Goal: Task Accomplishment & Management: Manage account settings

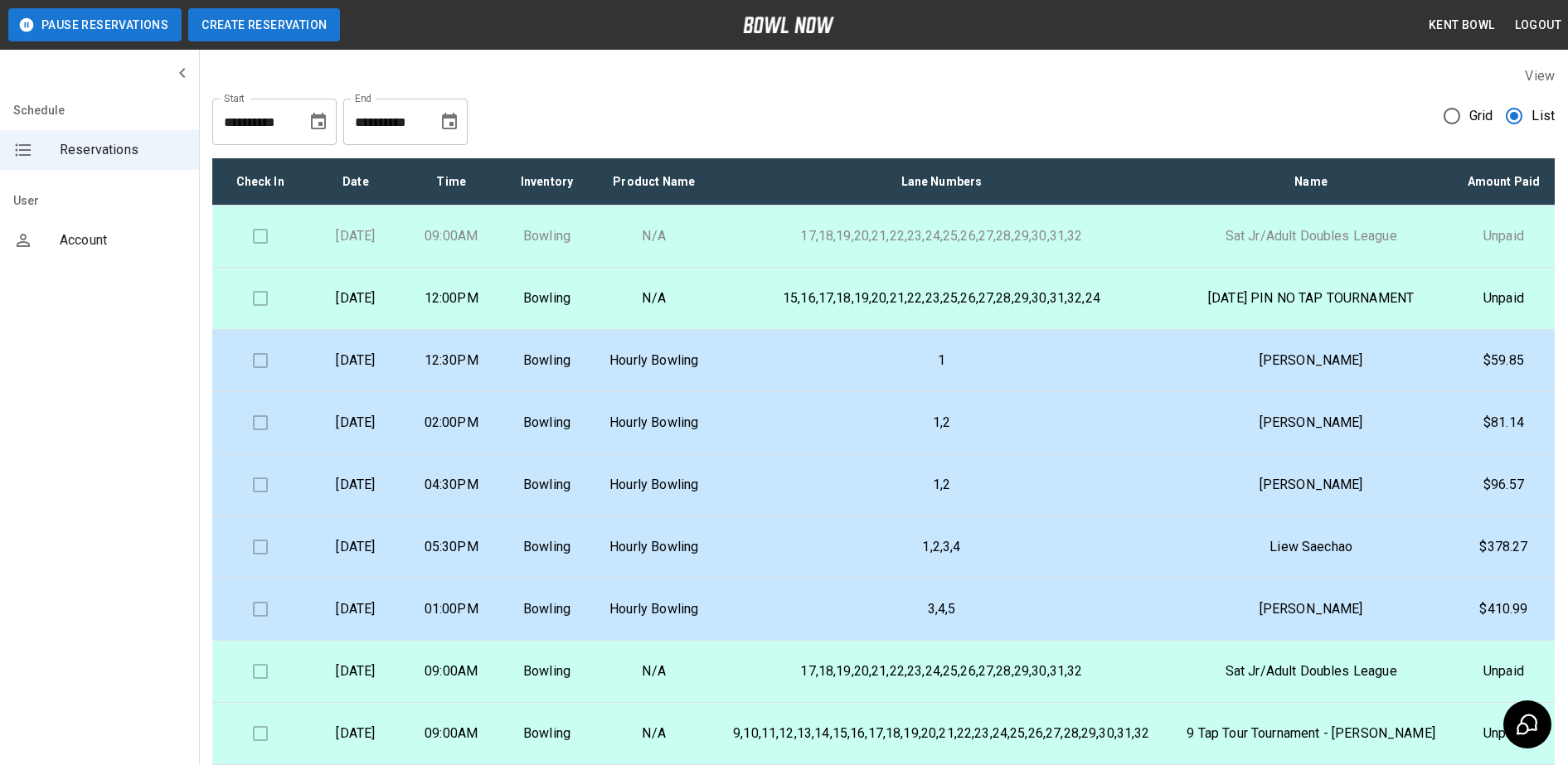
click at [313, 33] on button "Create Reservation" at bounding box center [263, 25] width 151 height 33
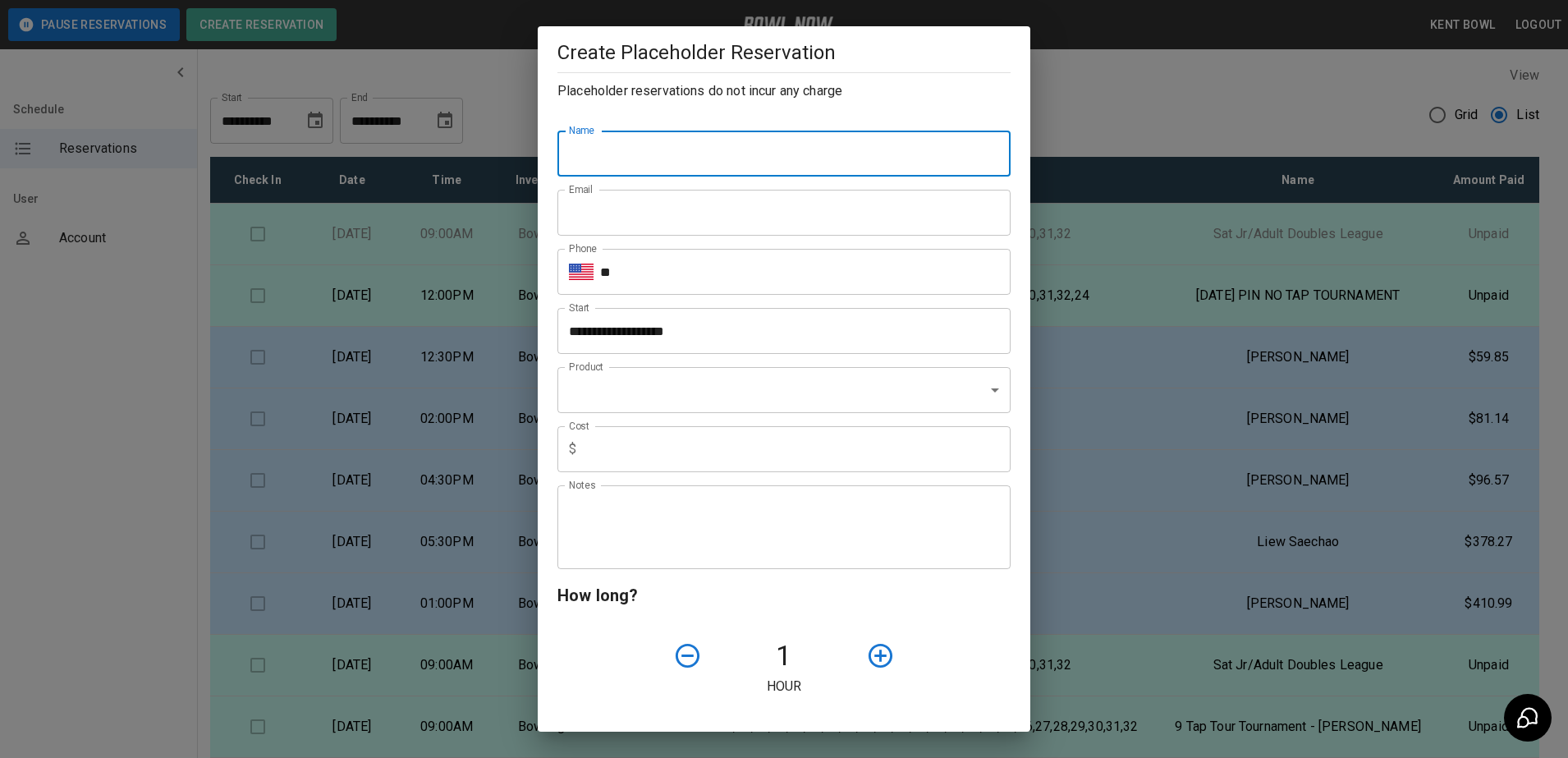
click at [618, 161] on input "Name" at bounding box center [784, 154] width 453 height 46
type input "*"
type input "**********"
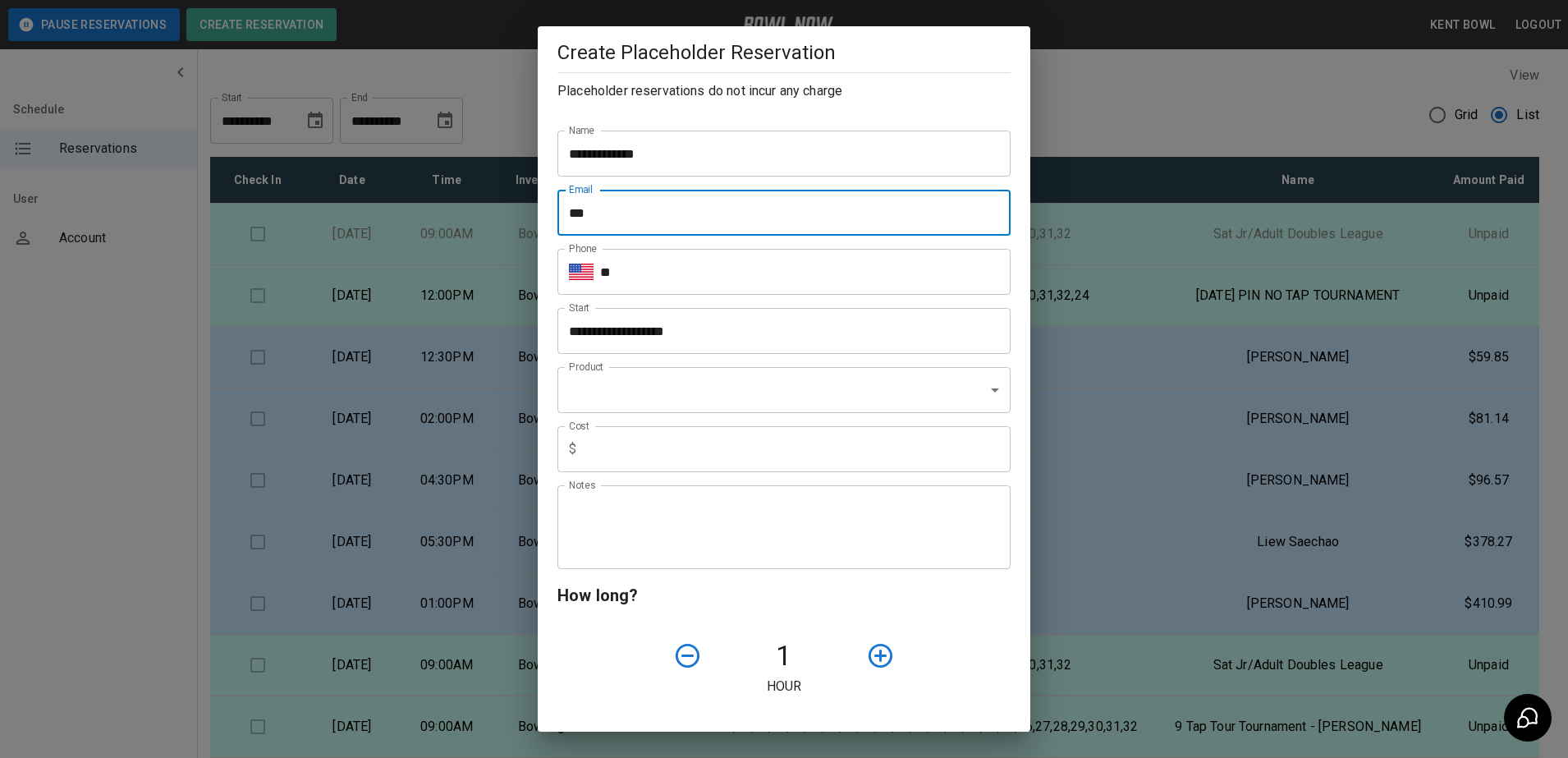
type input "**********"
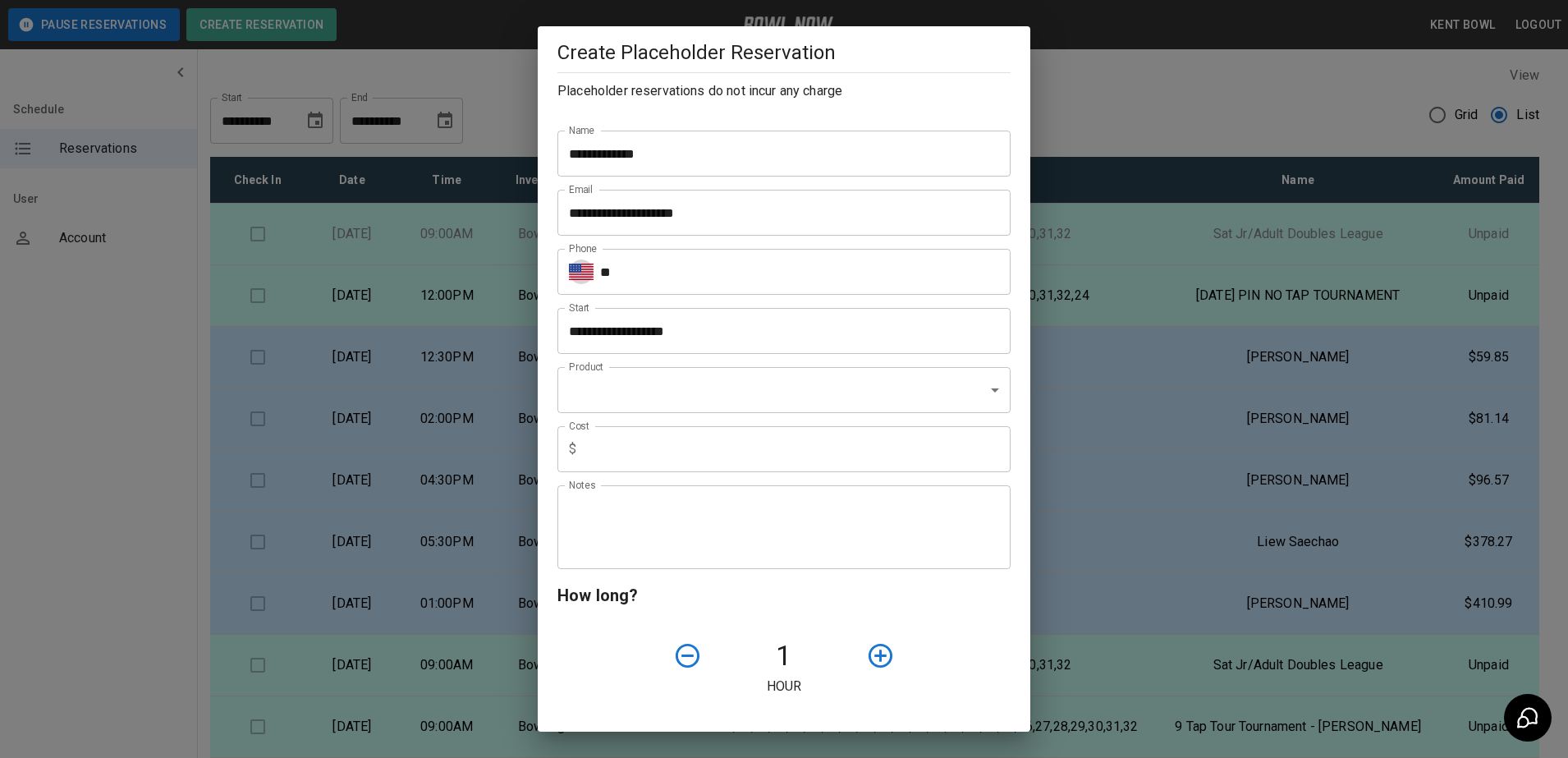
click at [678, 274] on input "**" at bounding box center [806, 272] width 411 height 46
type input "**********"
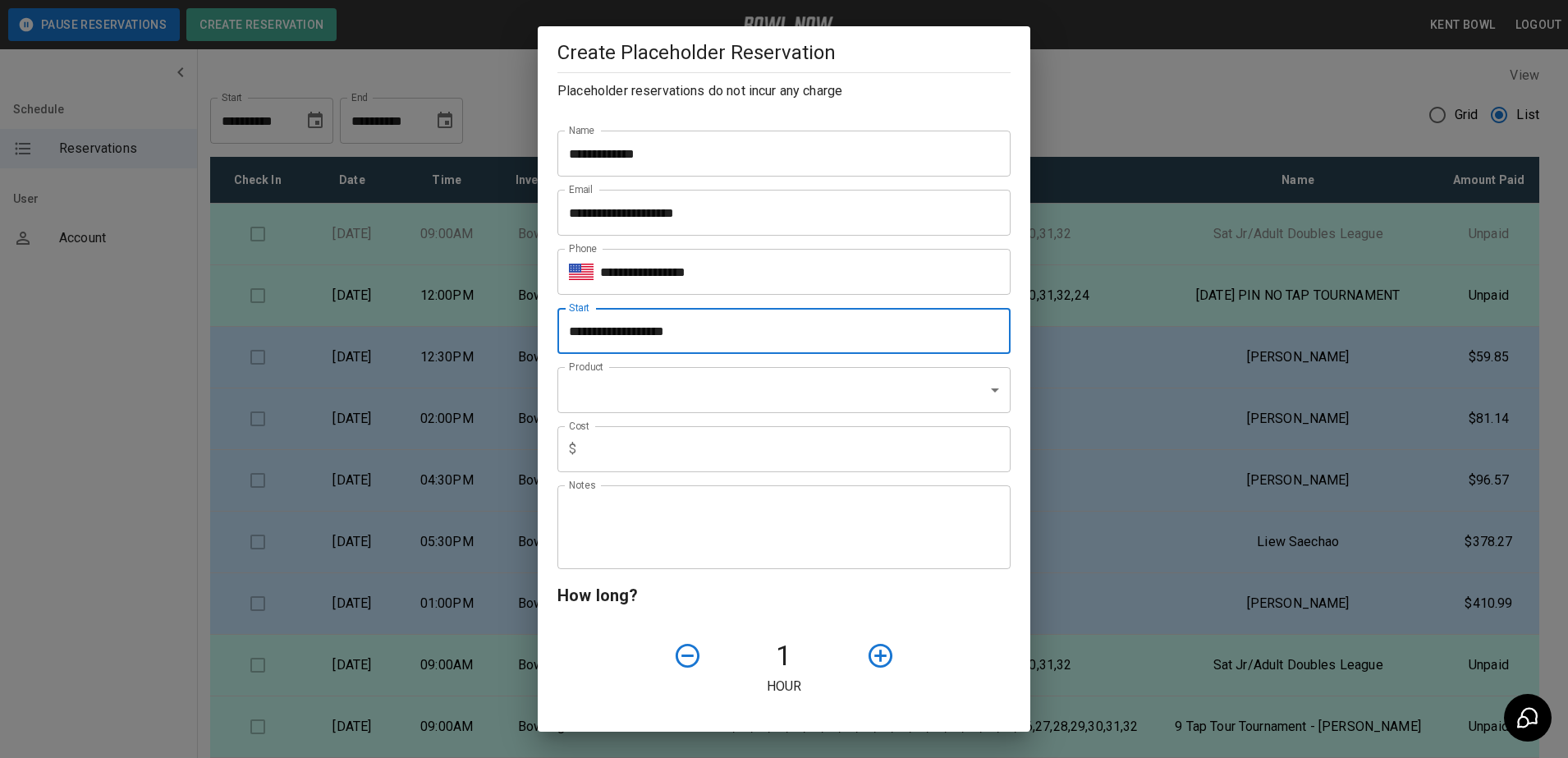
click at [870, 652] on icon "button" at bounding box center [880, 655] width 24 height 24
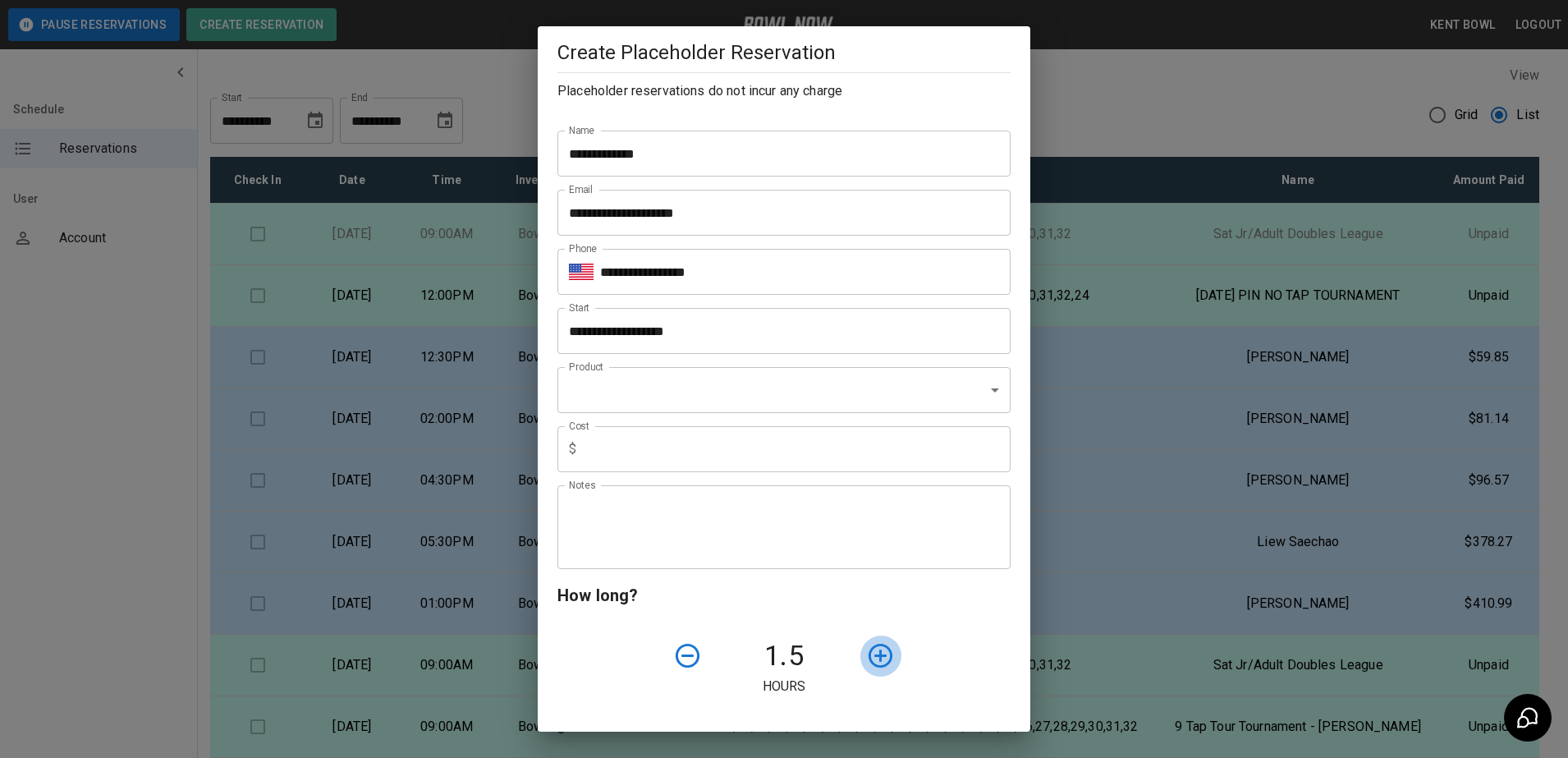
click at [876, 654] on icon "button" at bounding box center [880, 655] width 24 height 24
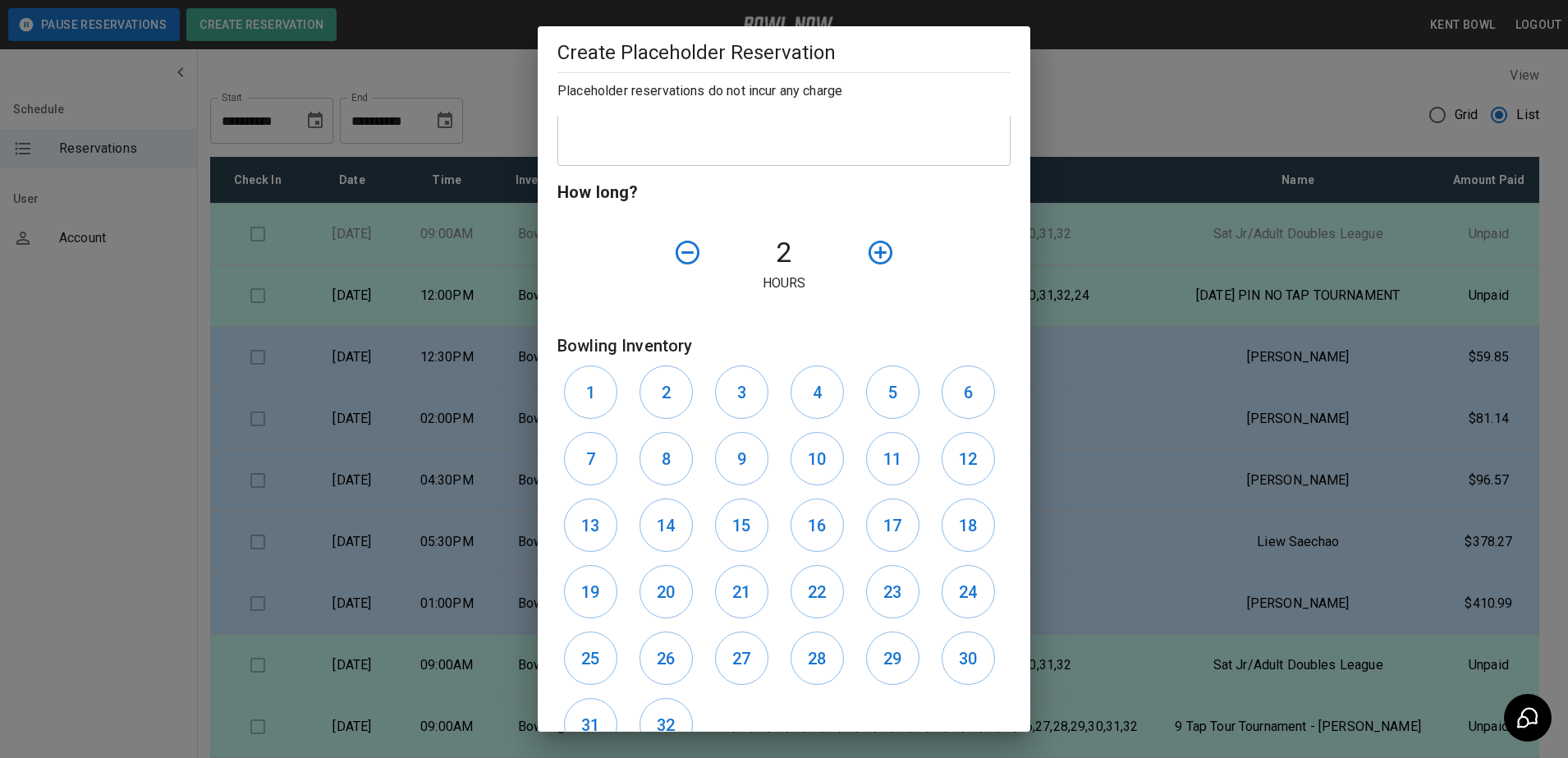
scroll to position [428, 0]
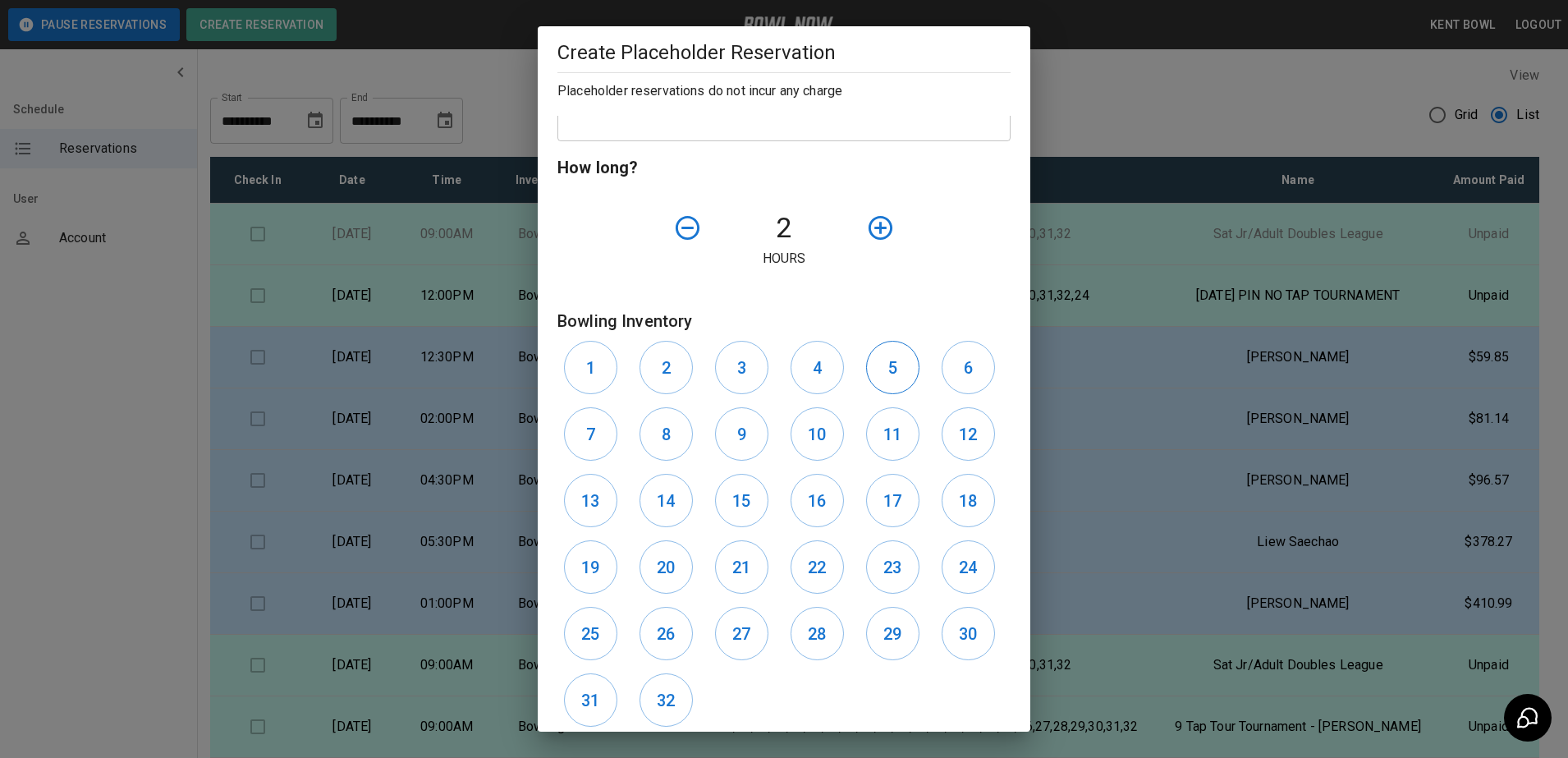
click at [876, 365] on button "5" at bounding box center [892, 367] width 54 height 54
click at [602, 374] on button "1" at bounding box center [590, 367] width 54 height 54
click at [657, 375] on button "2" at bounding box center [666, 367] width 54 height 54
click at [888, 371] on h6 "5" at bounding box center [893, 367] width 9 height 26
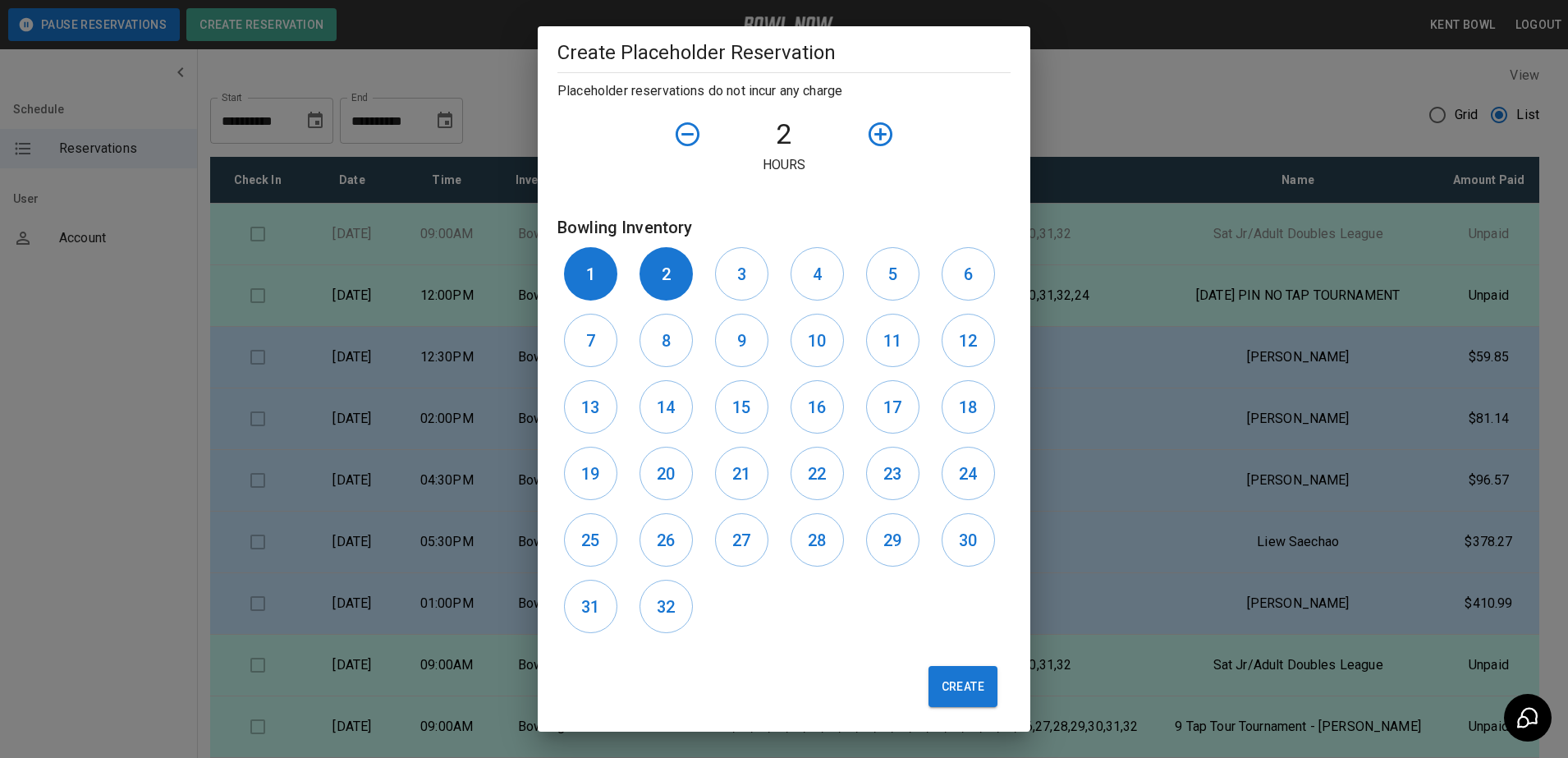
scroll to position [526, 0]
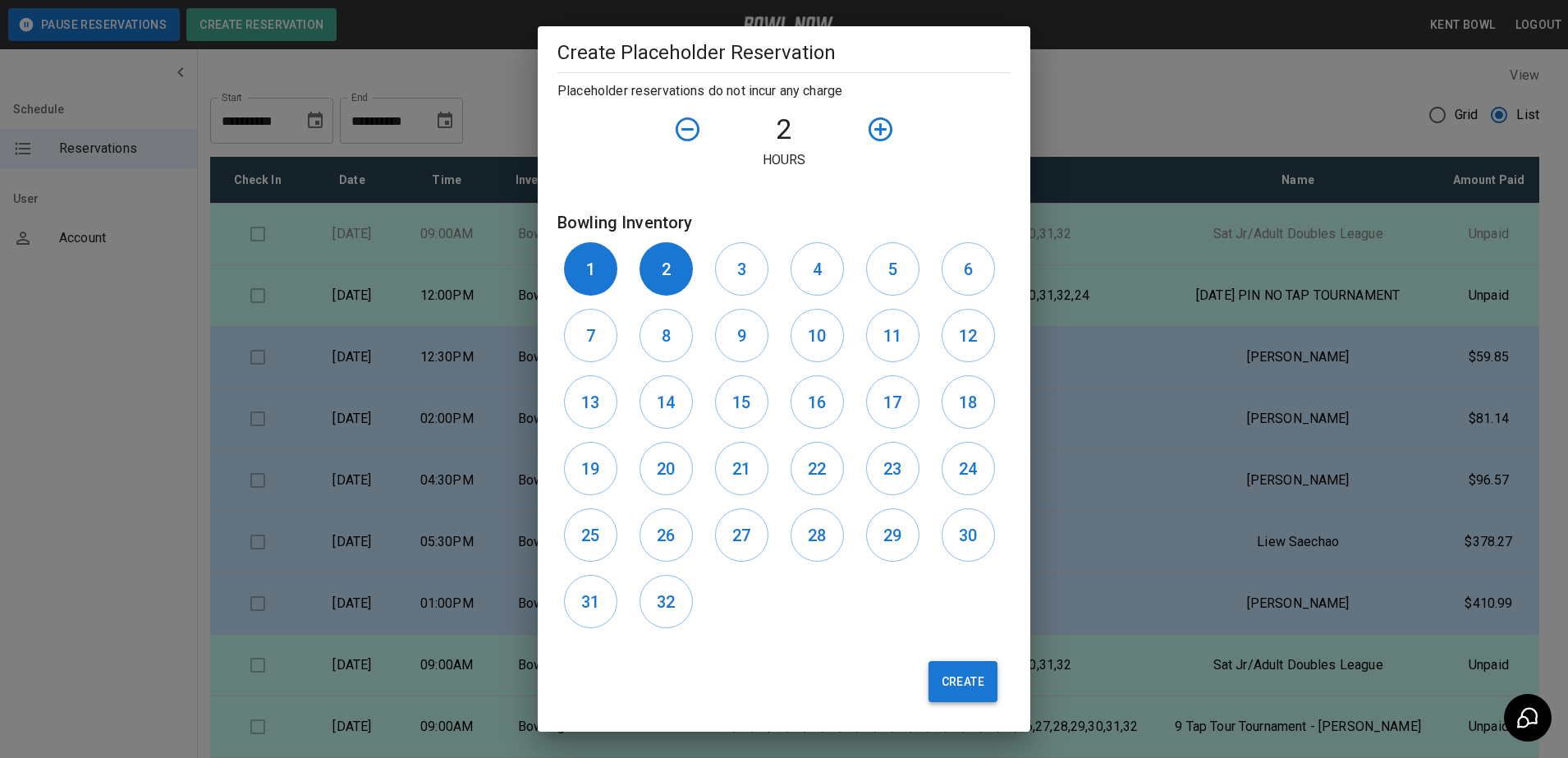
click at [948, 687] on button "Create" at bounding box center [963, 681] width 69 height 41
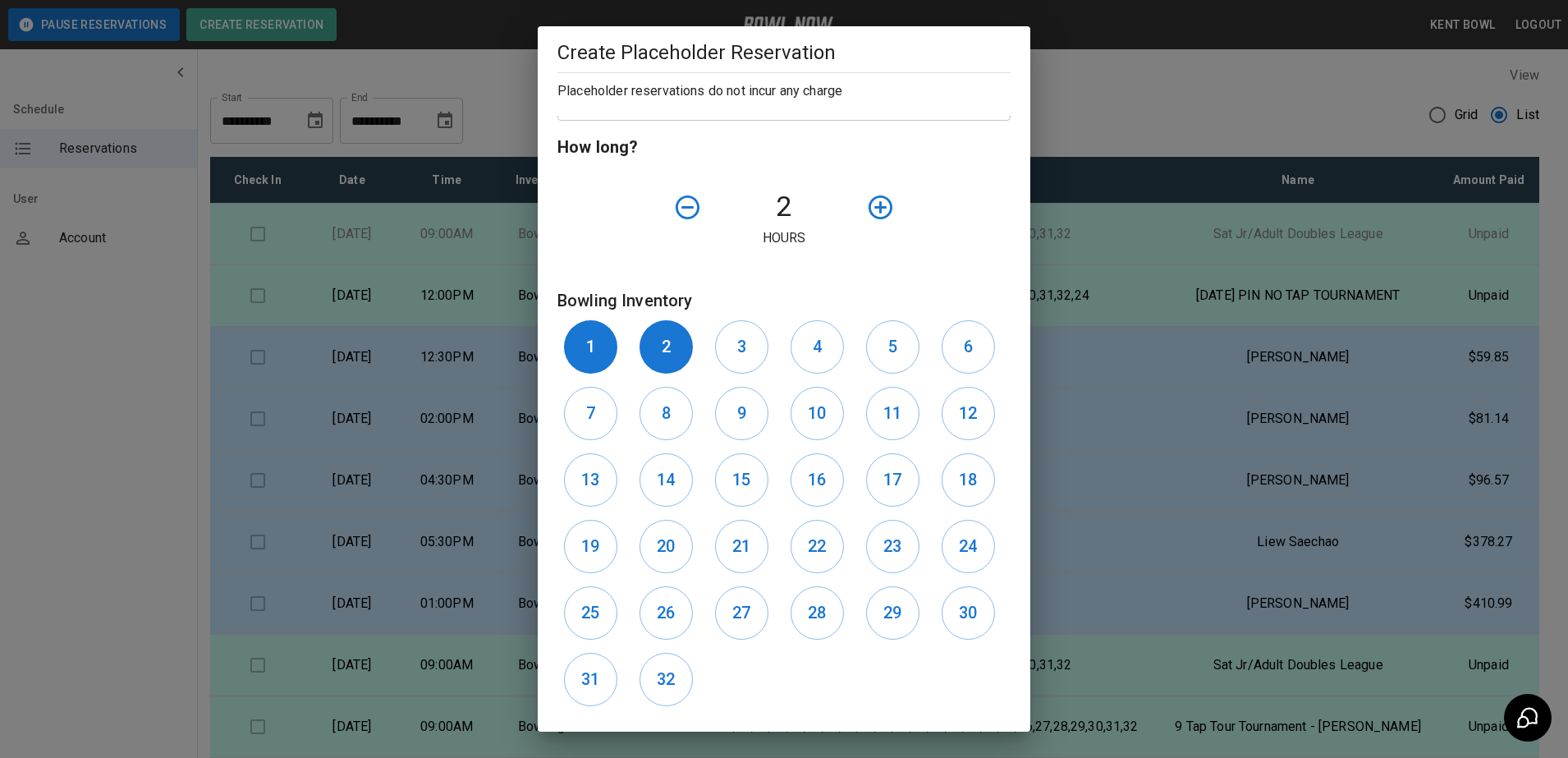
scroll to position [604, 0]
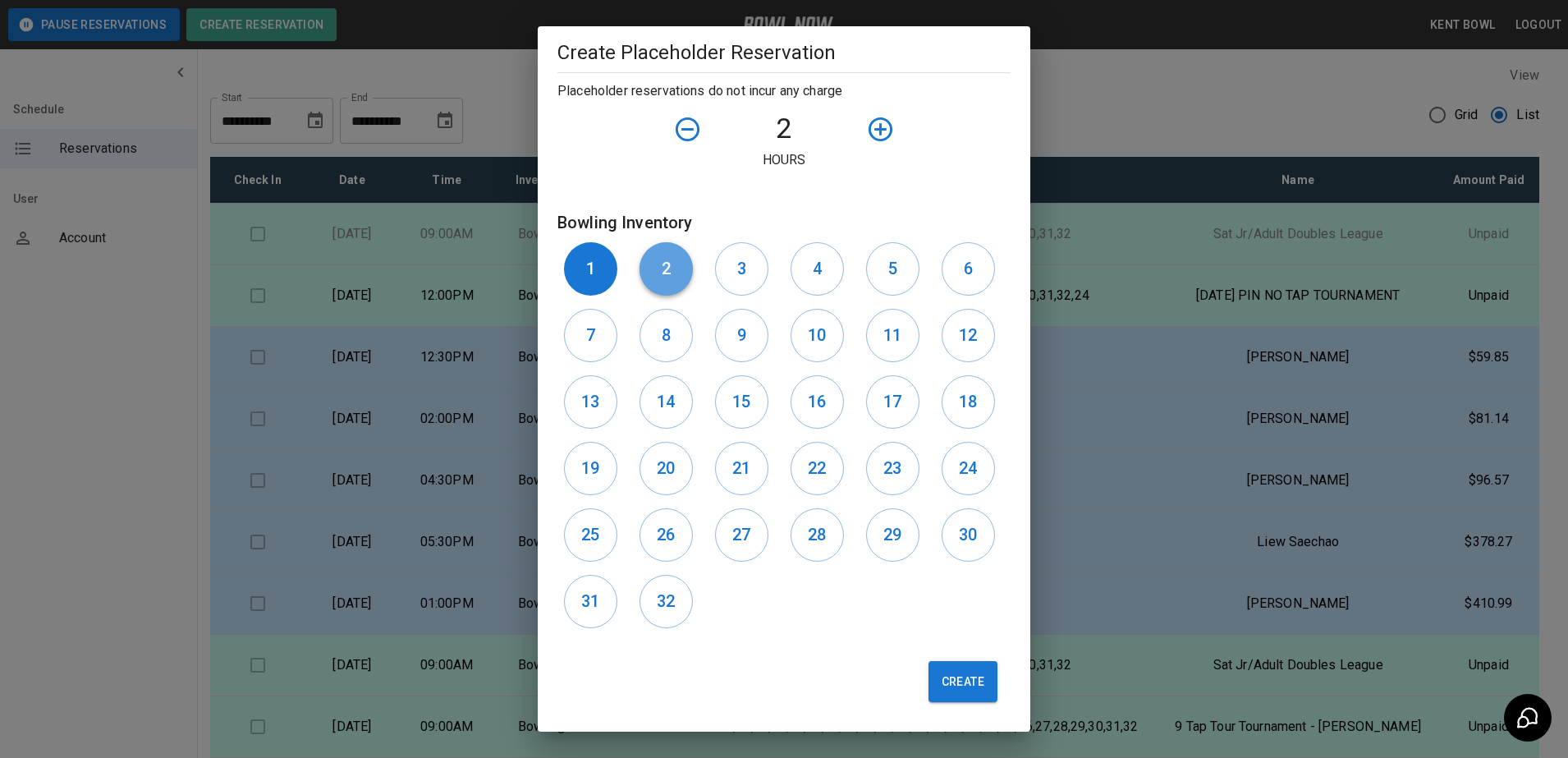
click at [664, 251] on button "2" at bounding box center [666, 269] width 54 height 54
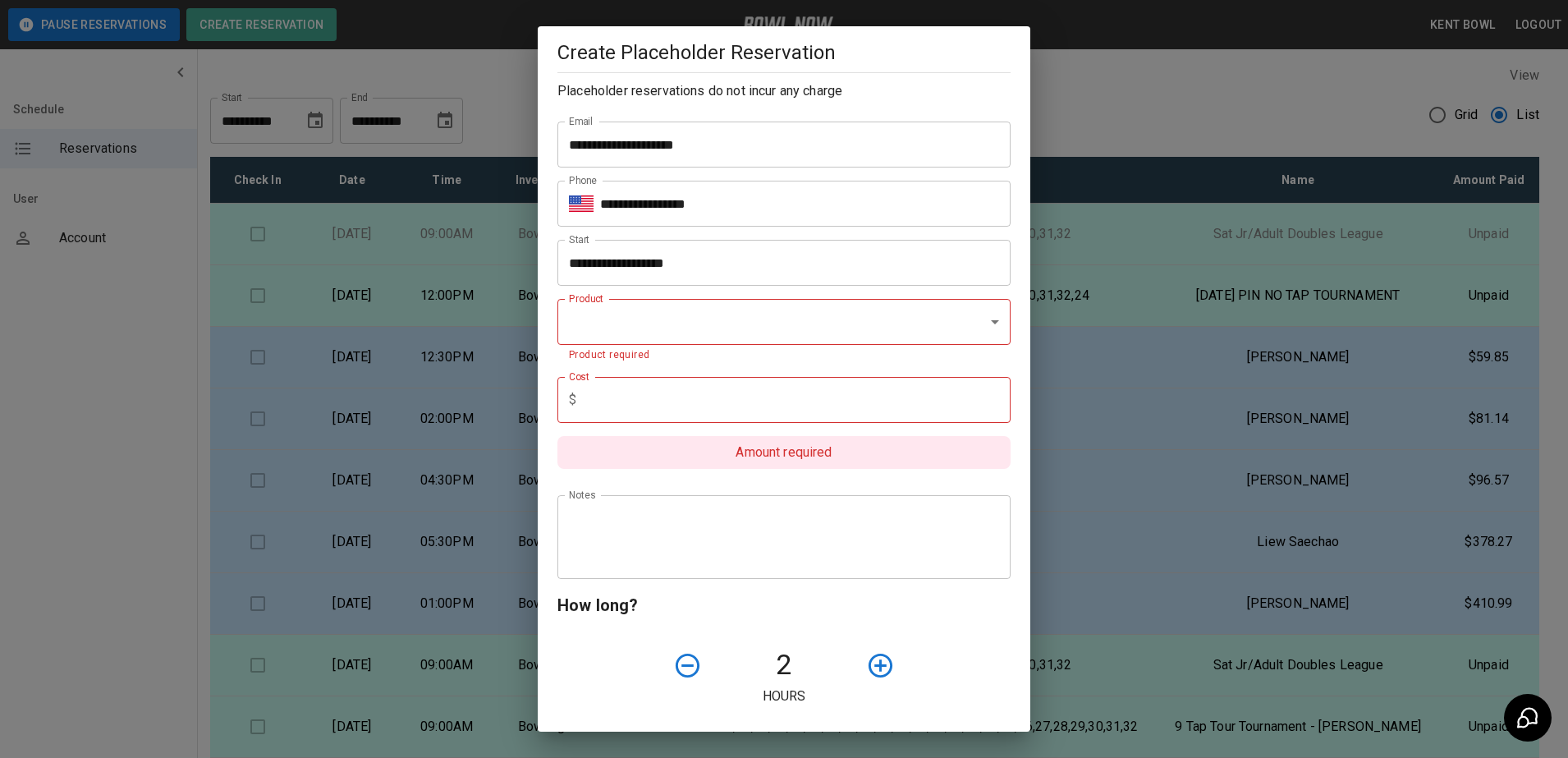
scroll to position [65, 0]
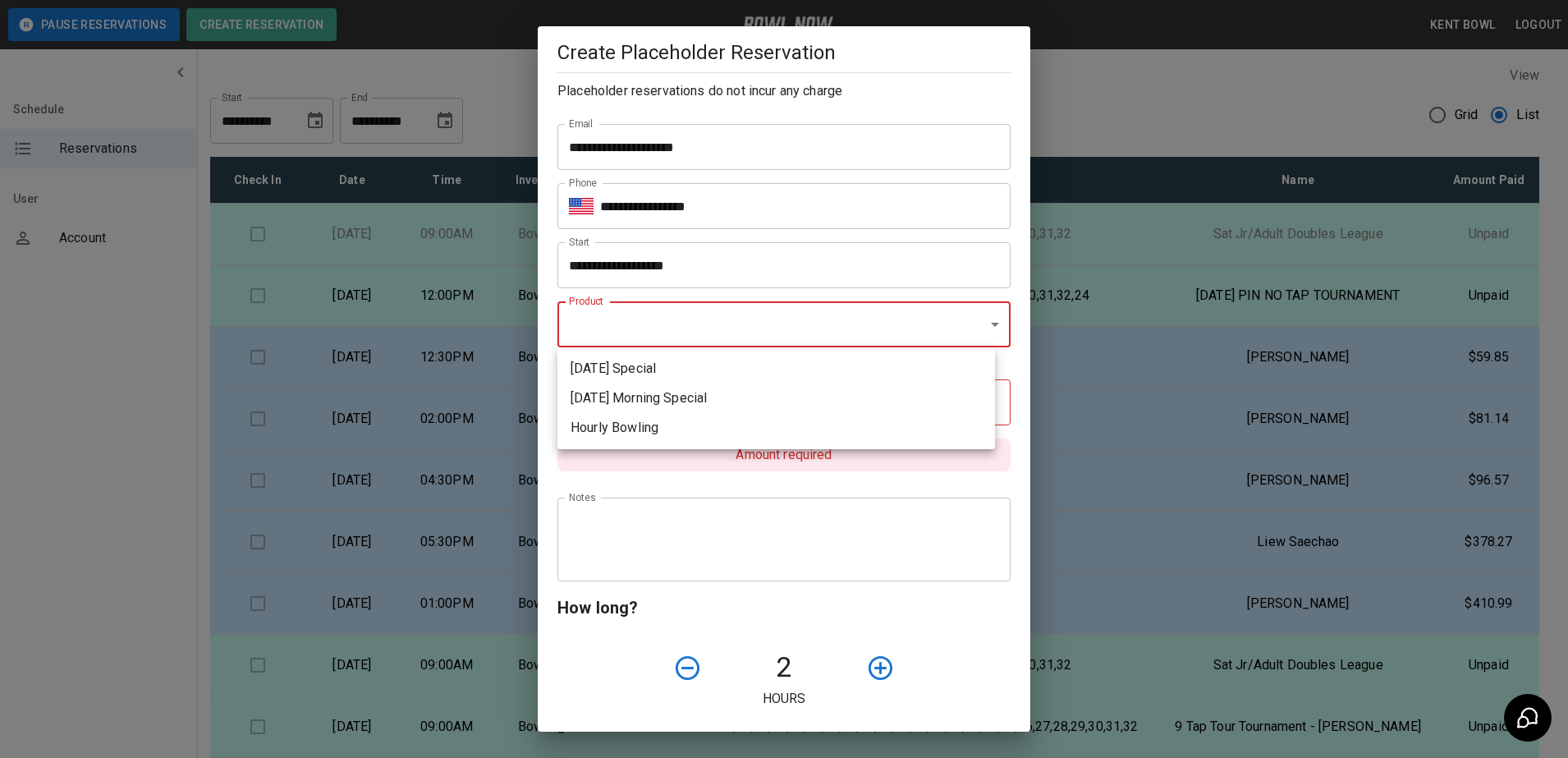
click at [942, 327] on body "**********" at bounding box center [784, 454] width 1568 height 909
click at [673, 422] on li "Hourly Bowling" at bounding box center [777, 428] width 438 height 30
type input "**********"
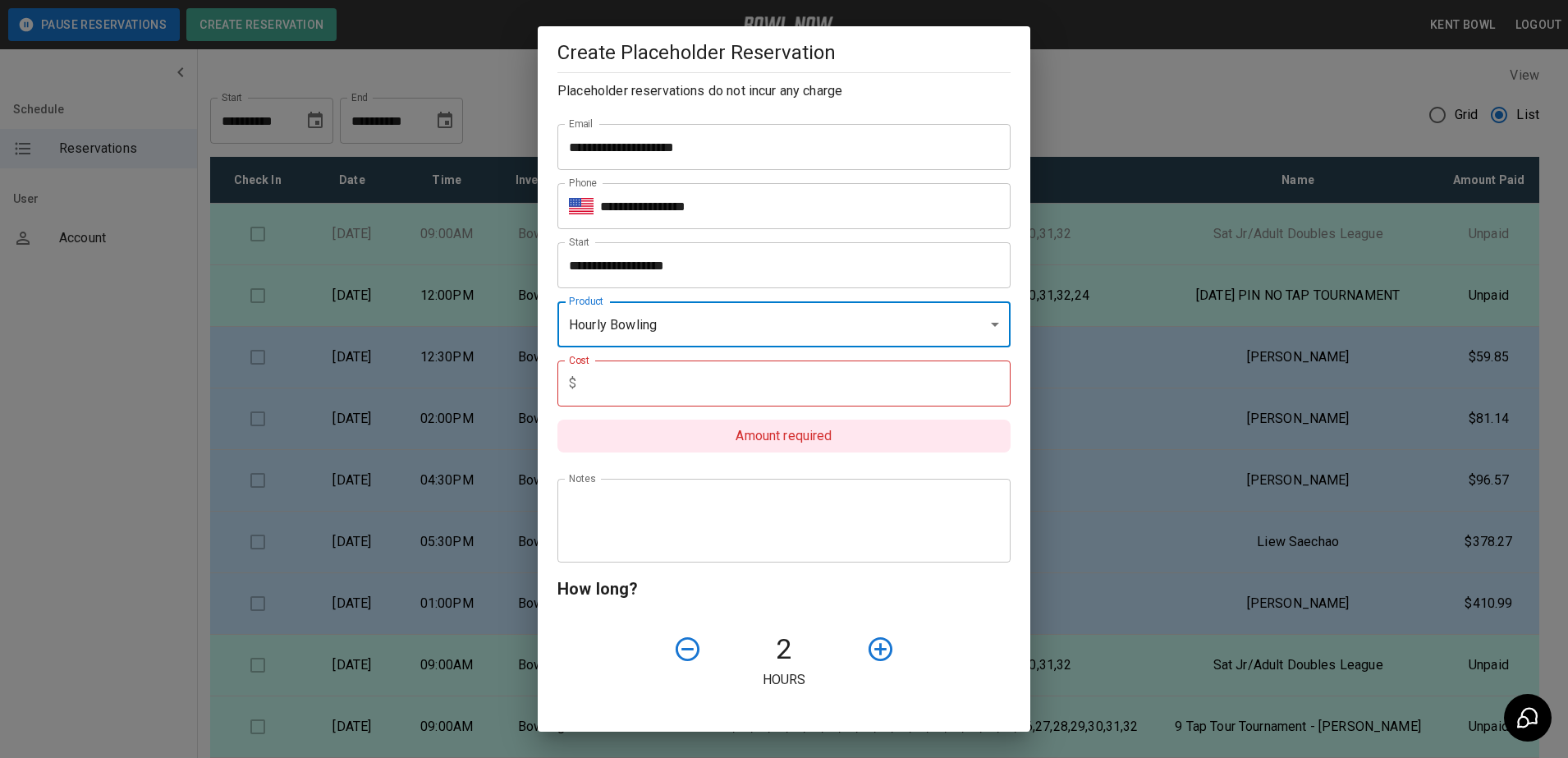
click at [963, 391] on input "text" at bounding box center [797, 384] width 428 height 46
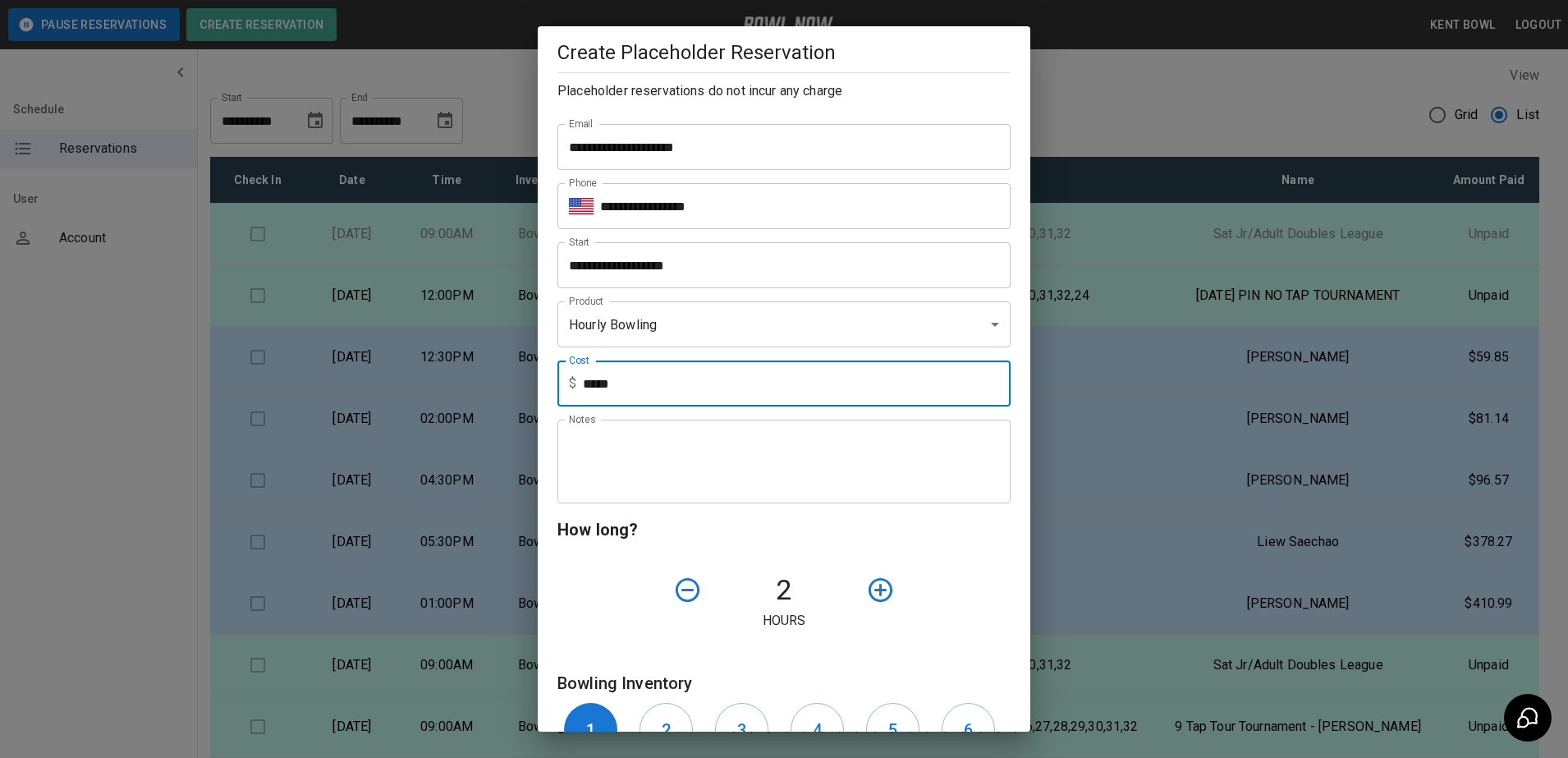
type input "*****"
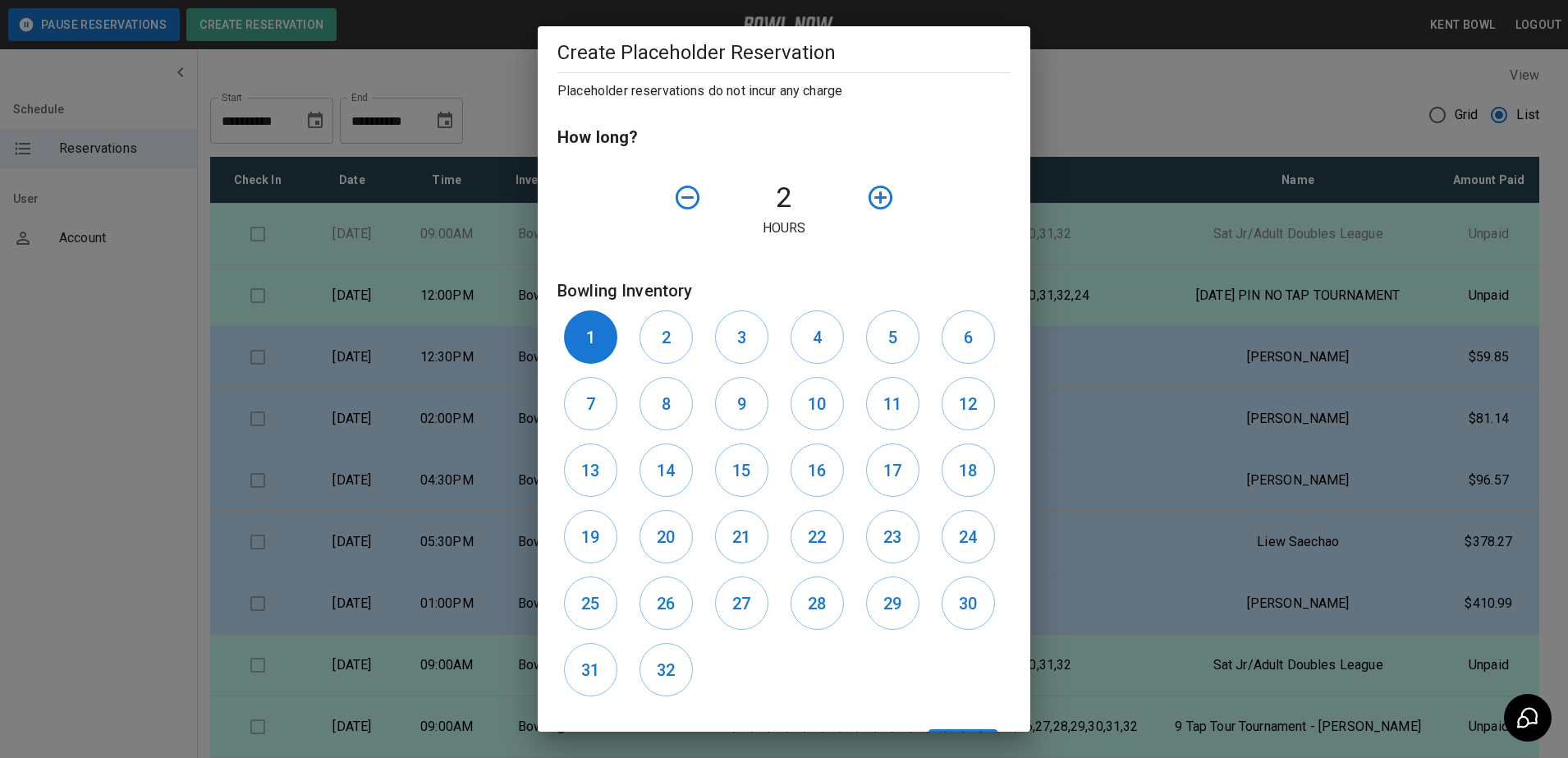
scroll to position [526, 0]
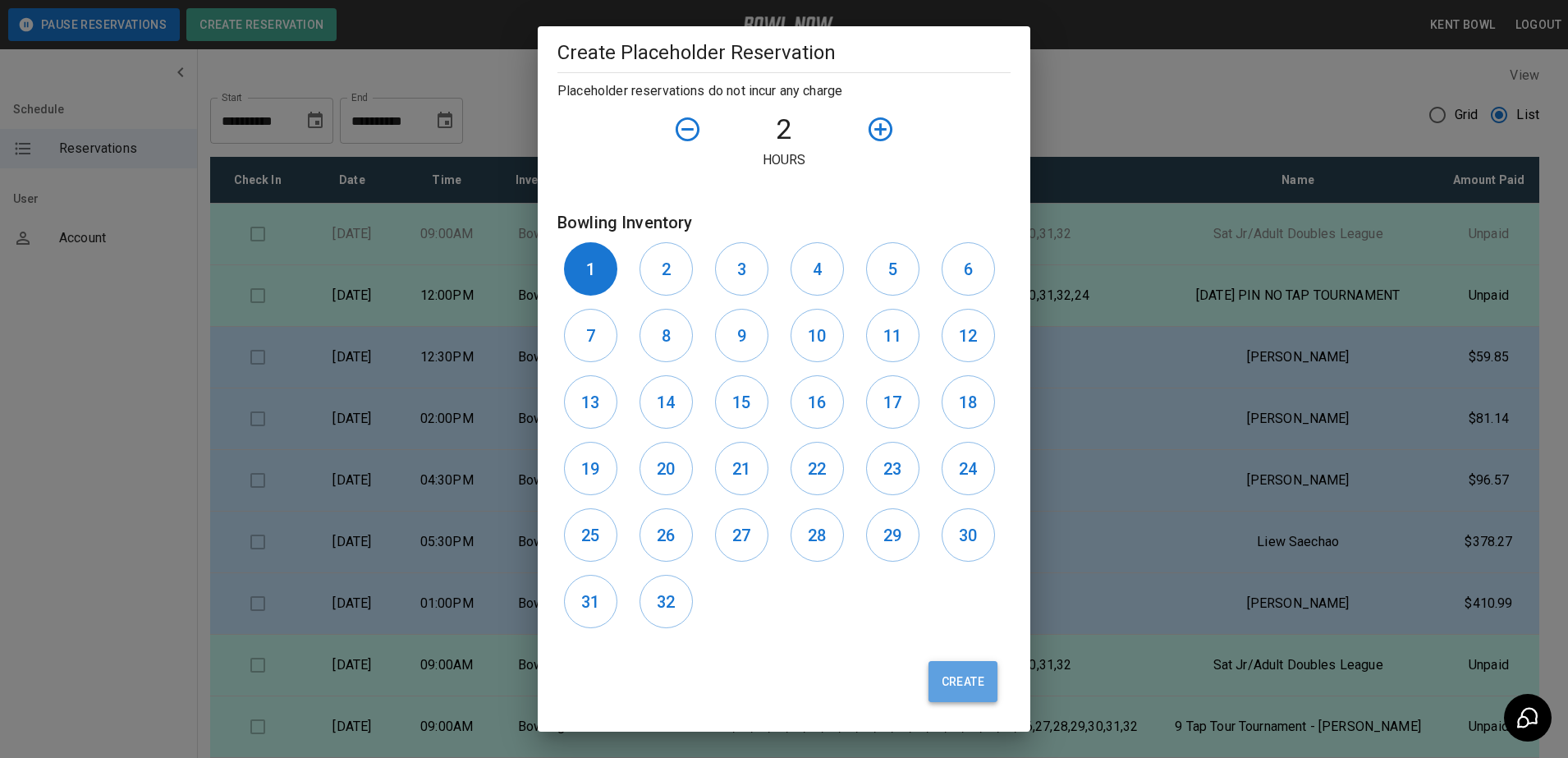
click at [959, 677] on button "Create" at bounding box center [963, 681] width 69 height 41
click at [972, 668] on button "Create" at bounding box center [963, 681] width 69 height 41
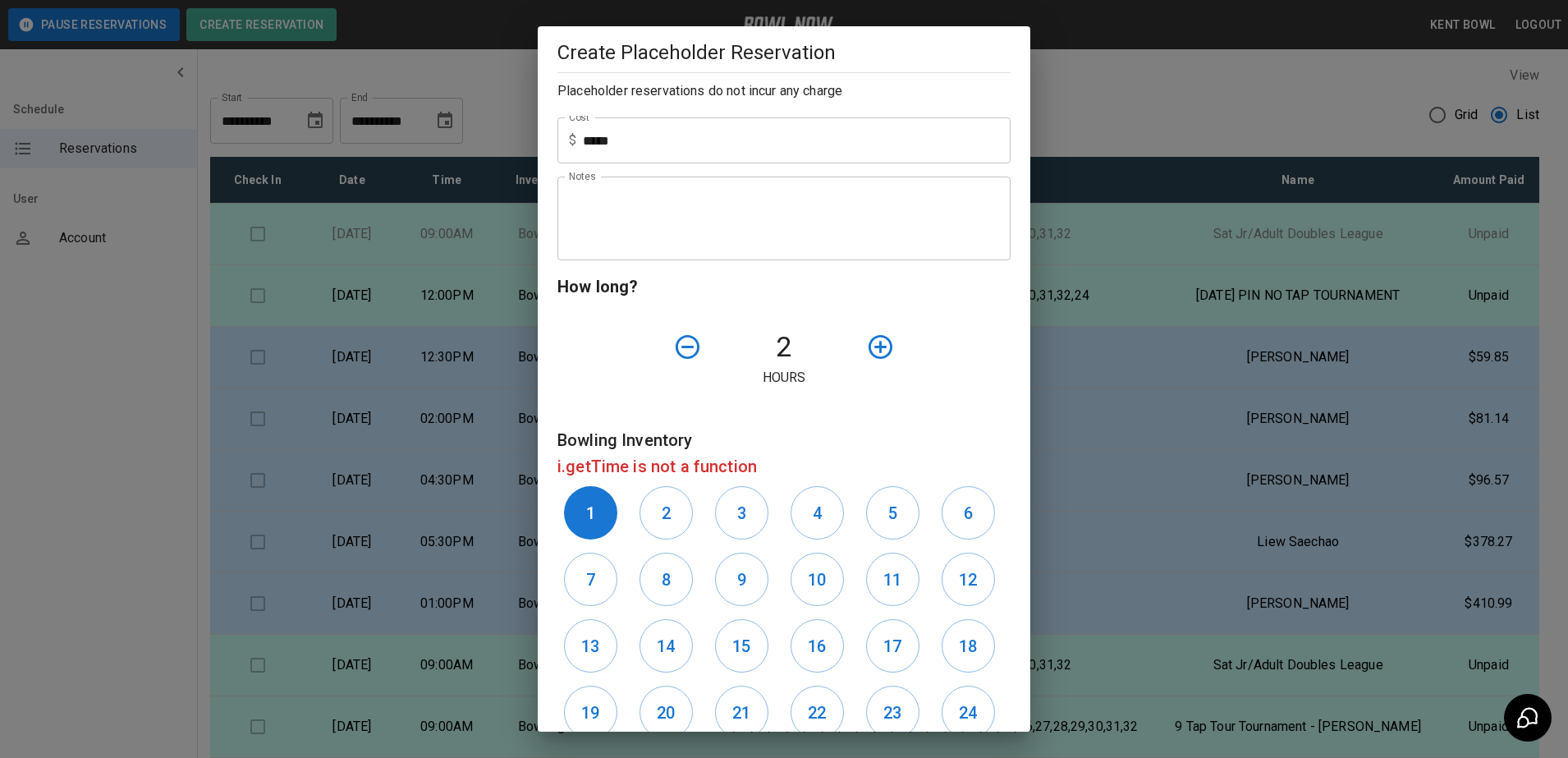
scroll to position [314, 0]
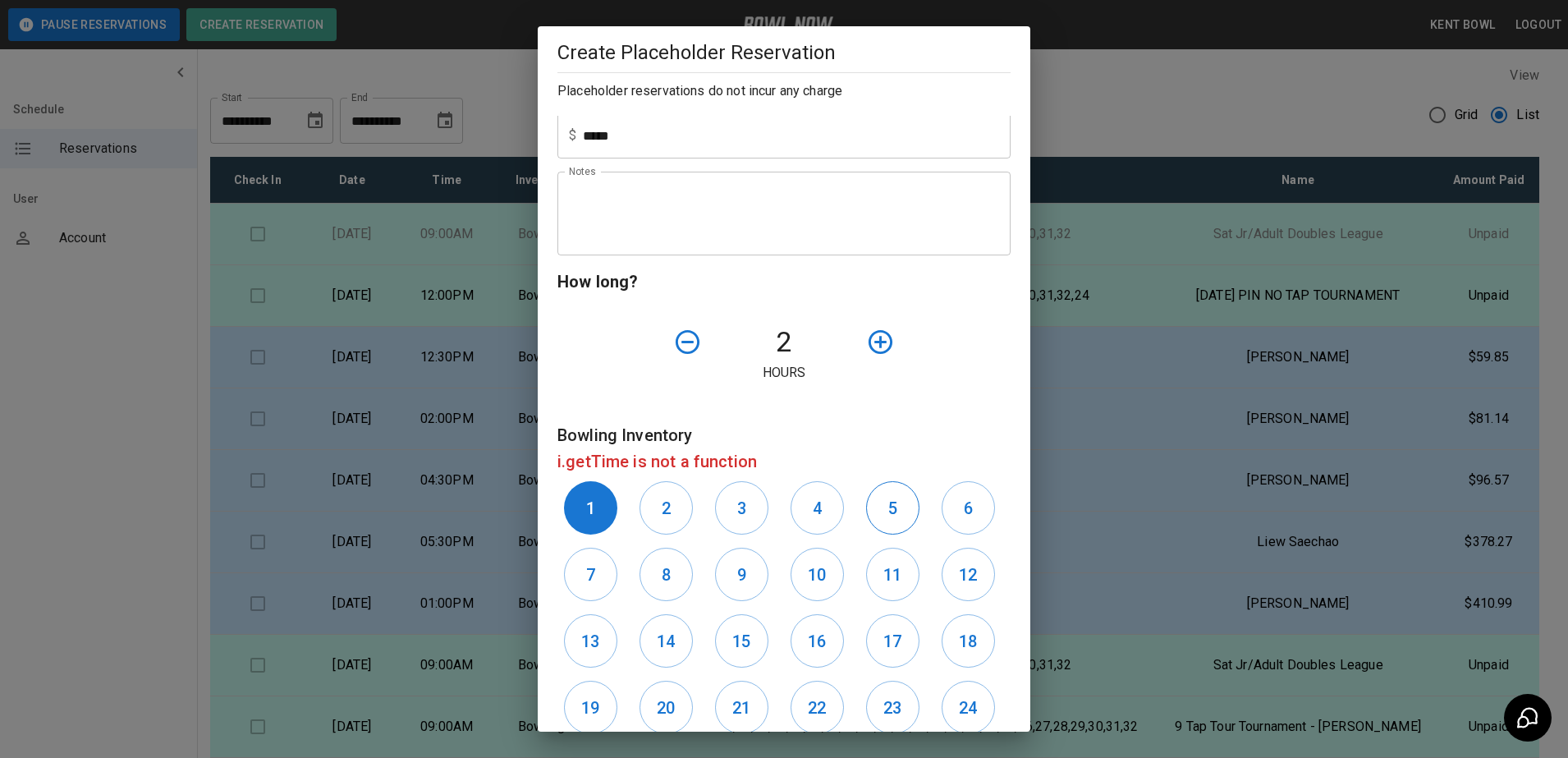
click at [888, 498] on h6 "5" at bounding box center [893, 508] width 9 height 26
click at [888, 517] on h6 "5" at bounding box center [893, 508] width 9 height 26
click at [601, 517] on button "1" at bounding box center [590, 508] width 54 height 54
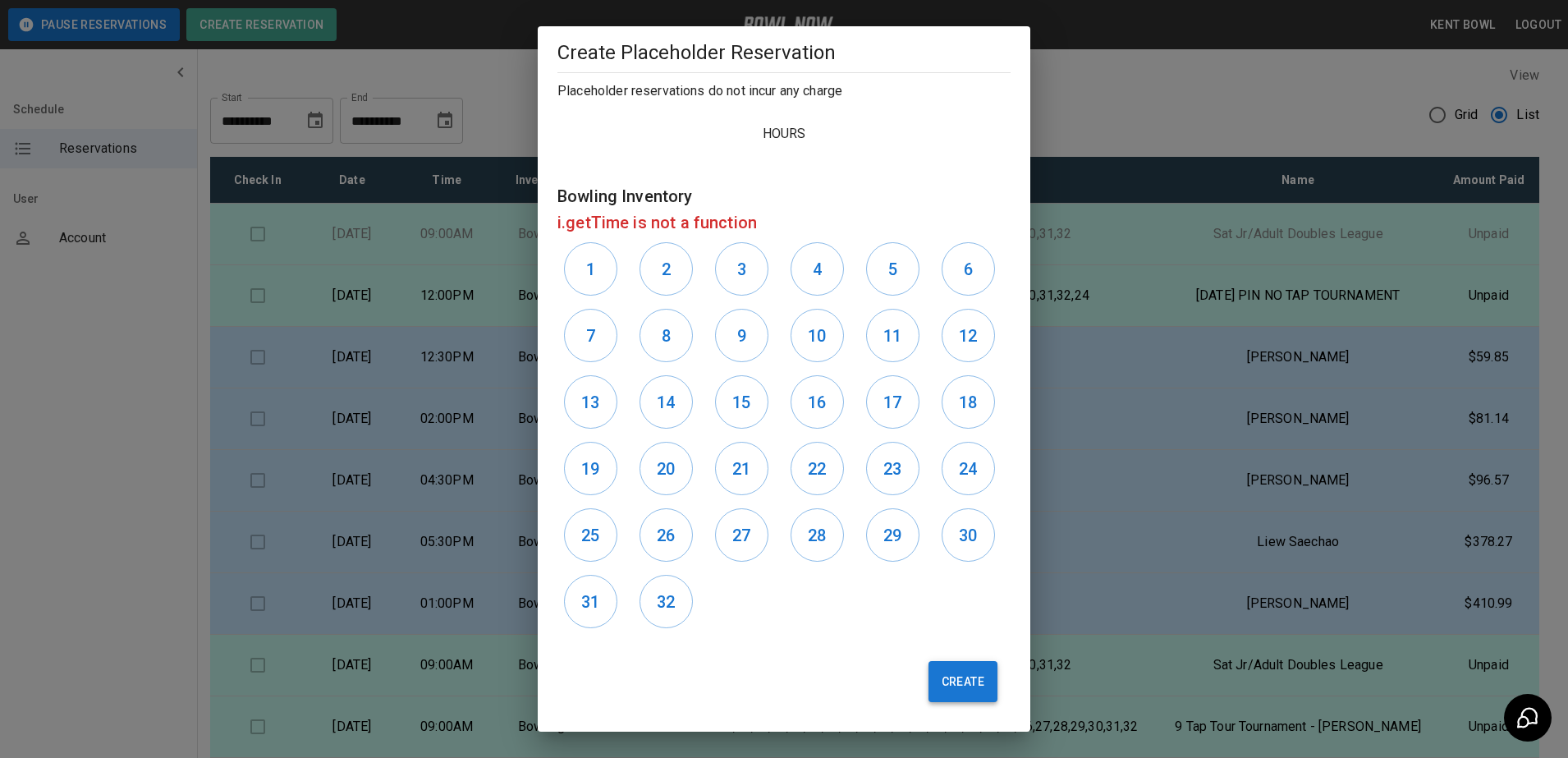
click at [960, 685] on button "Create" at bounding box center [963, 681] width 69 height 41
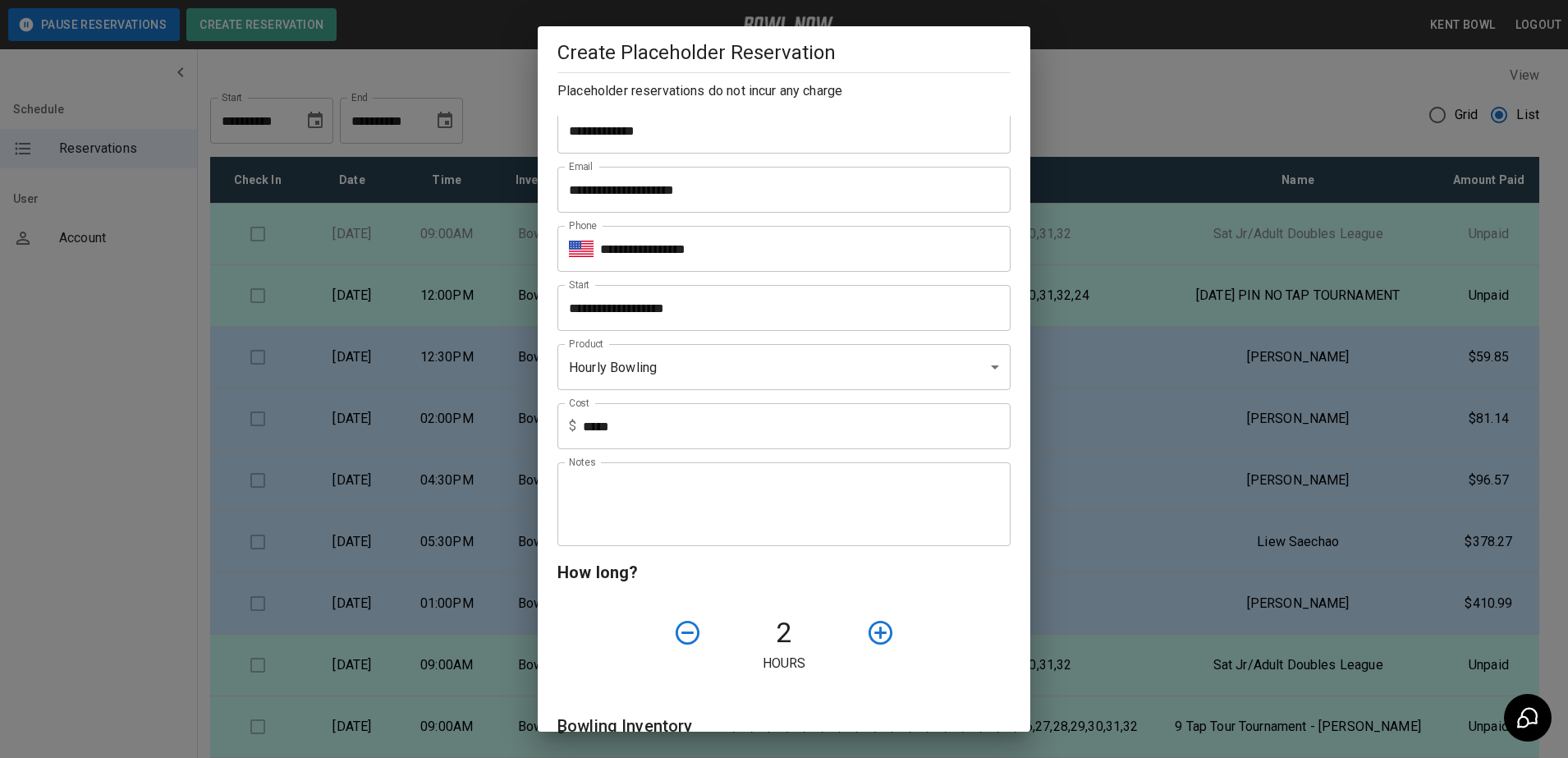
scroll to position [0, 0]
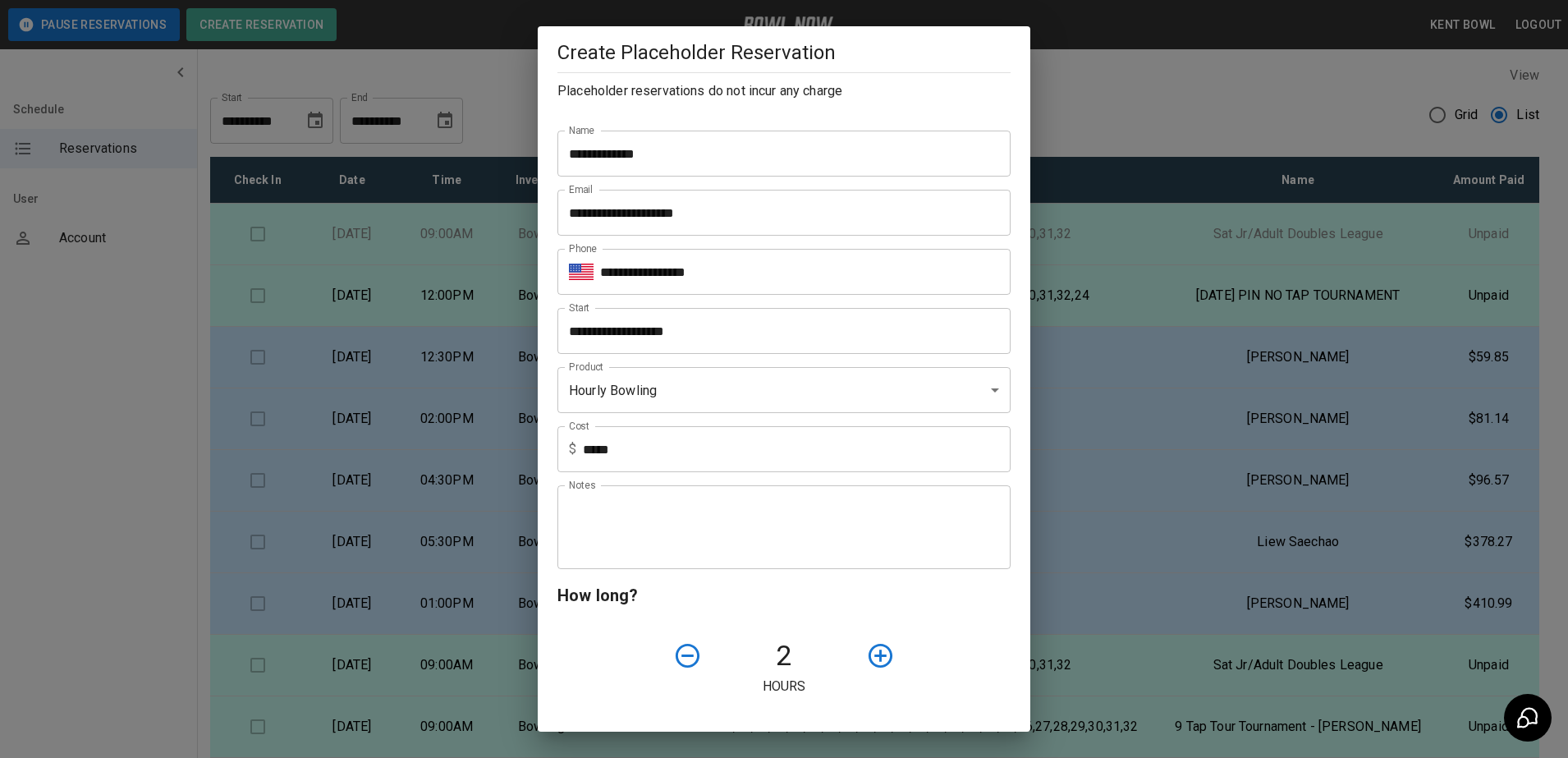
click at [822, 350] on input "**********" at bounding box center [779, 331] width 442 height 46
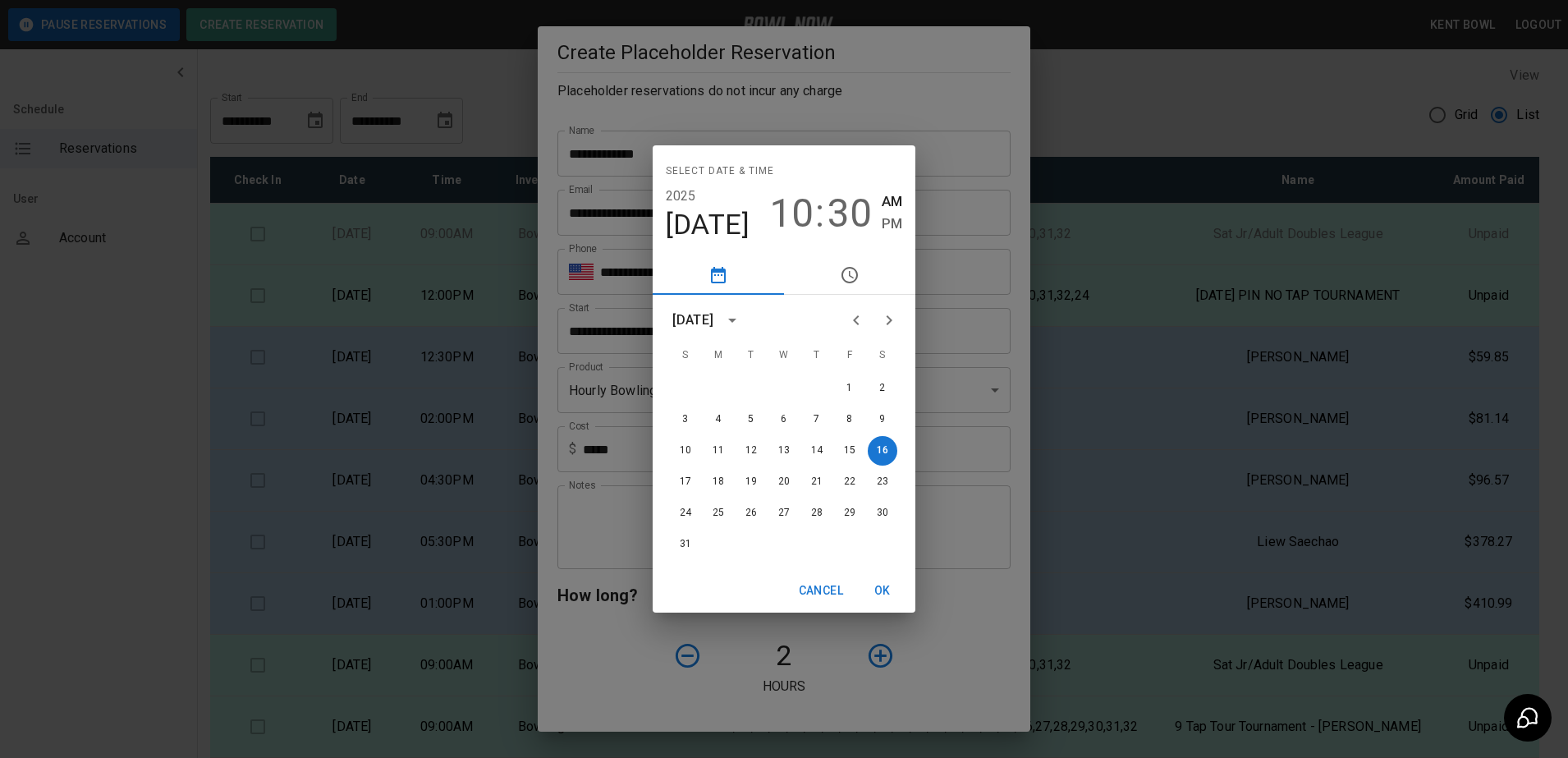
click at [822, 350] on span "T" at bounding box center [817, 355] width 30 height 33
click at [825, 213] on div "10 : 30" at bounding box center [820, 214] width 103 height 46
click at [803, 210] on span "10" at bounding box center [791, 214] width 45 height 46
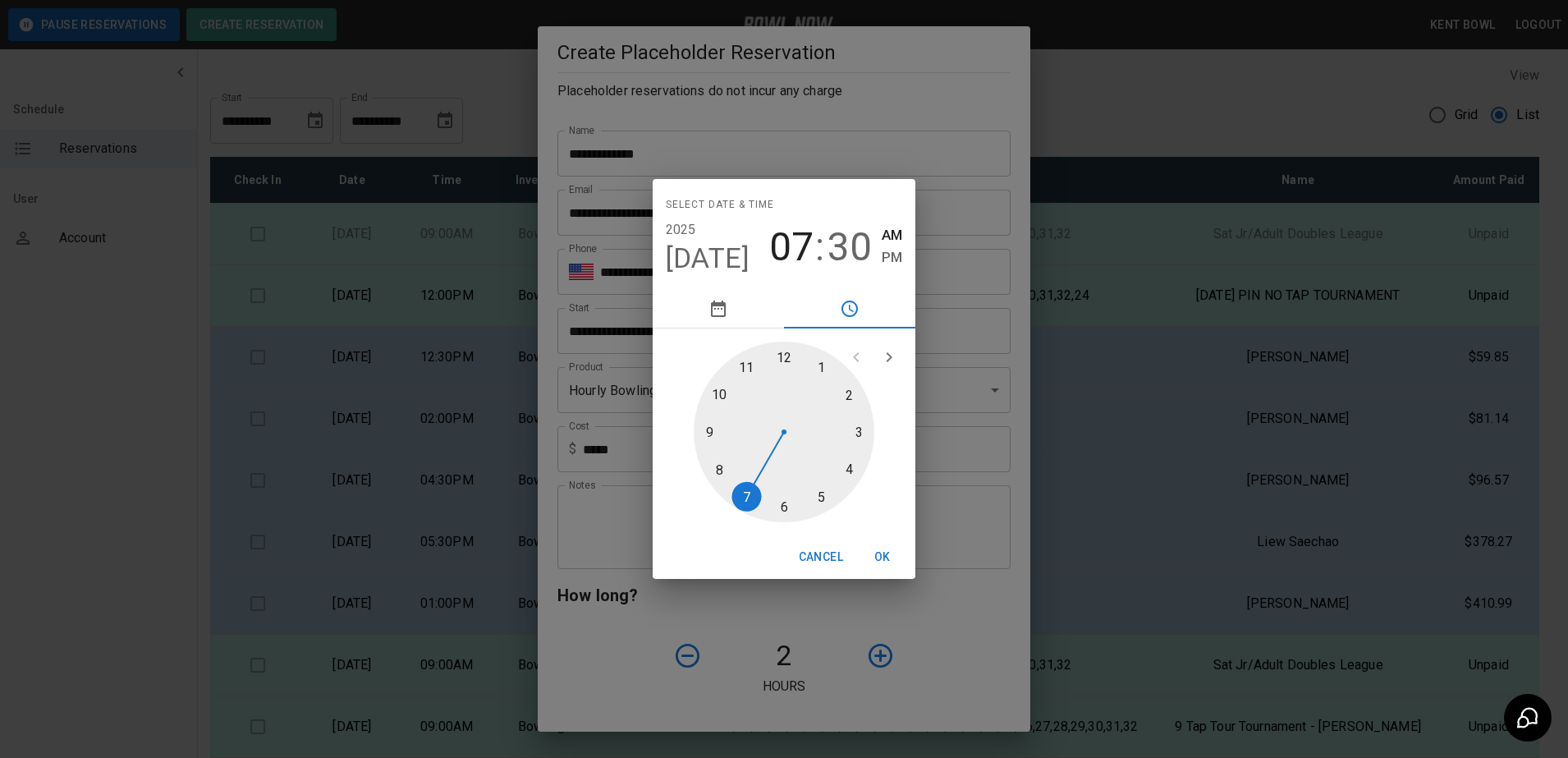
drag, startPoint x: 726, startPoint y: 384, endPoint x: 754, endPoint y: 480, distance: 100.0
click at [754, 480] on div at bounding box center [784, 432] width 181 height 181
click at [750, 479] on div at bounding box center [784, 432] width 181 height 181
drag, startPoint x: 771, startPoint y: 504, endPoint x: 791, endPoint y: 357, distance: 148.4
click at [791, 357] on div at bounding box center [784, 432] width 181 height 181
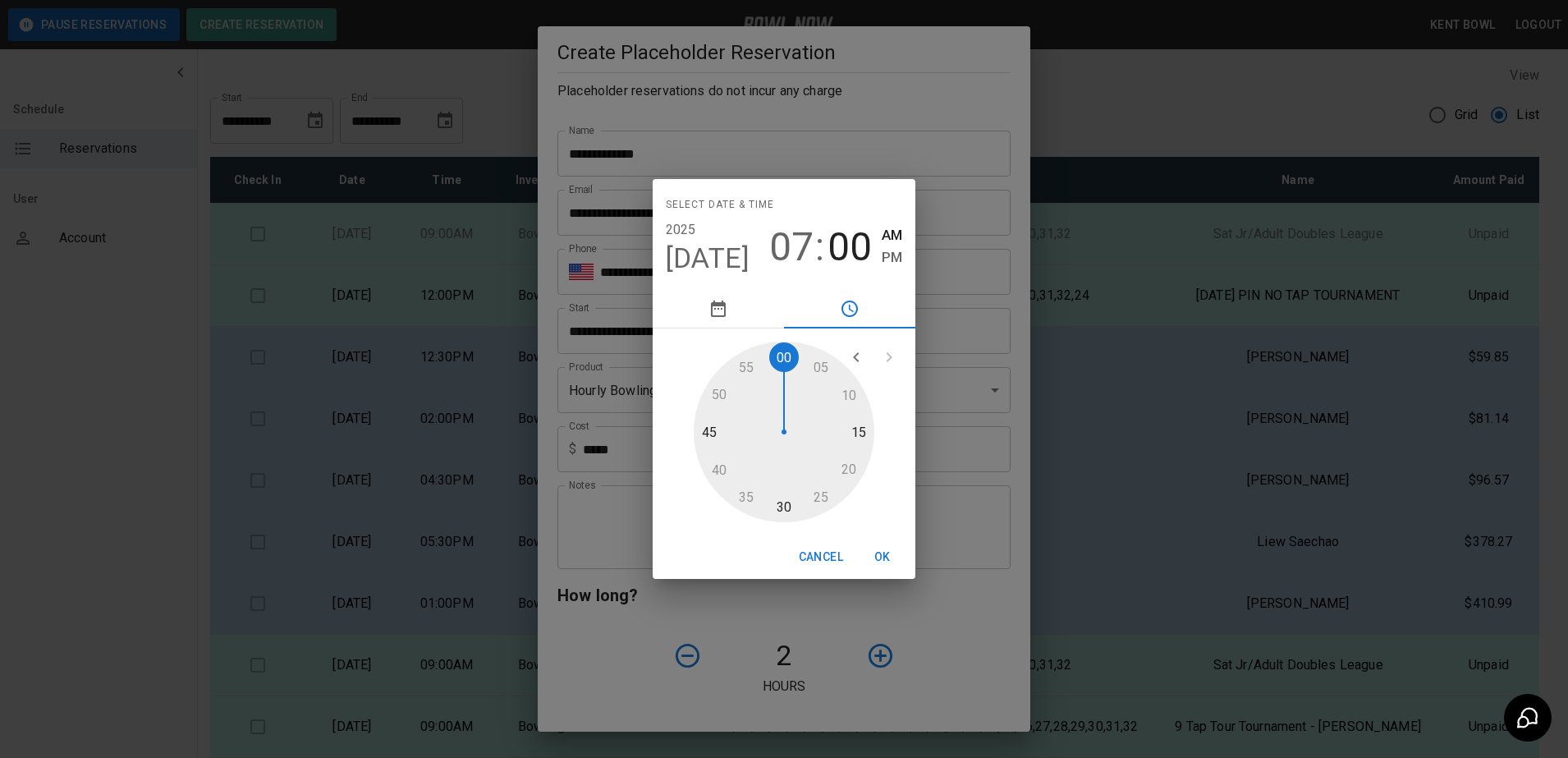
click at [894, 258] on span "PM" at bounding box center [892, 257] width 21 height 22
type input "**********"
click at [881, 555] on button "OK" at bounding box center [883, 556] width 53 height 30
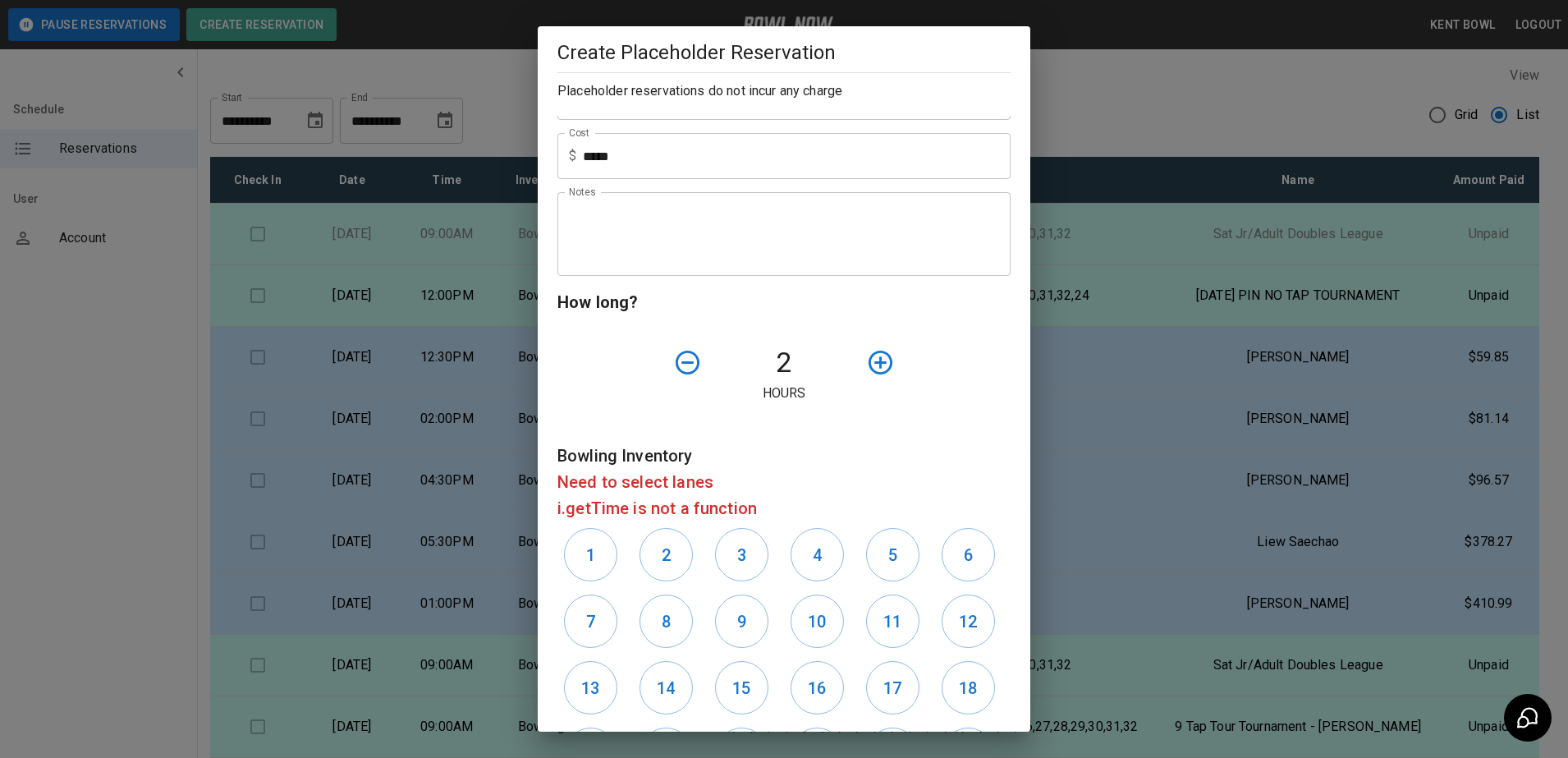
scroll to position [333, 0]
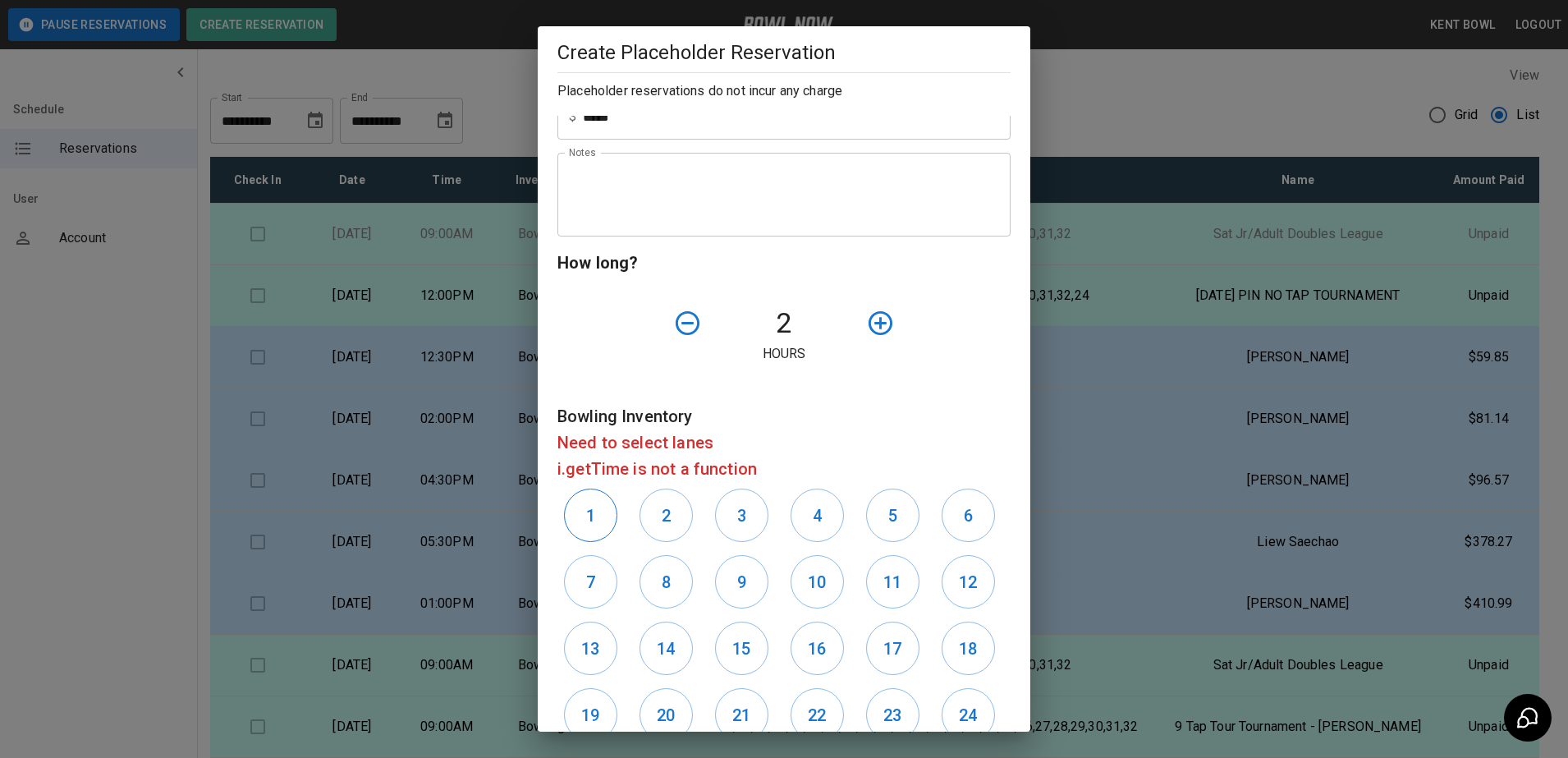
click at [596, 512] on button "1" at bounding box center [590, 515] width 54 height 54
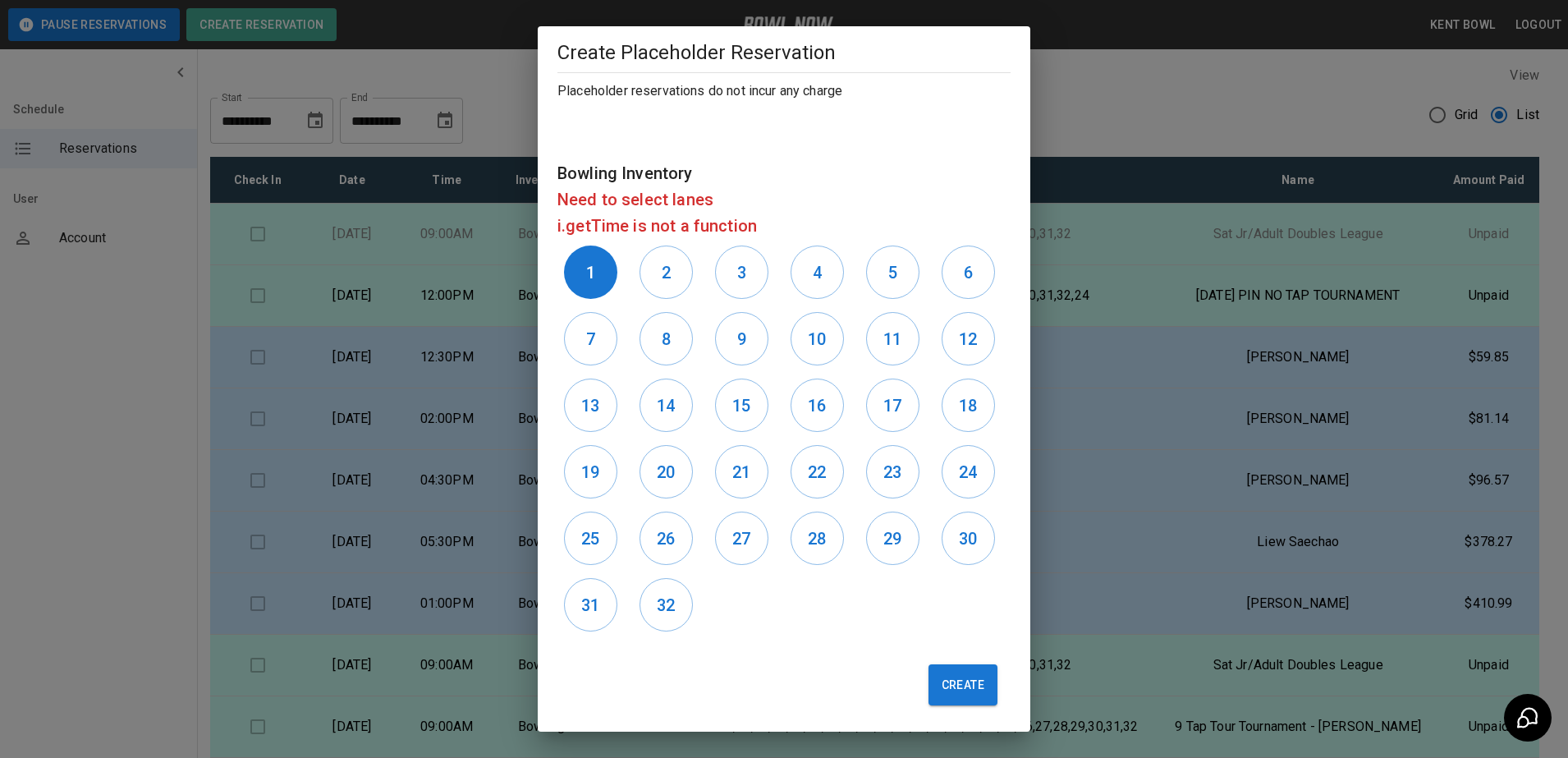
scroll to position [579, 0]
click at [948, 673] on button "Create" at bounding box center [963, 681] width 69 height 41
click at [637, 252] on div "2" at bounding box center [670, 268] width 75 height 66
click at [669, 274] on h6 "2" at bounding box center [666, 269] width 9 height 26
click at [605, 263] on button "1" at bounding box center [590, 269] width 54 height 54
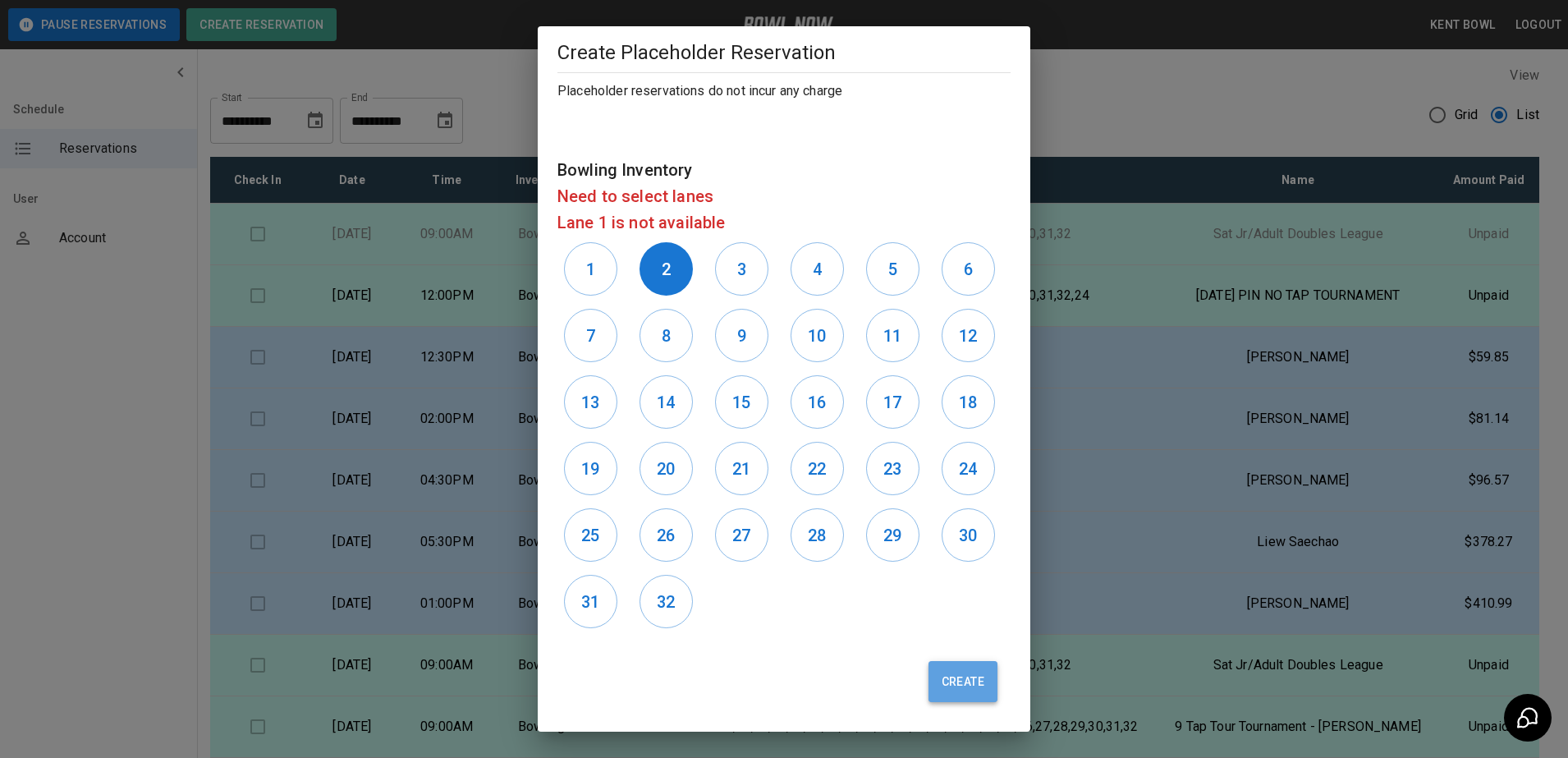
click at [934, 688] on button "Create" at bounding box center [963, 681] width 69 height 41
click at [749, 266] on button "3" at bounding box center [741, 269] width 54 height 54
click at [659, 254] on button "2" at bounding box center [666, 269] width 54 height 54
click at [943, 678] on button "Create" at bounding box center [963, 681] width 69 height 41
click at [737, 278] on h6 "3" at bounding box center [741, 269] width 9 height 26
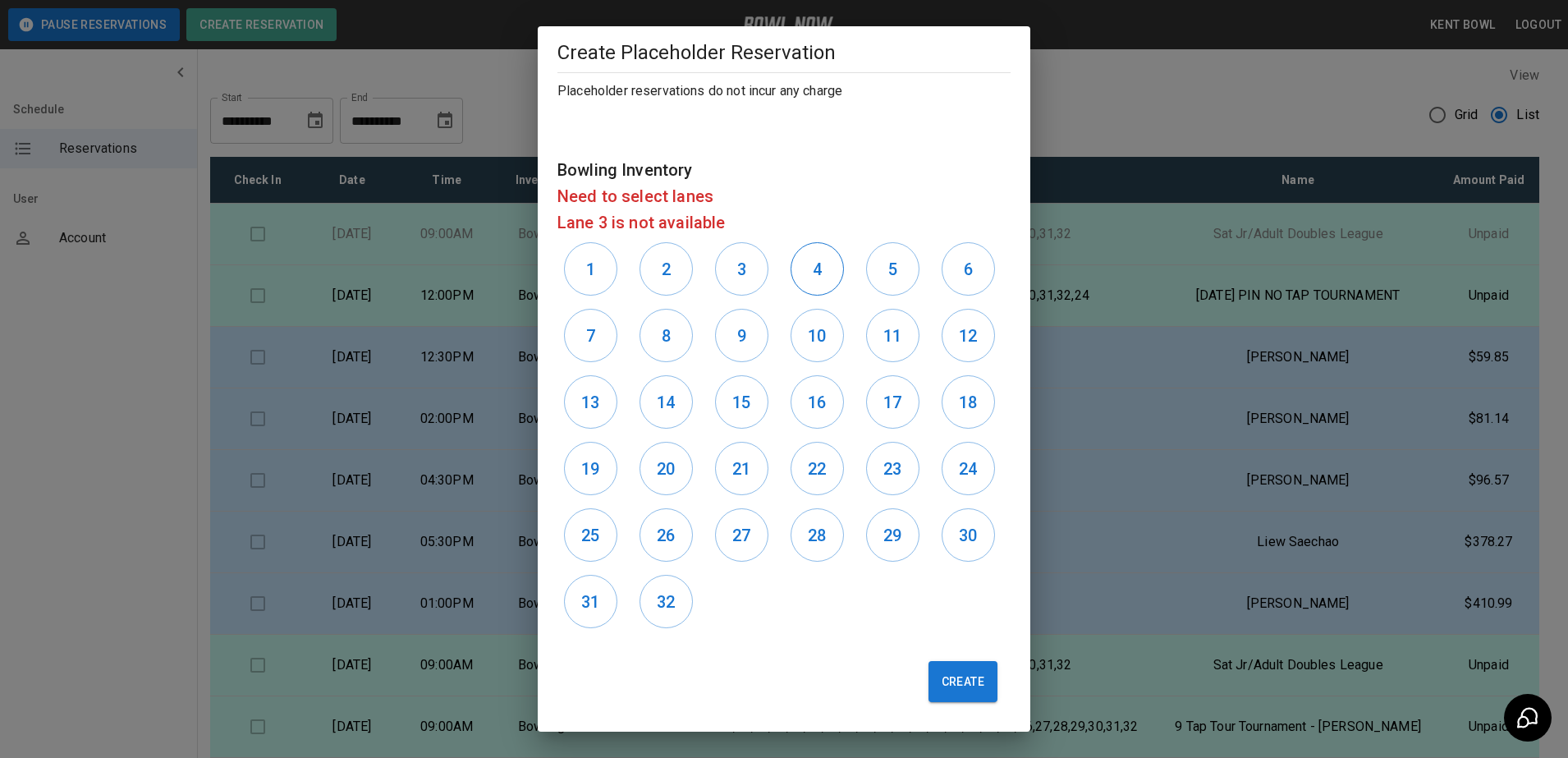
click at [790, 279] on button "4" at bounding box center [817, 269] width 54 height 54
click at [928, 685] on button "Create" at bounding box center [963, 681] width 69 height 41
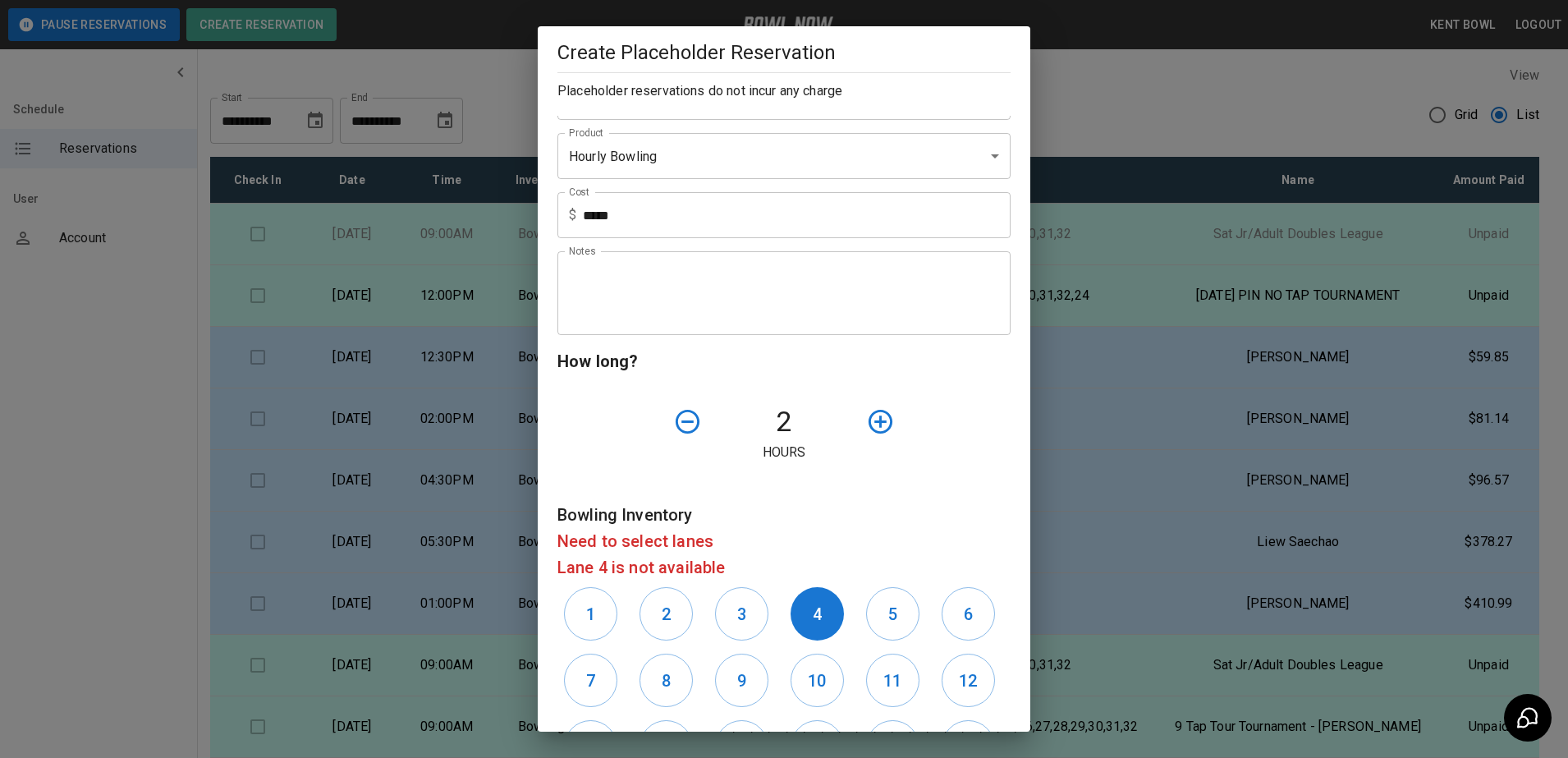
scroll to position [264, 0]
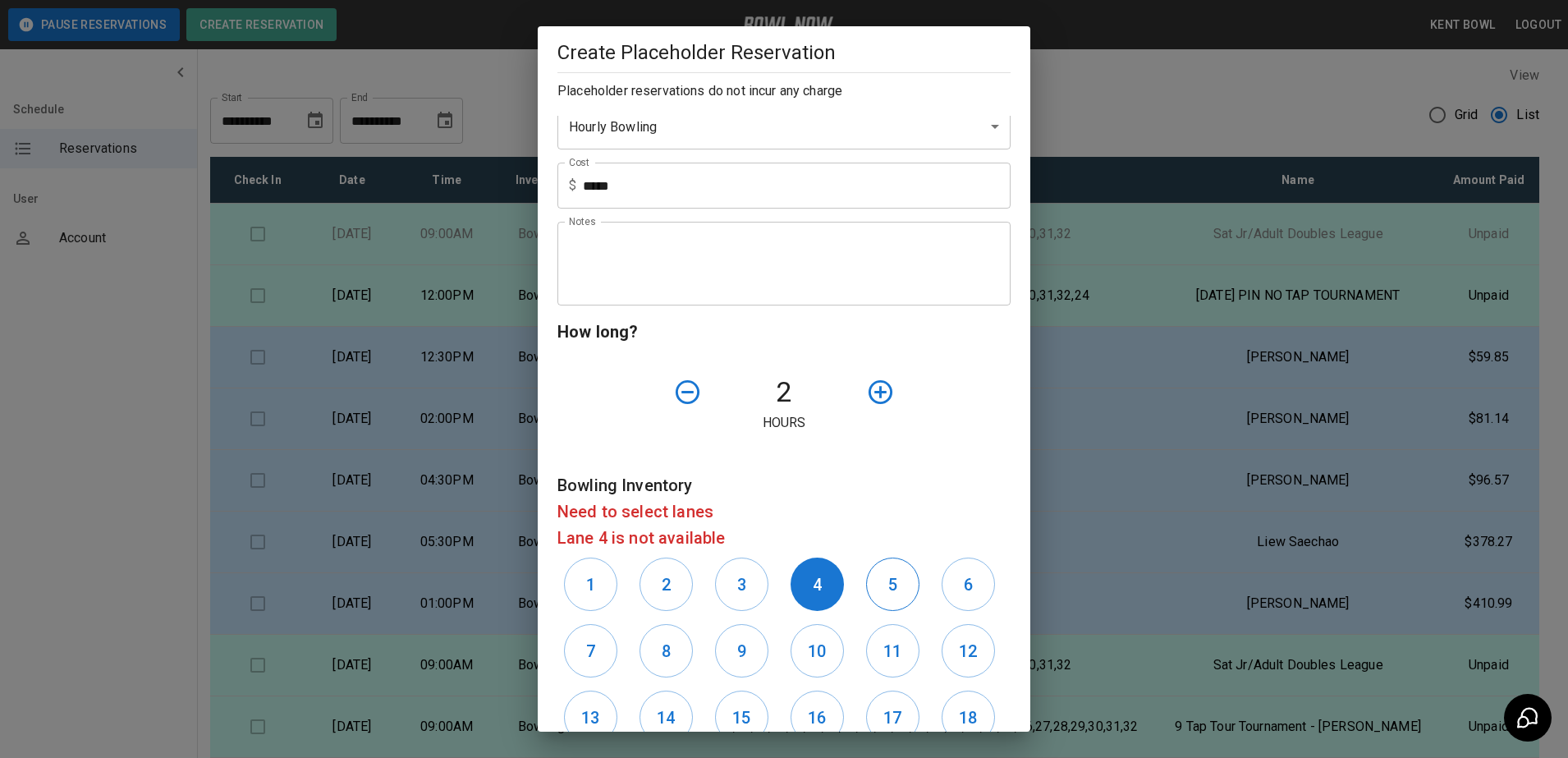
click at [896, 576] on button "5" at bounding box center [892, 584] width 54 height 54
click at [797, 578] on button "4" at bounding box center [817, 584] width 54 height 54
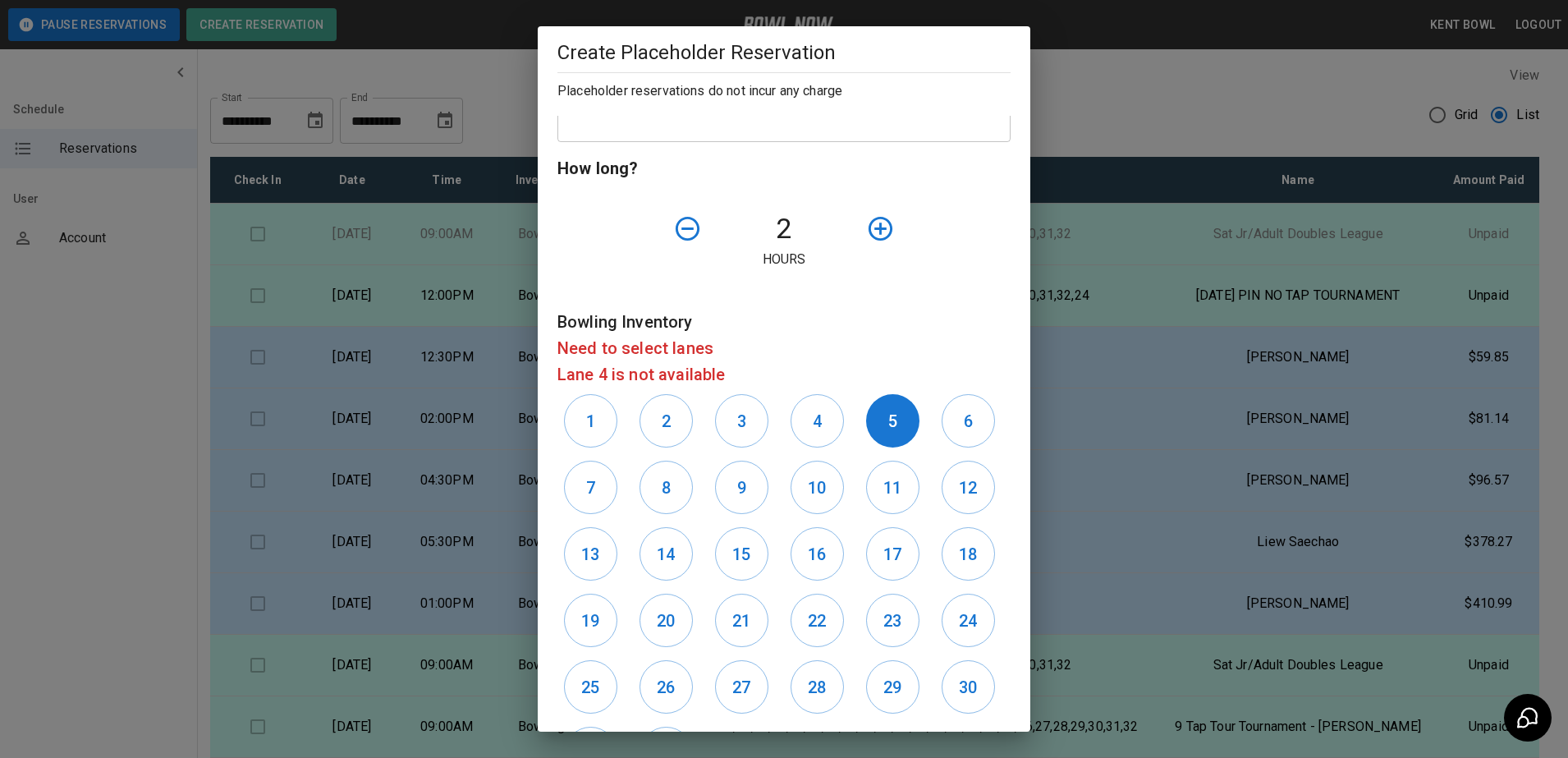
scroll to position [579, 0]
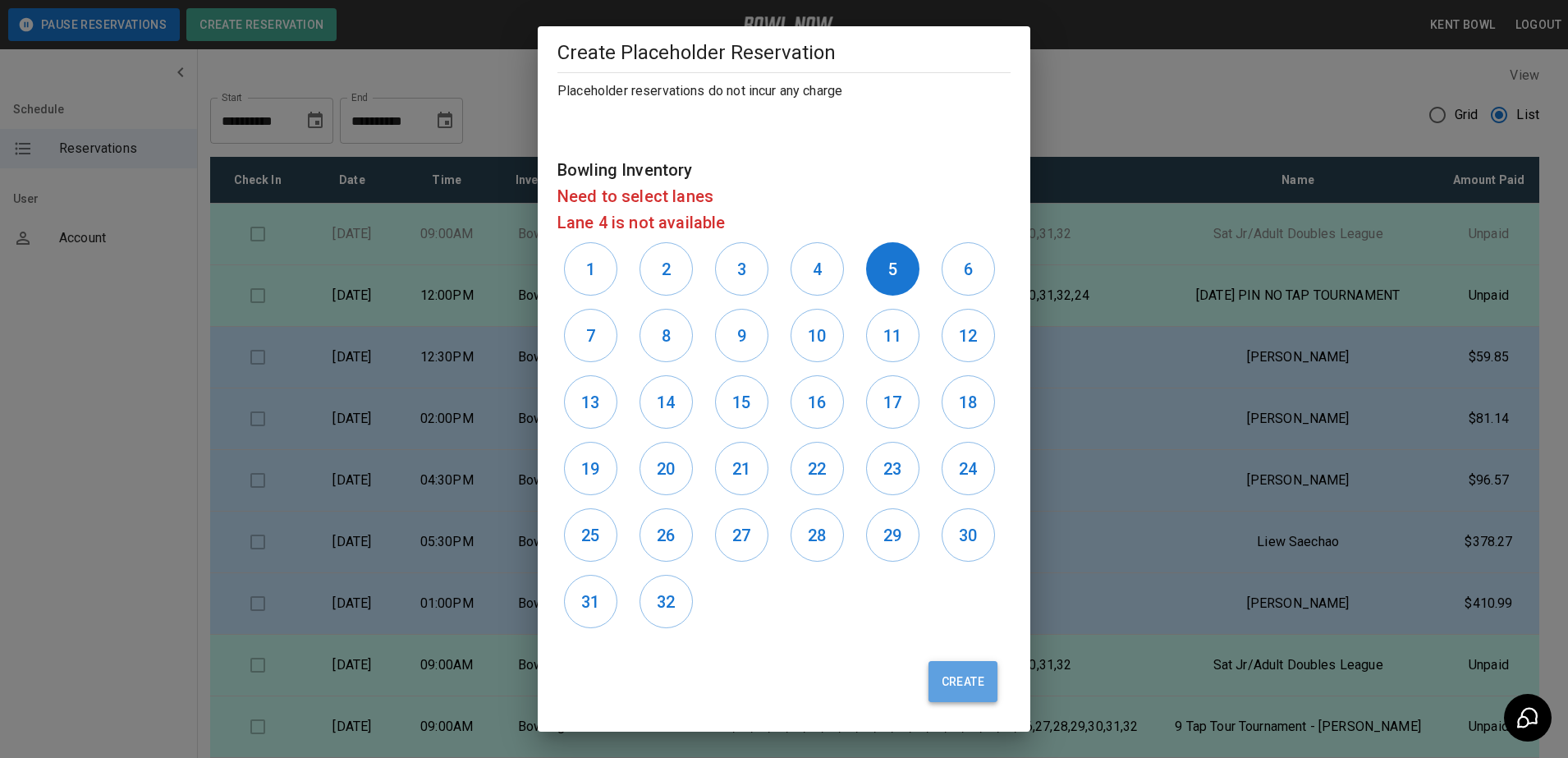
click at [962, 687] on button "Create" at bounding box center [963, 681] width 69 height 41
type input "**"
type input "**********"
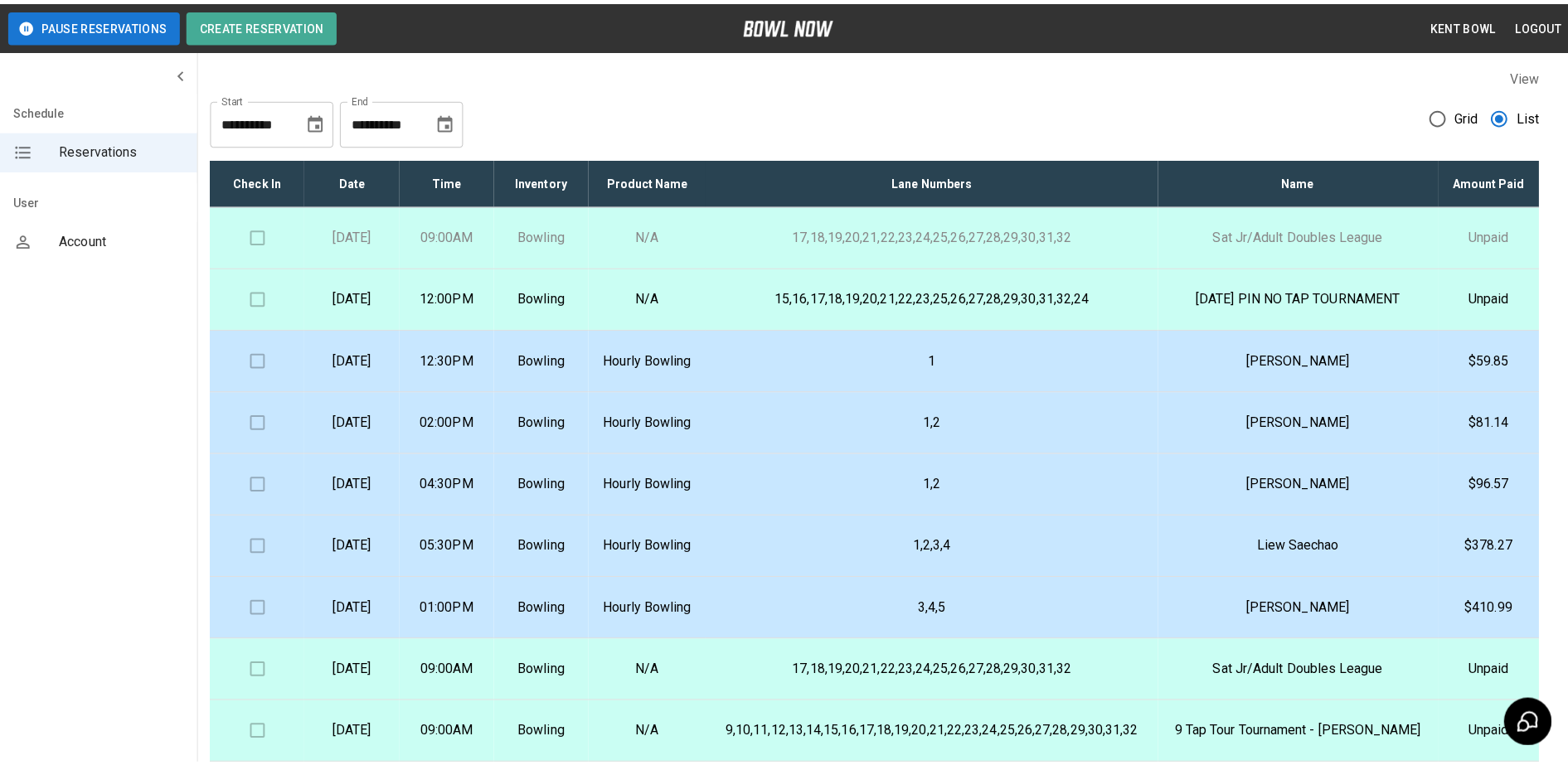
scroll to position [558, 0]
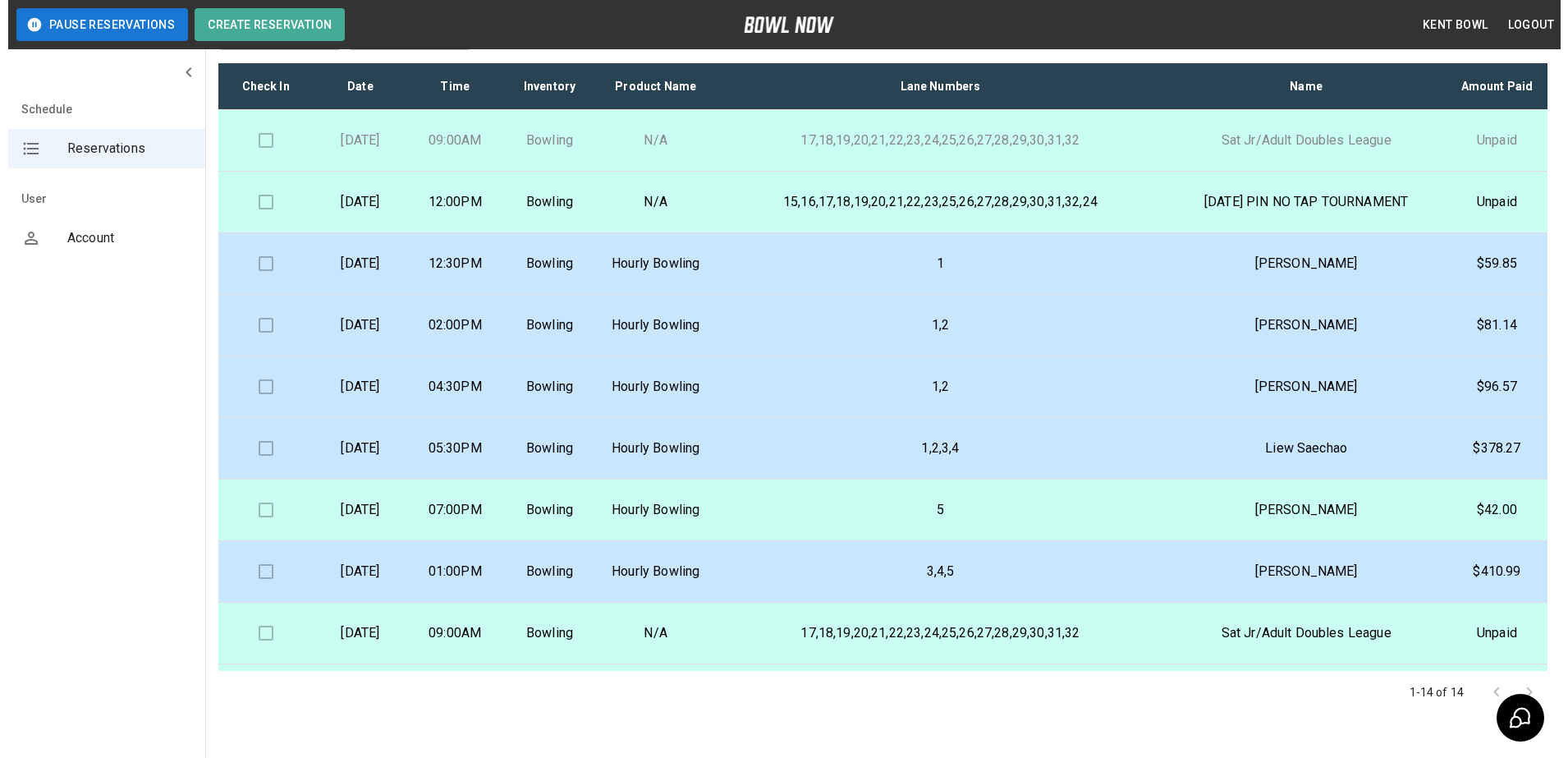
scroll to position [143, 0]
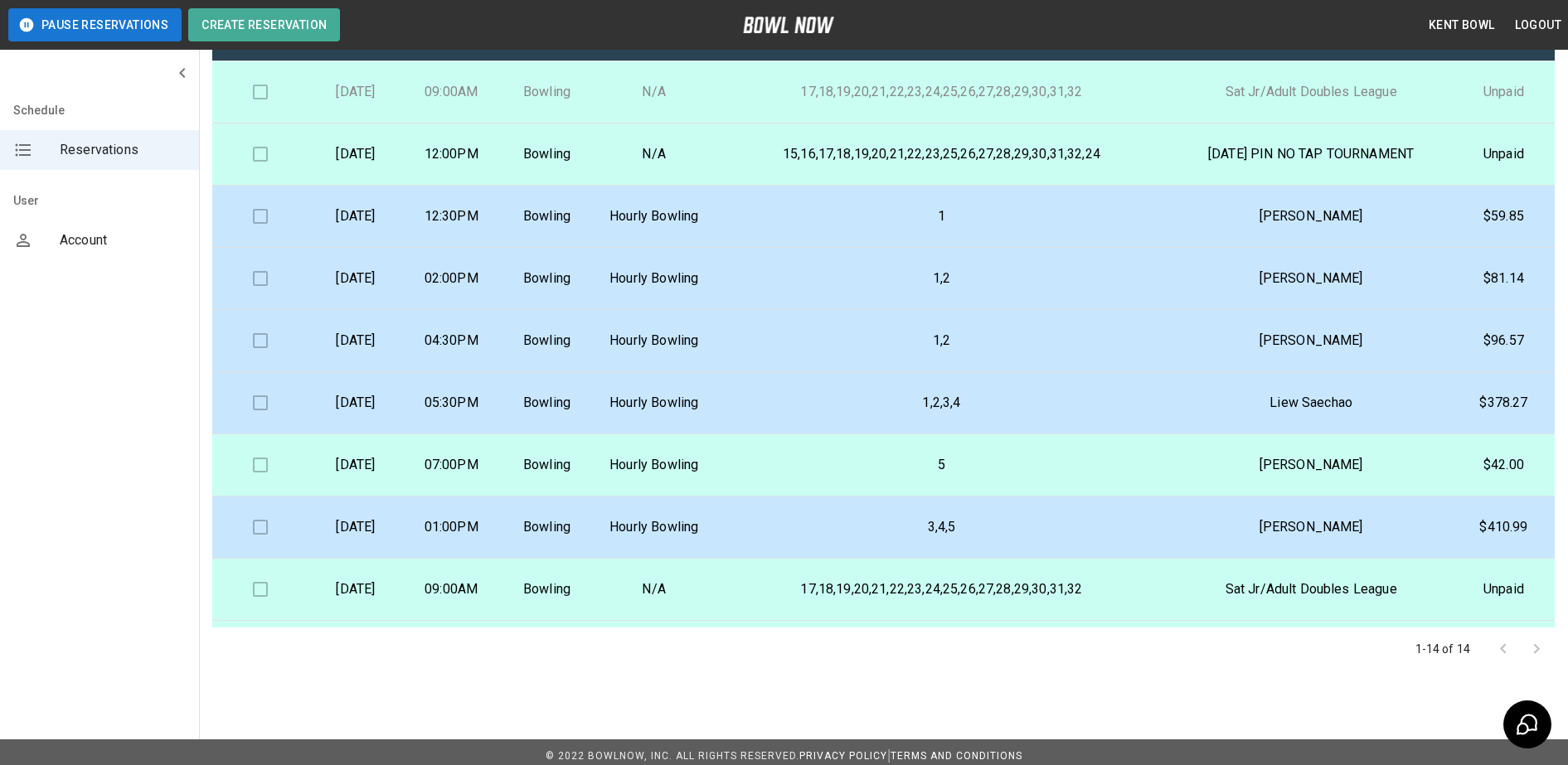
click at [1156, 475] on p "5" at bounding box center [941, 465] width 429 height 20
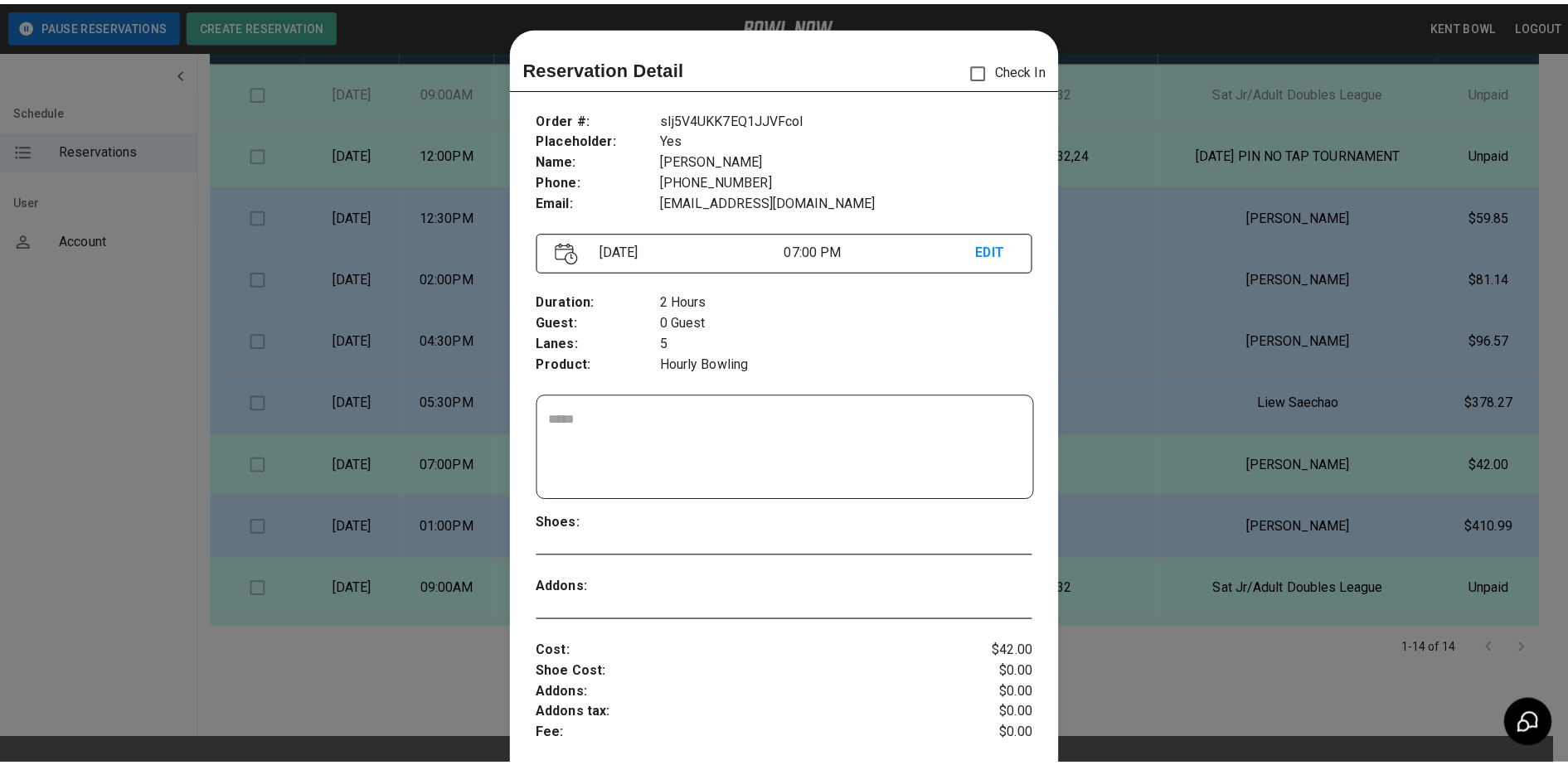
scroll to position [27, 0]
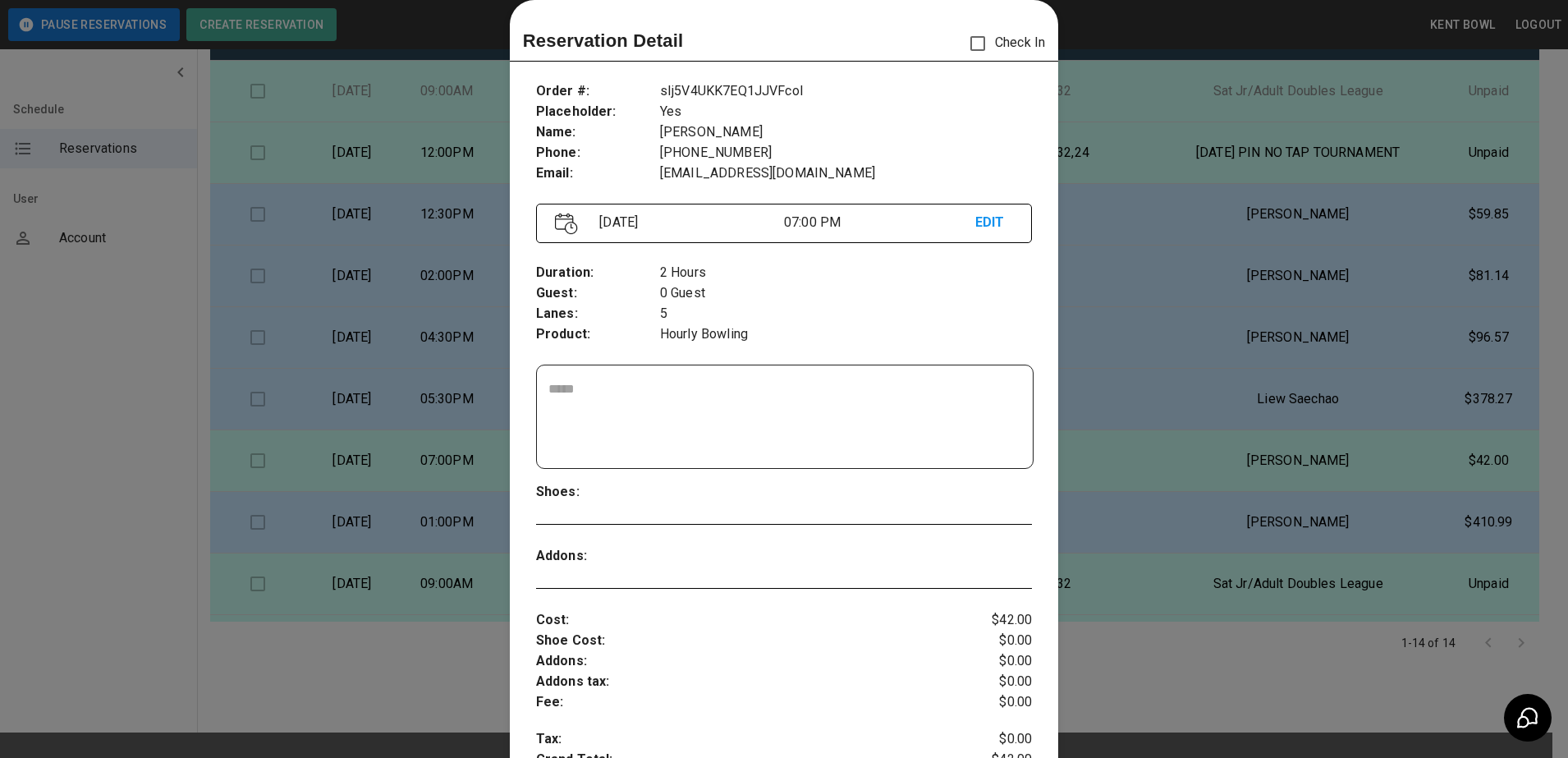
click at [993, 218] on p "EDIT" at bounding box center [995, 223] width 38 height 21
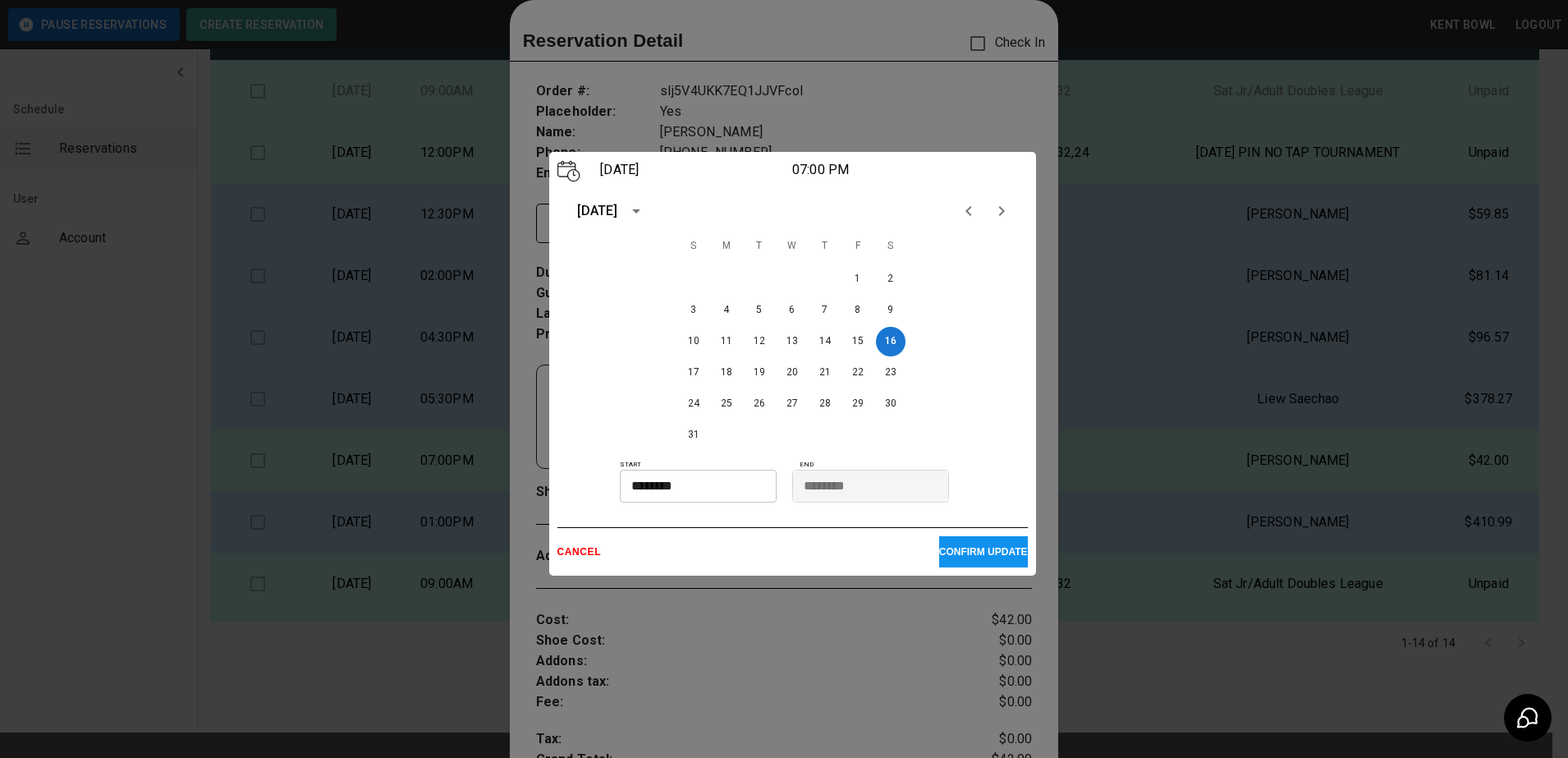
click at [587, 551] on p "CANCEL" at bounding box center [749, 552] width 382 height 12
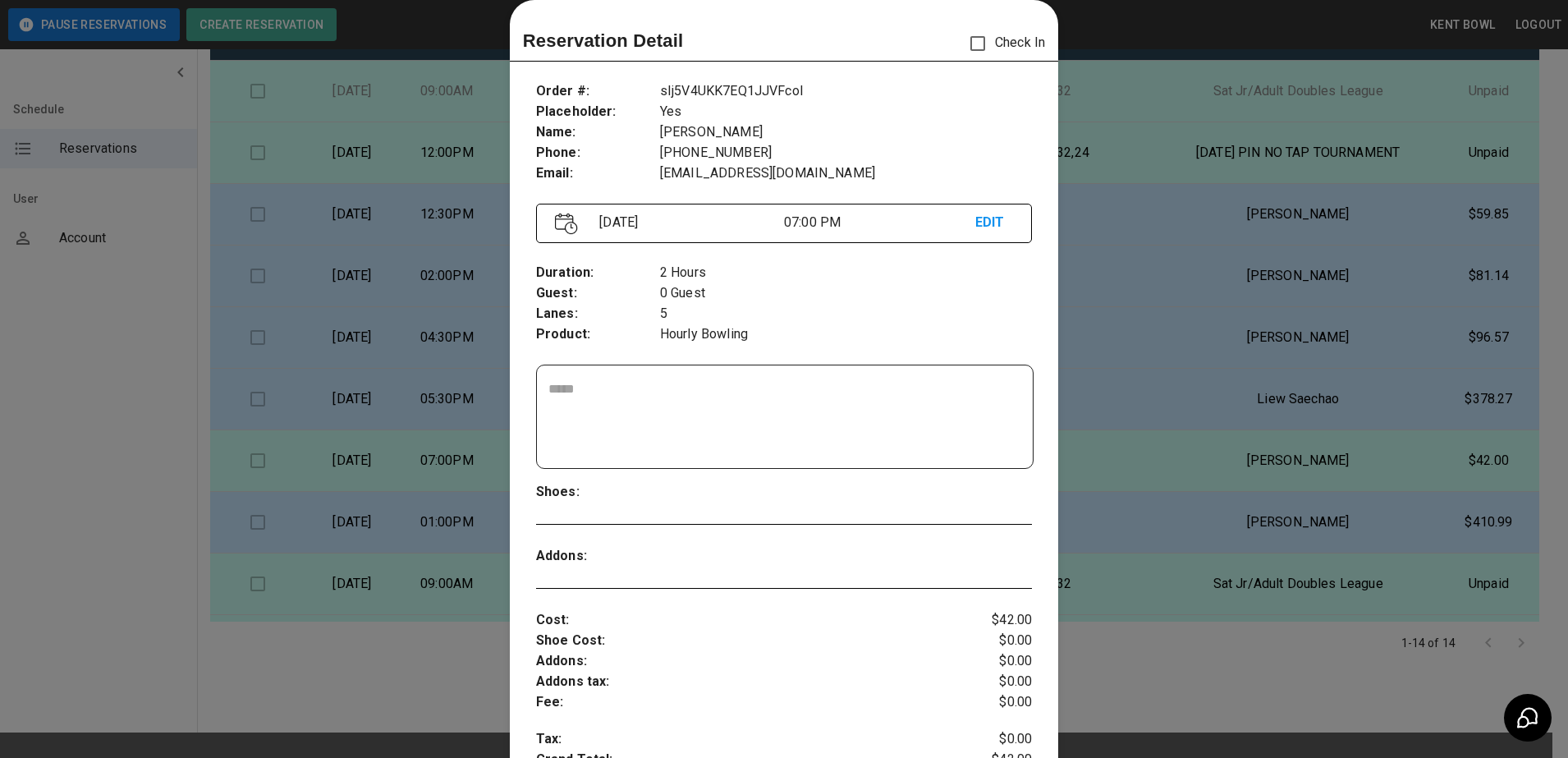
drag, startPoint x: 1525, startPoint y: 277, endPoint x: 1519, endPoint y: 328, distance: 51.4
click at [1519, 328] on div at bounding box center [784, 379] width 1568 height 758
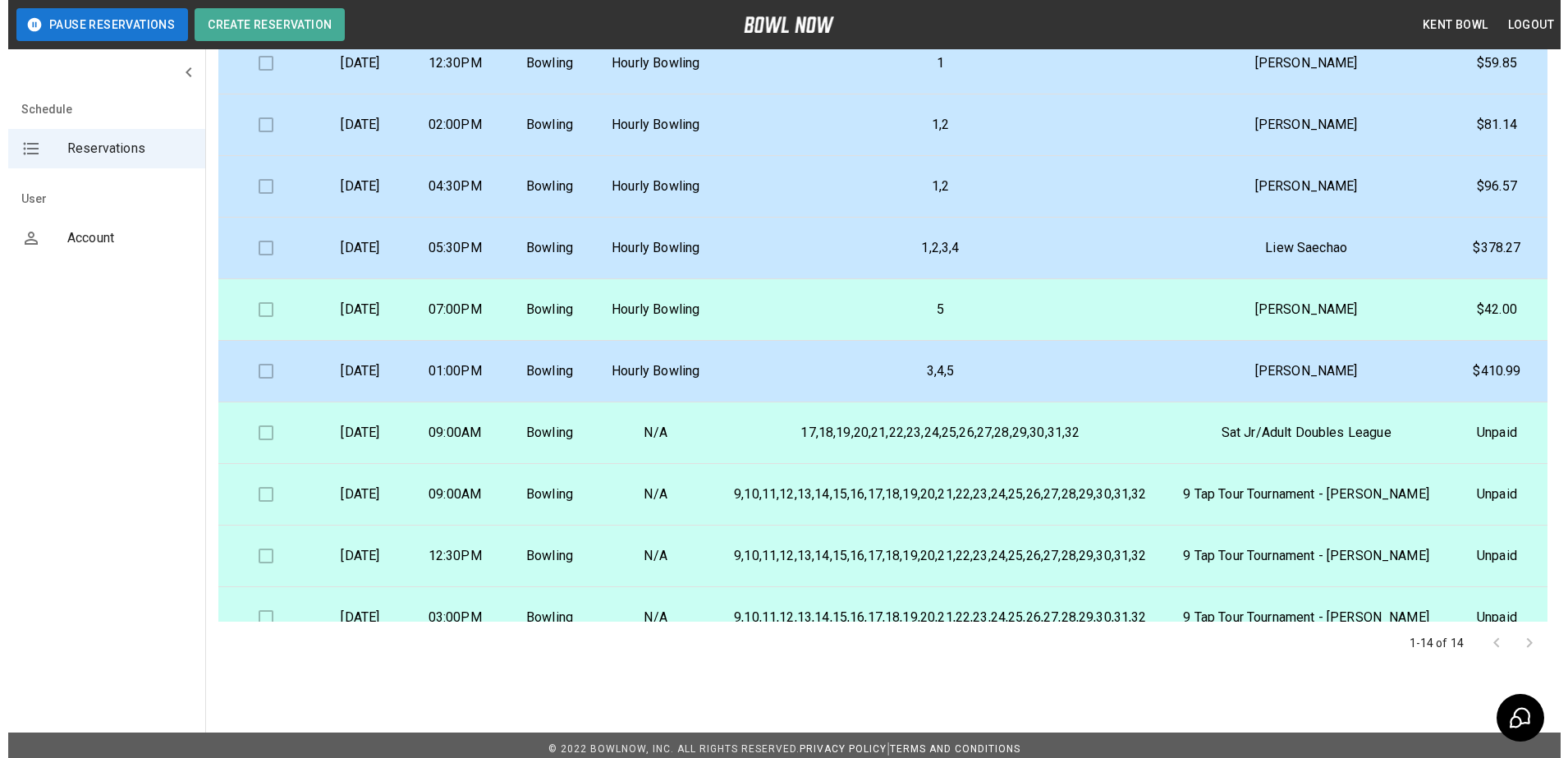
scroll to position [171, 0]
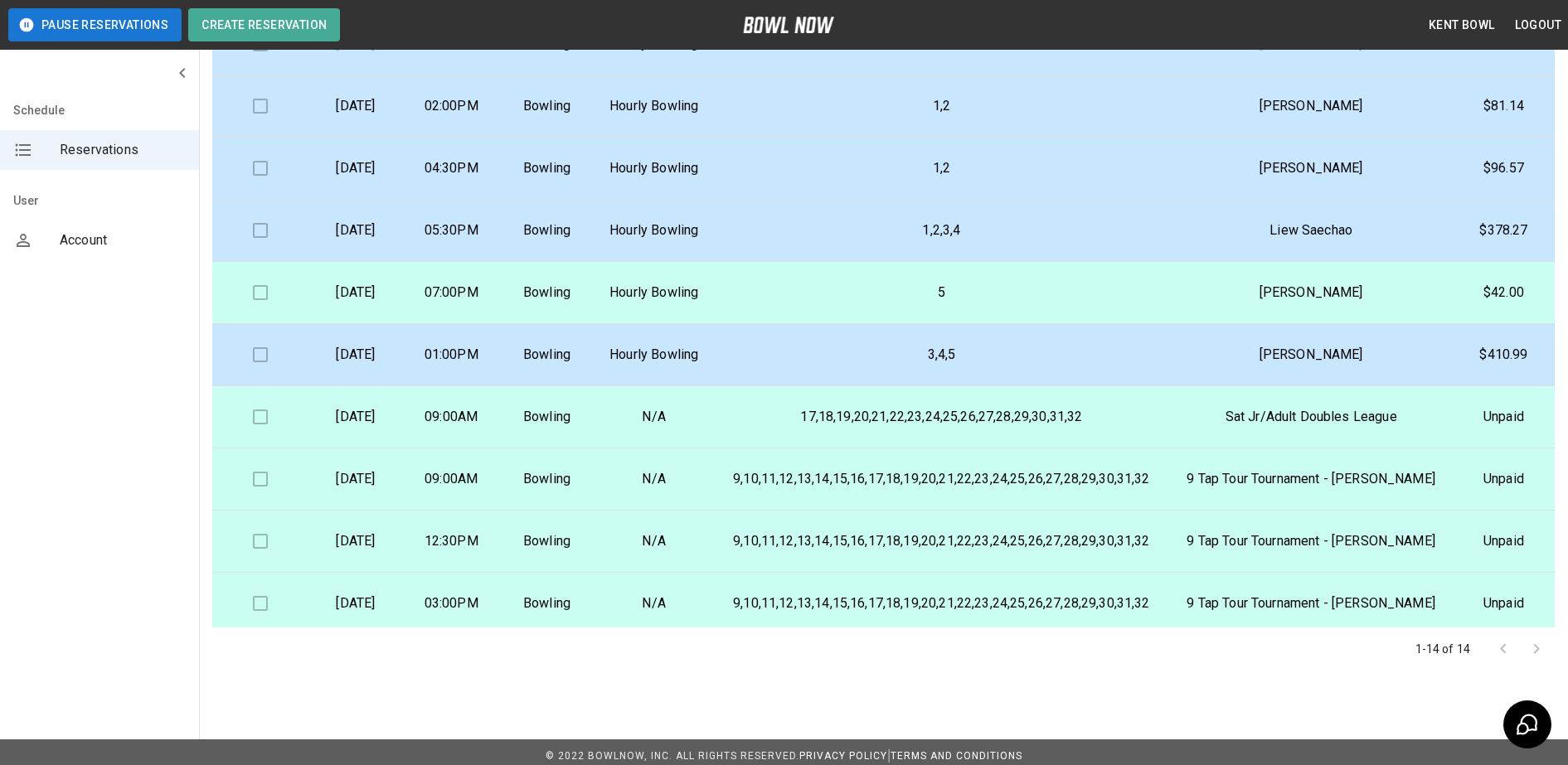
click at [390, 303] on p "[DATE]" at bounding box center [355, 293] width 69 height 20
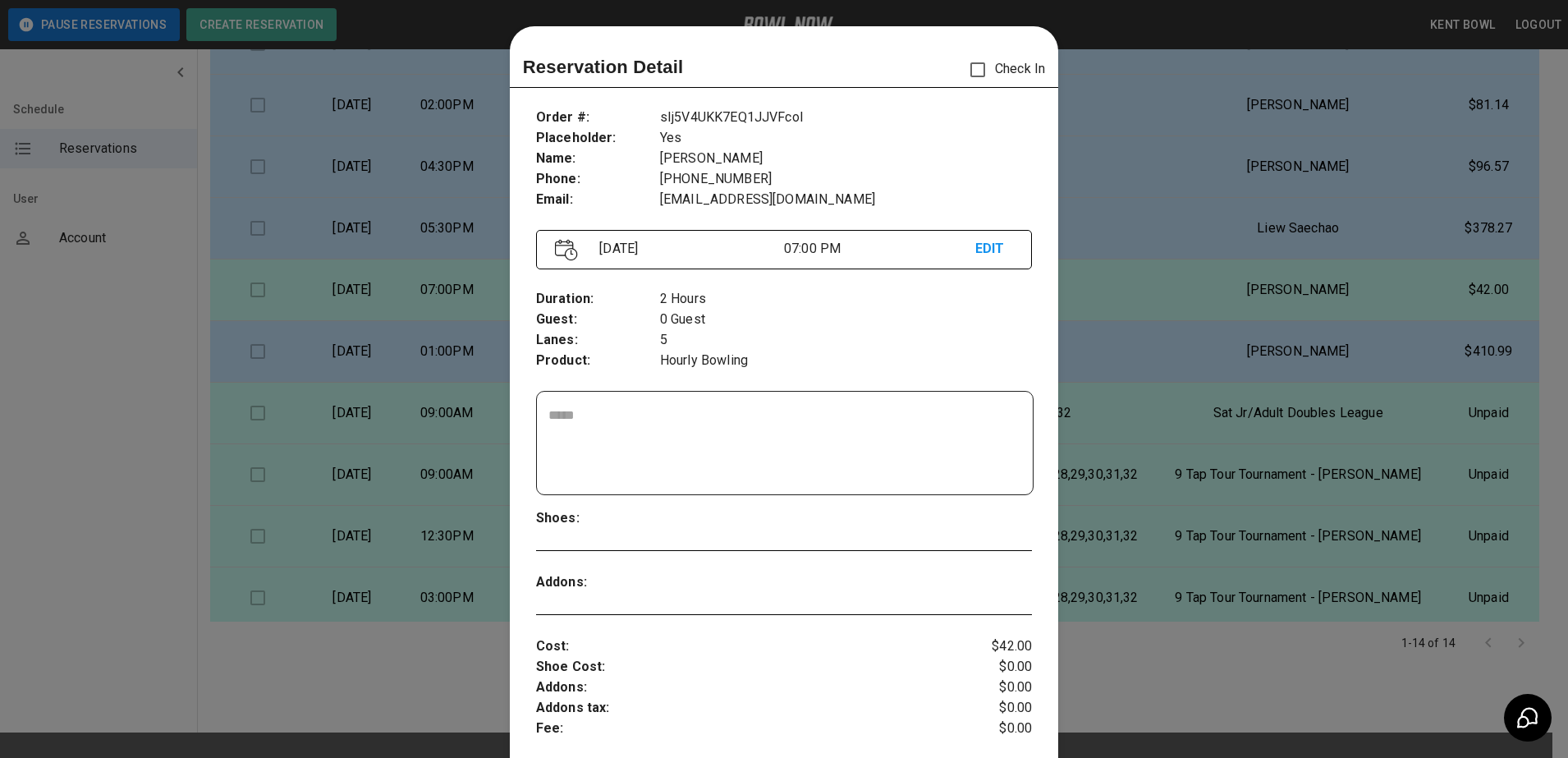
scroll to position [26, 0]
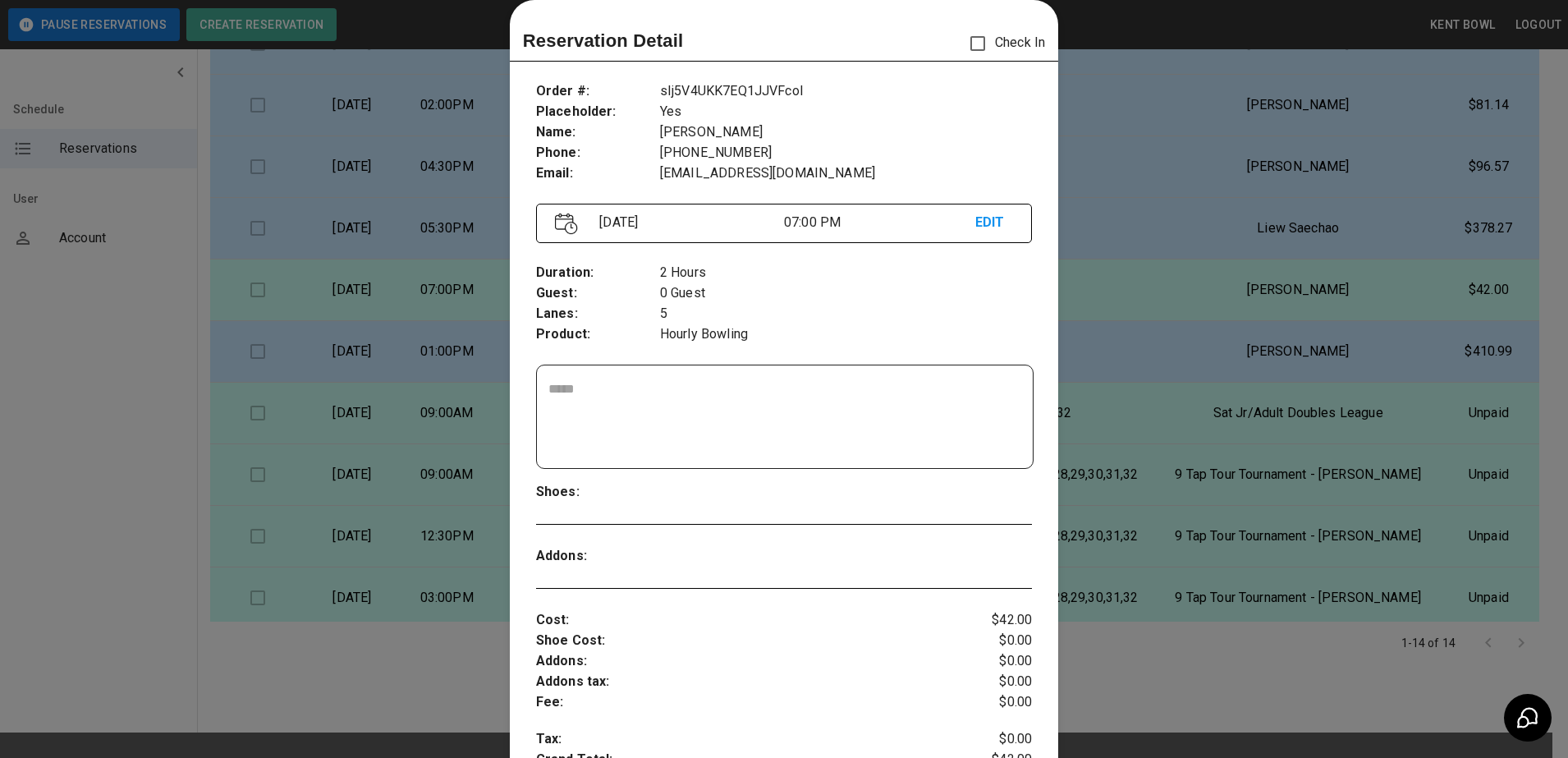
click at [987, 234] on div "EDIT" at bounding box center [995, 225] width 38 height 25
click at [984, 218] on p "EDIT" at bounding box center [995, 223] width 38 height 21
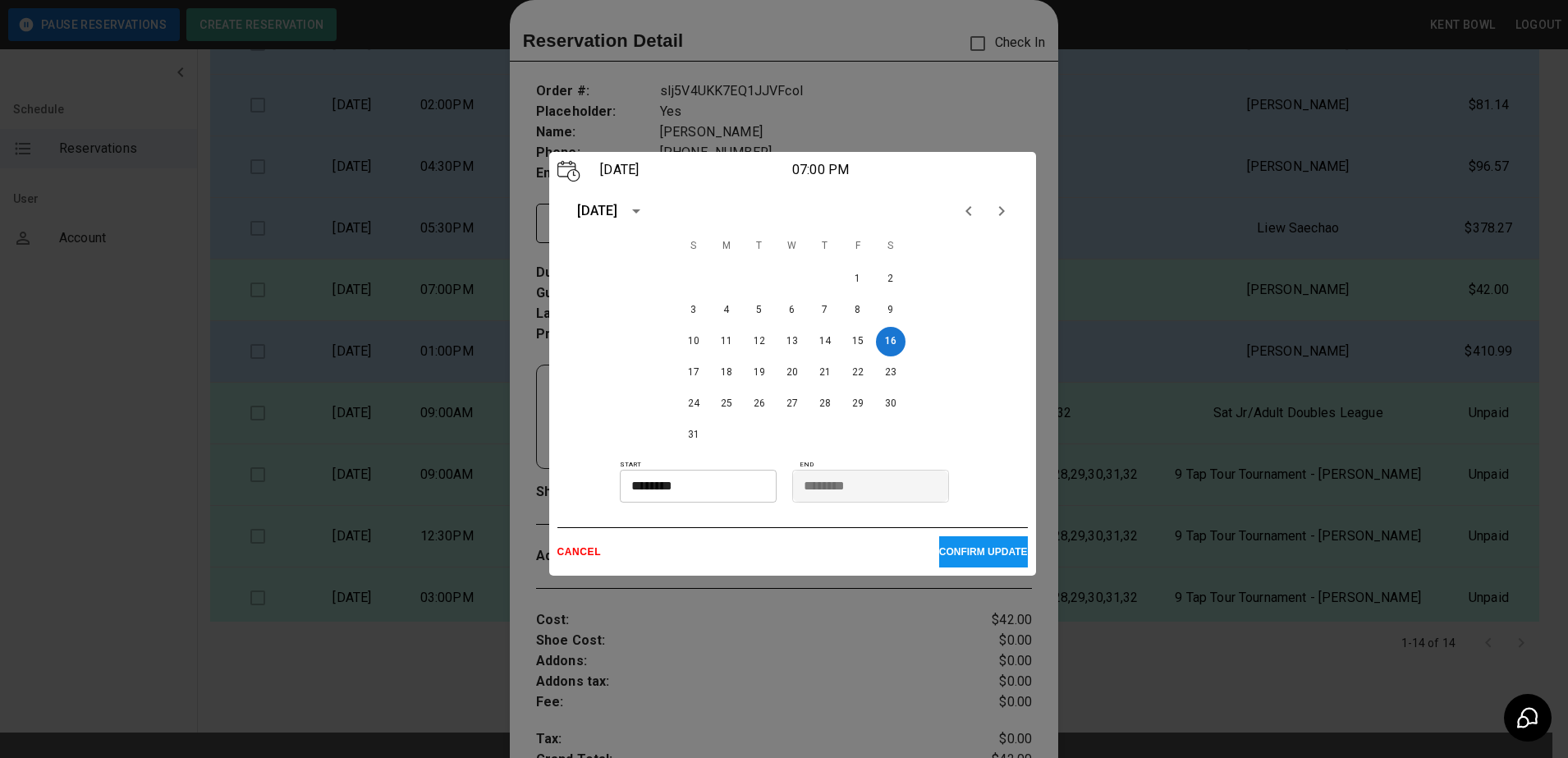
click at [646, 208] on icon "calendar view is open, switch to year view" at bounding box center [636, 211] width 20 height 20
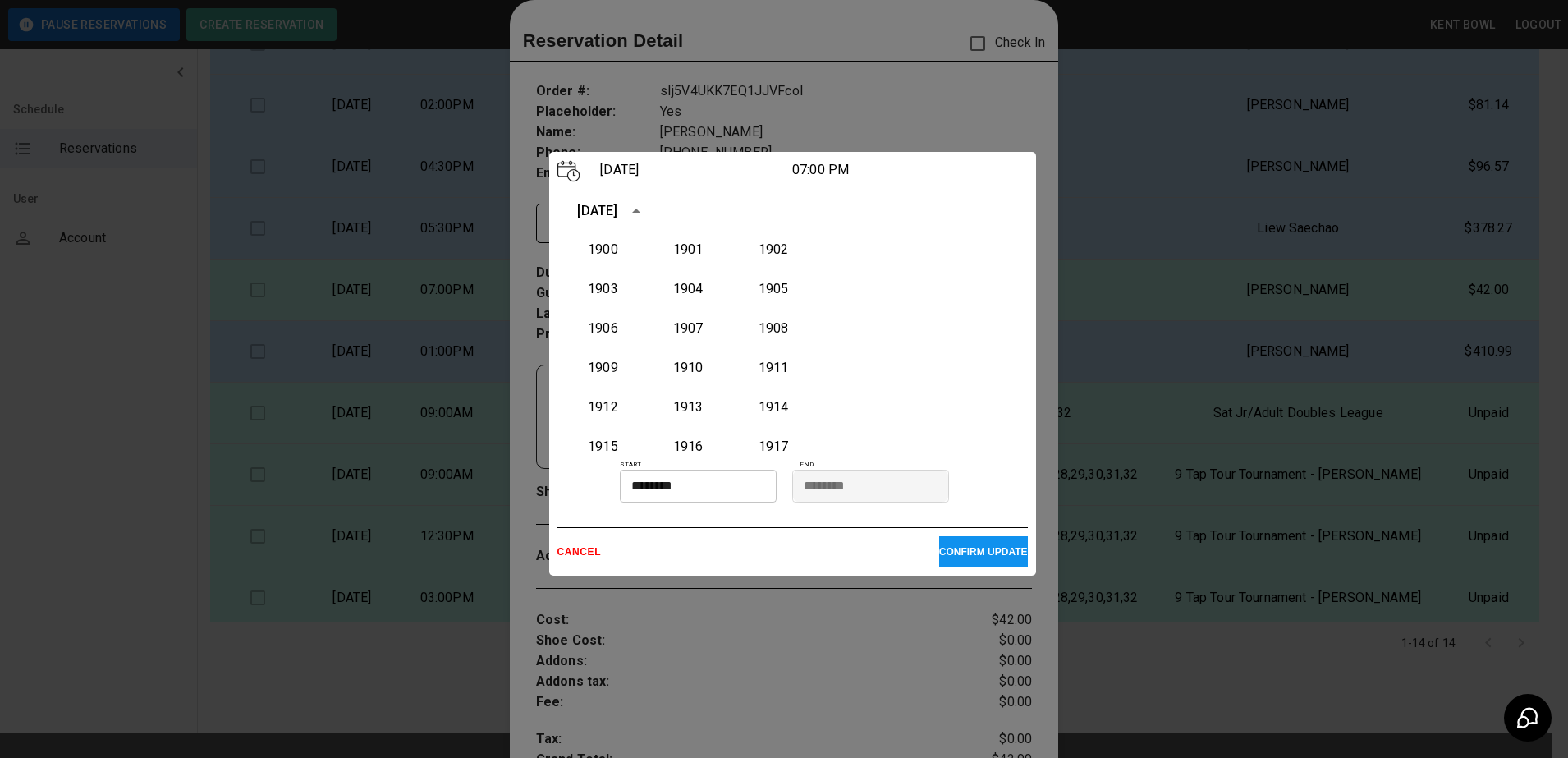
scroll to position [1521, 0]
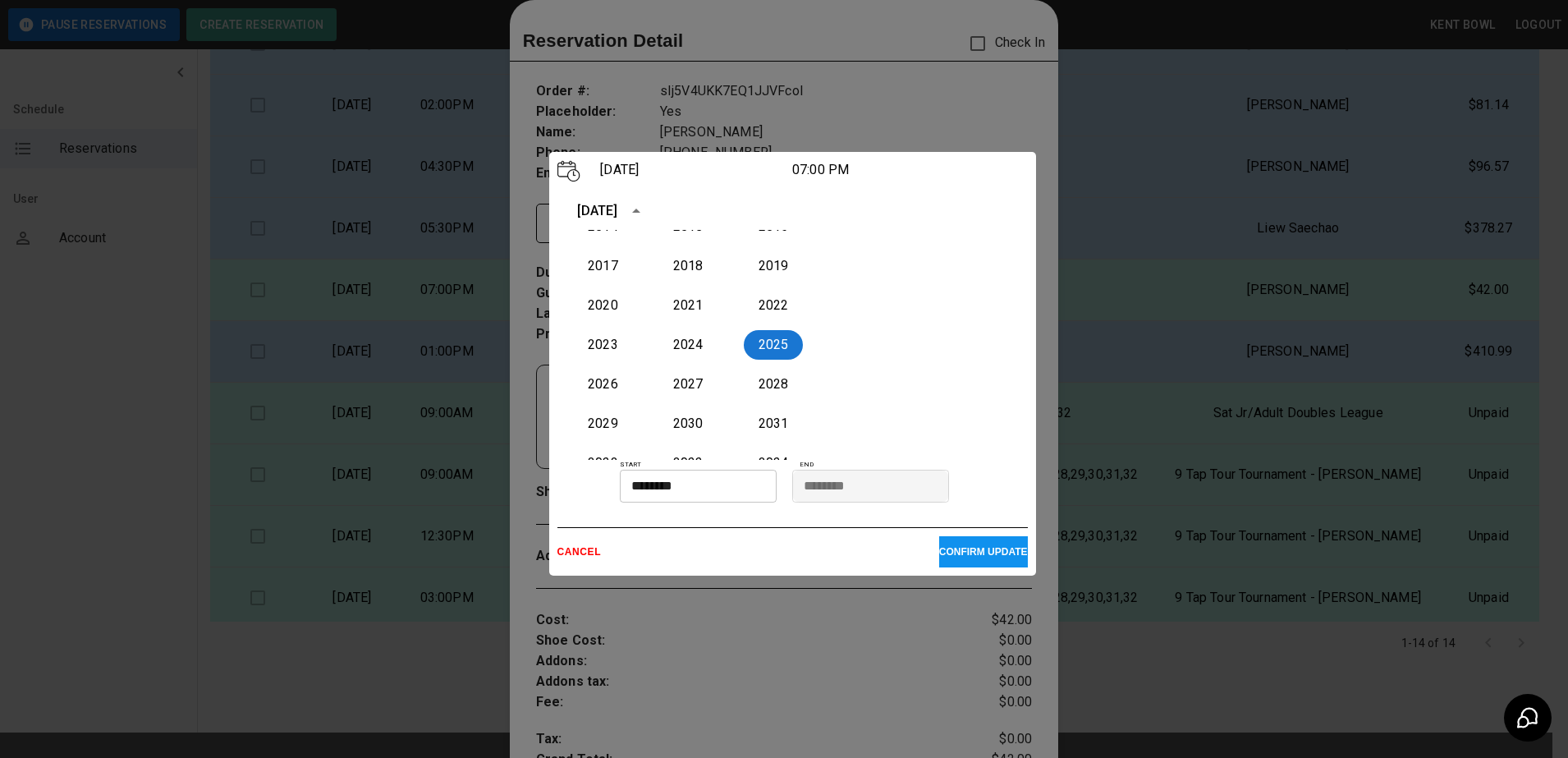
click at [646, 208] on icon "year view is open, switch to calendar view" at bounding box center [636, 211] width 20 height 20
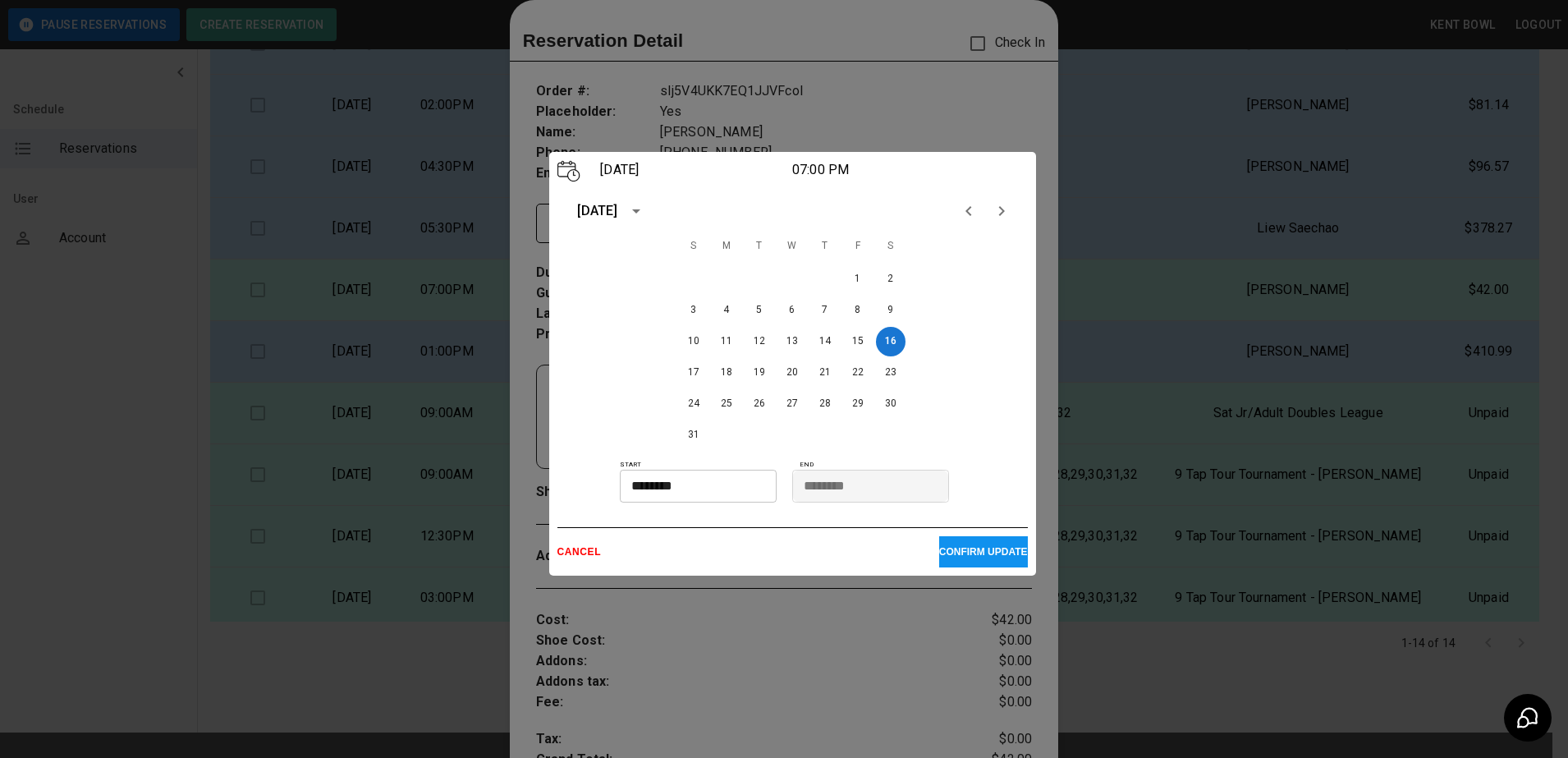
click at [575, 553] on p "CANCEL" at bounding box center [749, 552] width 382 height 12
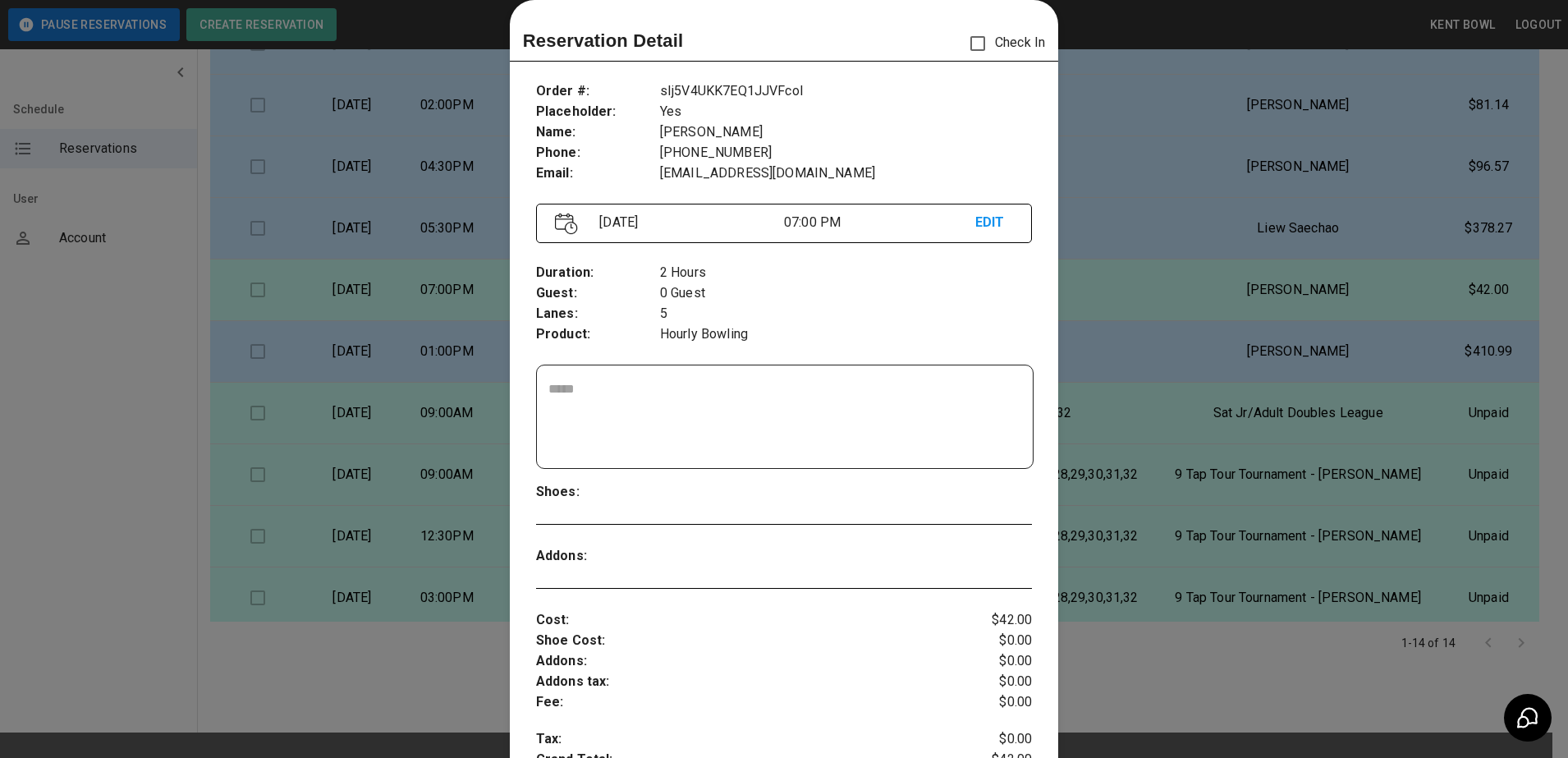
click at [679, 626] on p "Cost :" at bounding box center [742, 620] width 413 height 21
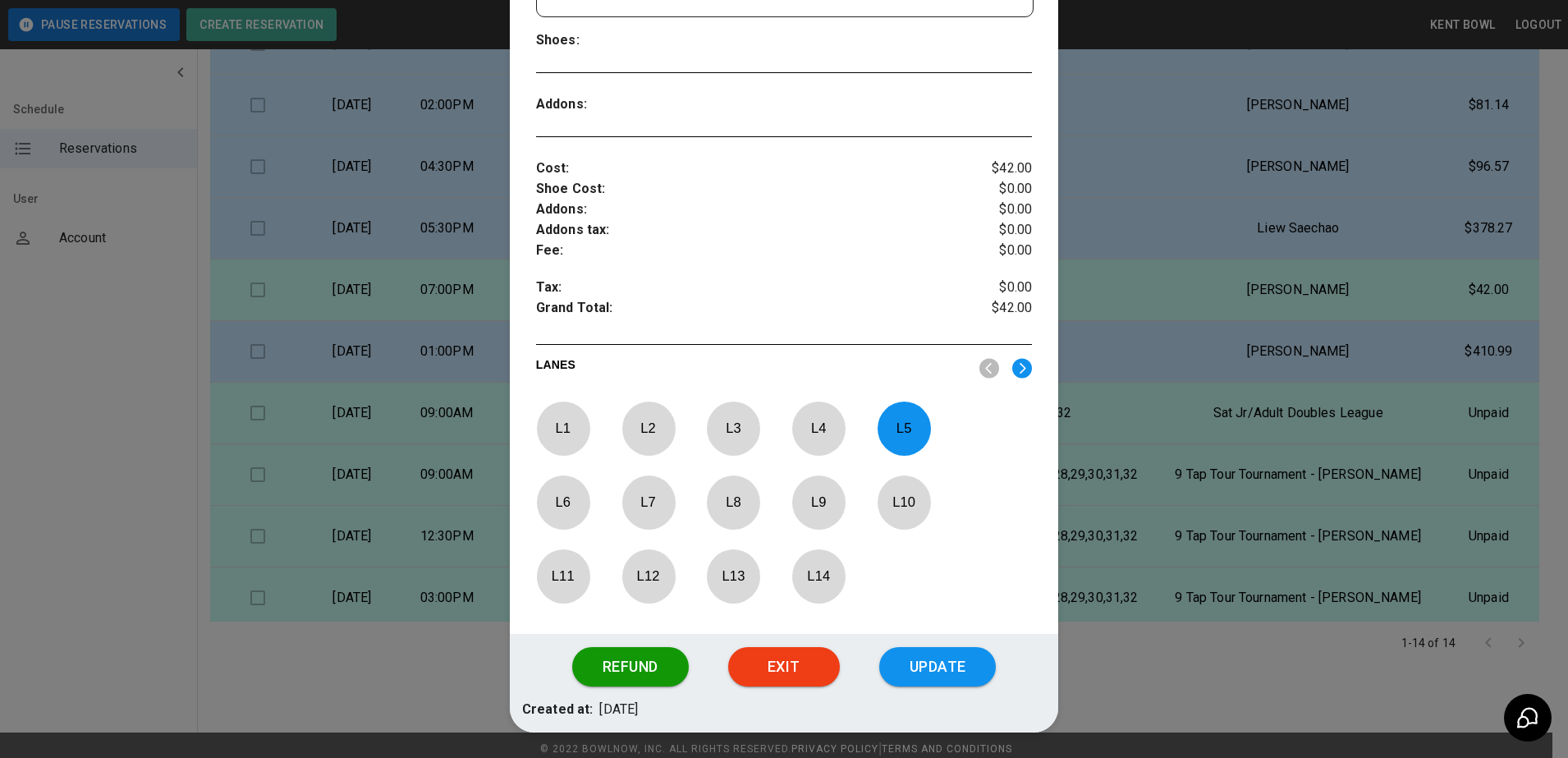
scroll to position [519, 0]
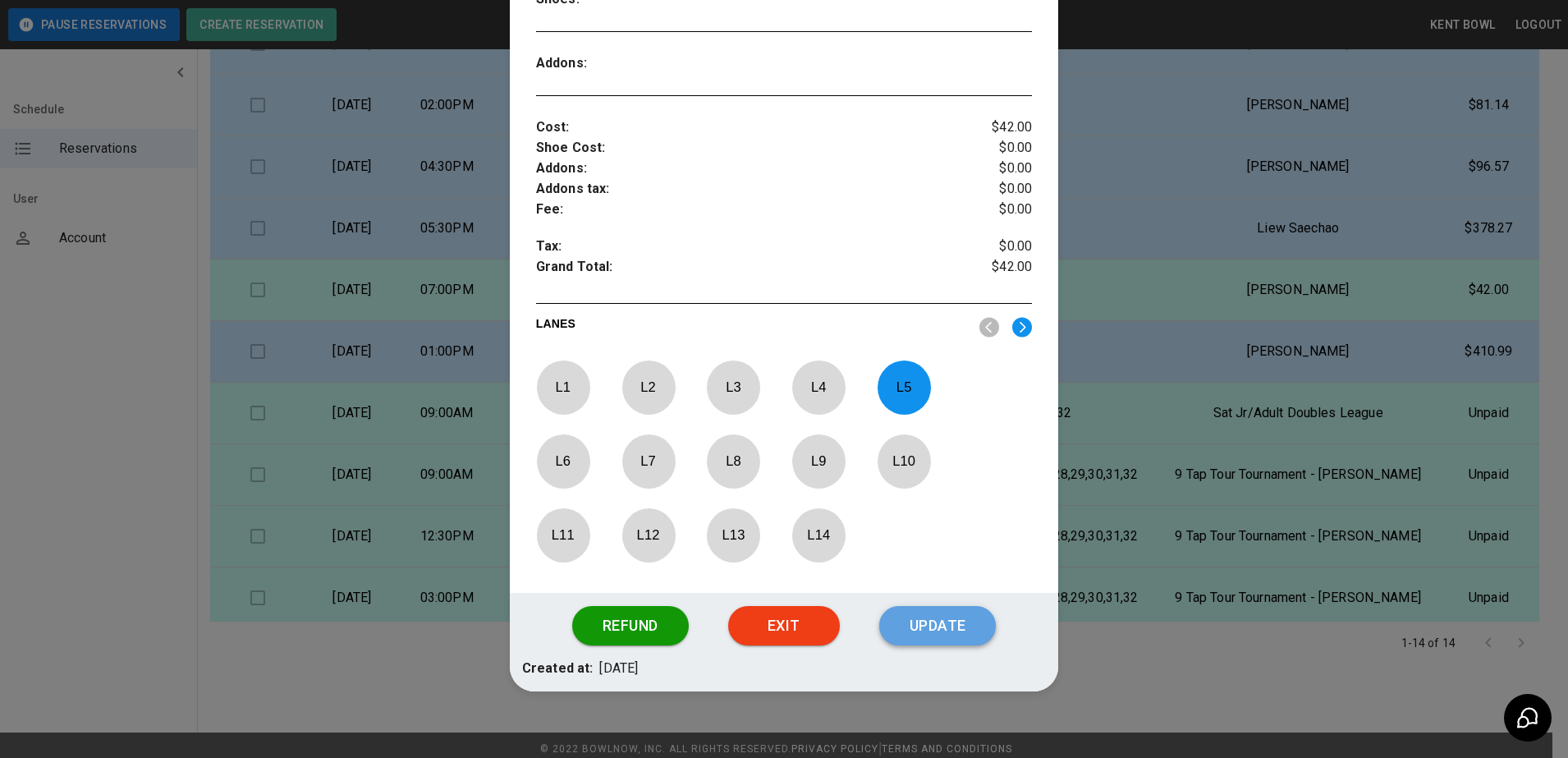
click at [944, 635] on button "Update" at bounding box center [938, 625] width 116 height 39
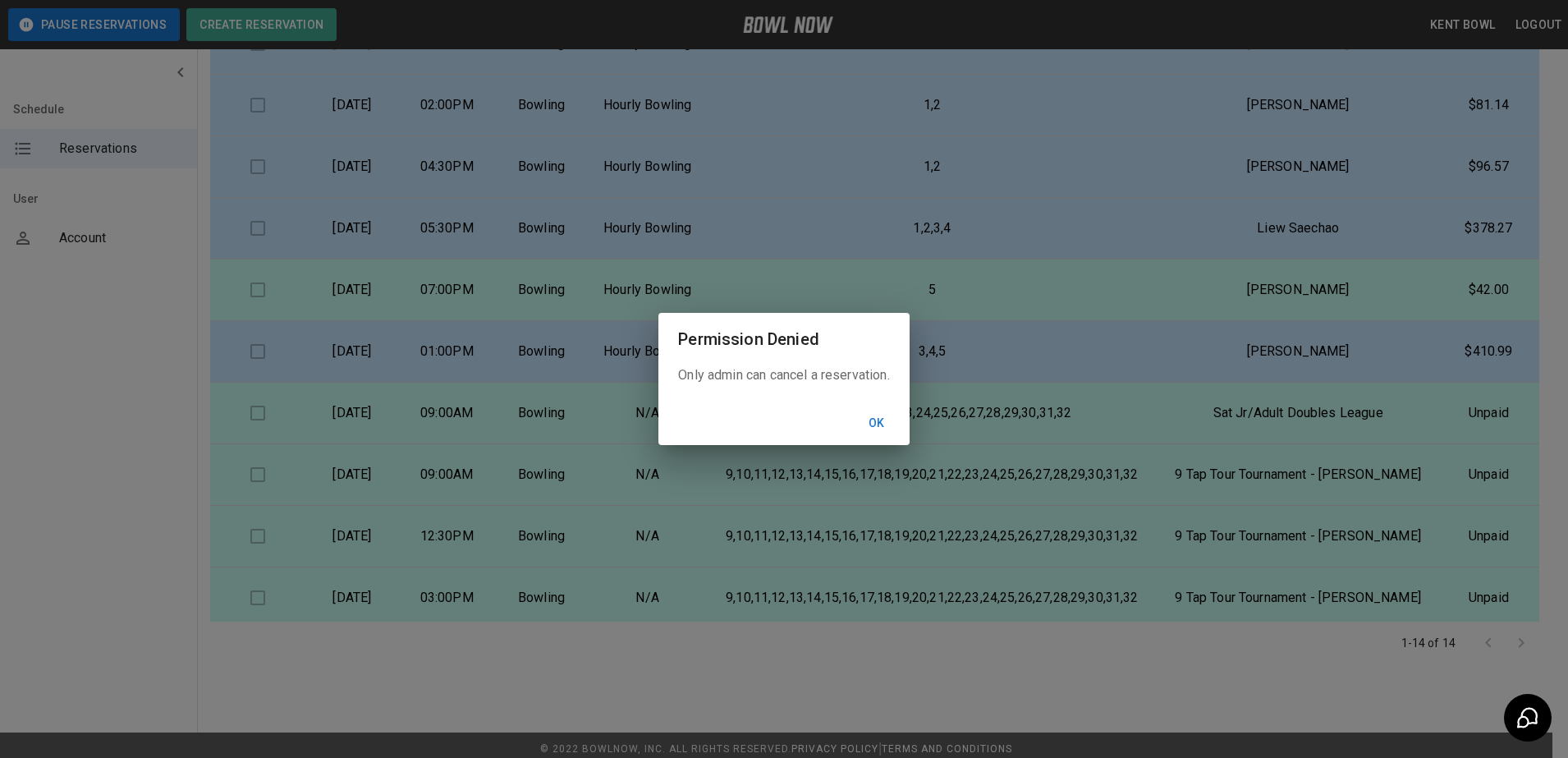
click at [881, 424] on button "Ok" at bounding box center [877, 423] width 53 height 30
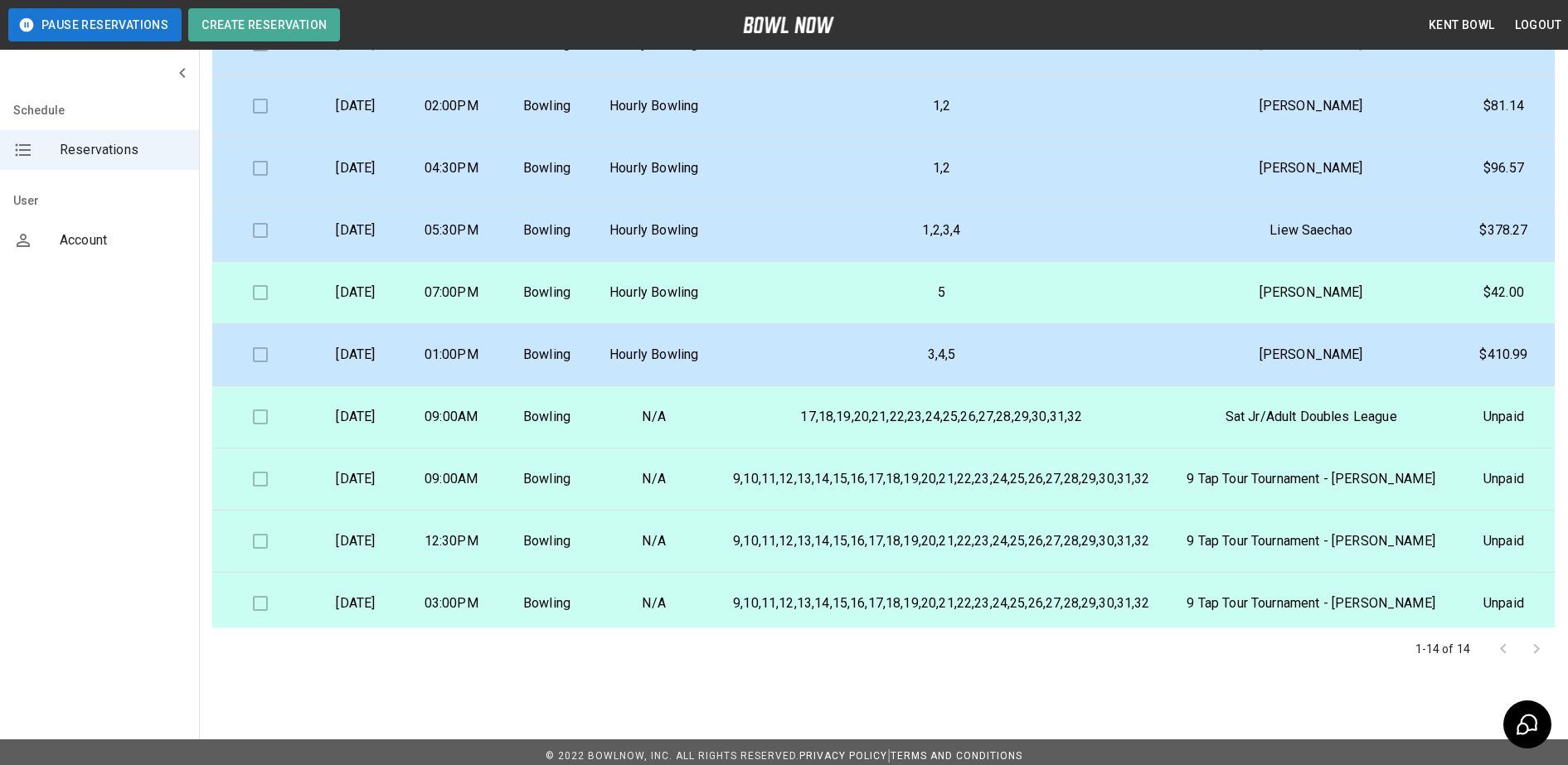
click at [1476, 303] on p "$42.00" at bounding box center [1504, 293] width 75 height 20
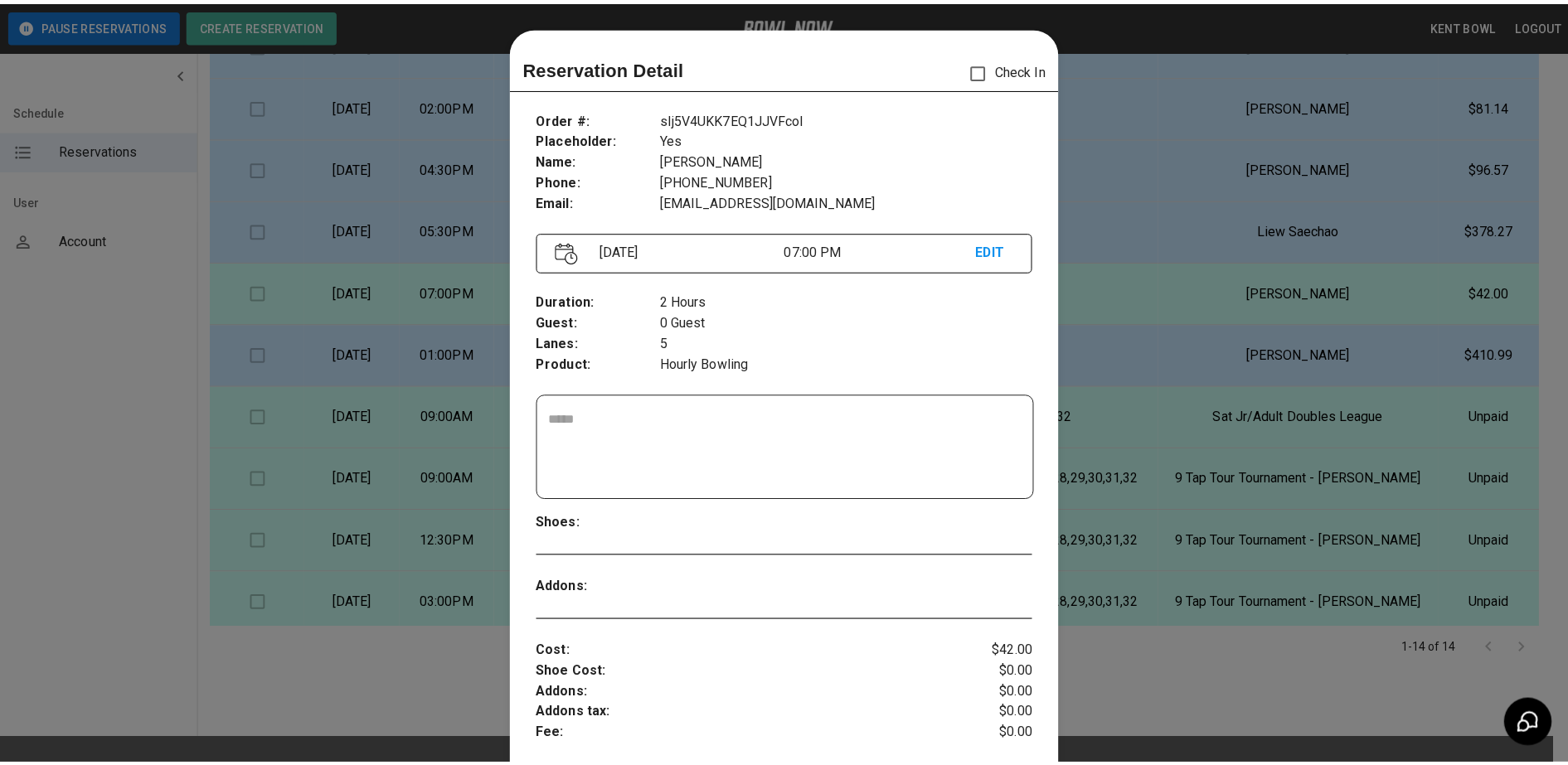
scroll to position [27, 0]
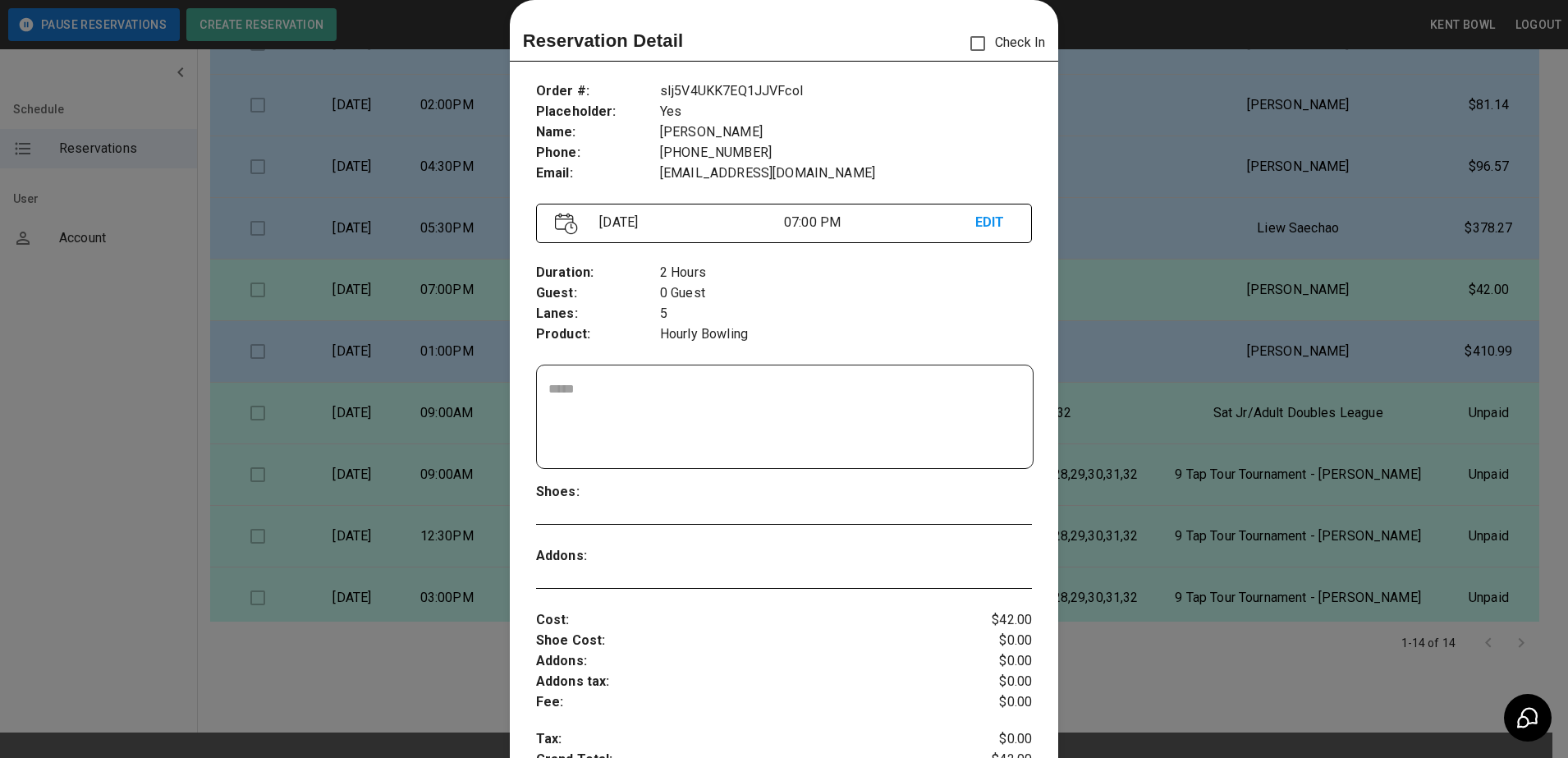
click at [551, 626] on p "Cost :" at bounding box center [742, 620] width 413 height 21
click at [999, 618] on p "$42.00" at bounding box center [991, 620] width 83 height 21
drag, startPoint x: 1531, startPoint y: 232, endPoint x: 1490, endPoint y: 408, distance: 180.7
click at [1490, 408] on div at bounding box center [784, 379] width 1568 height 758
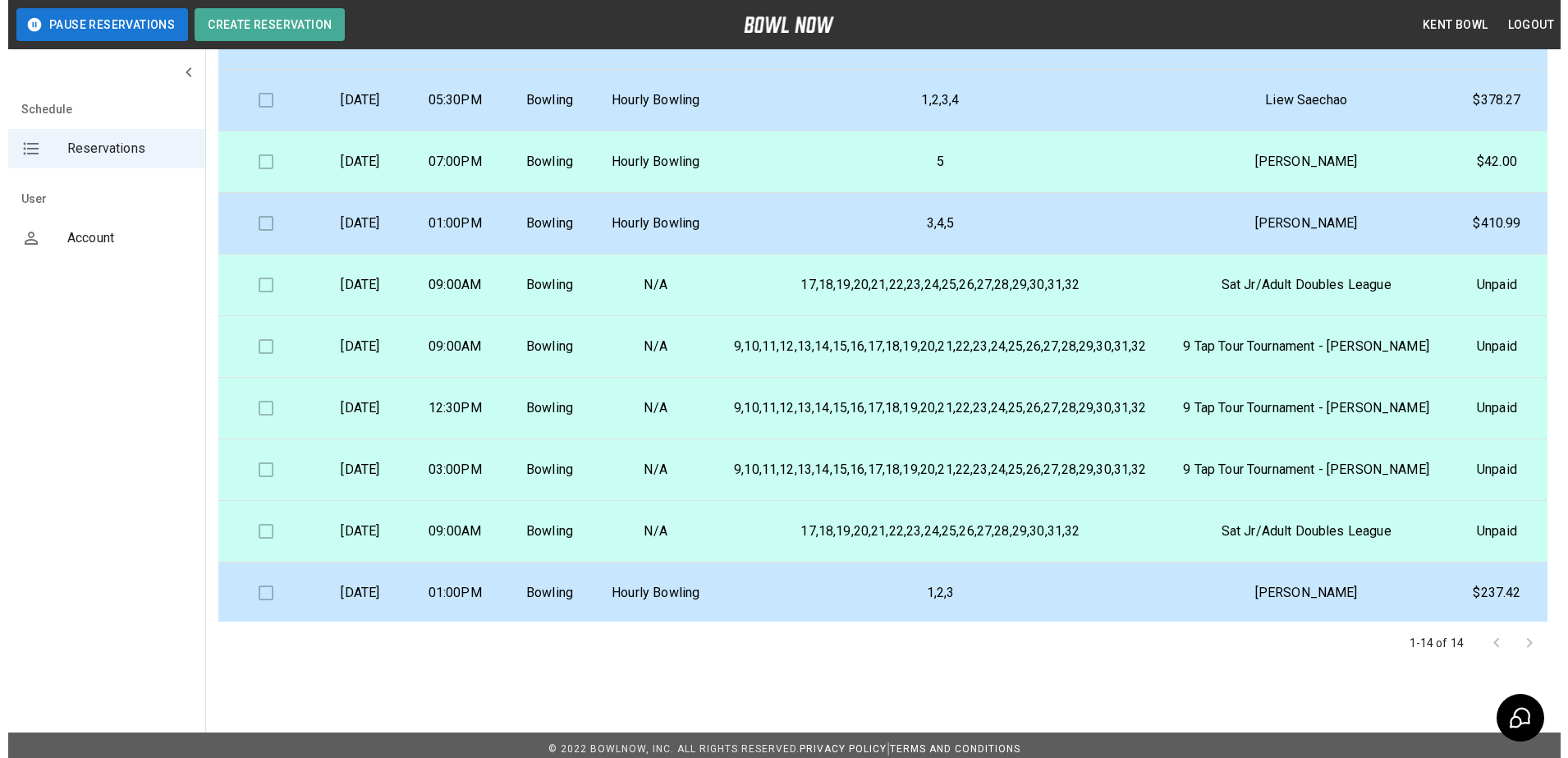
scroll to position [375, 0]
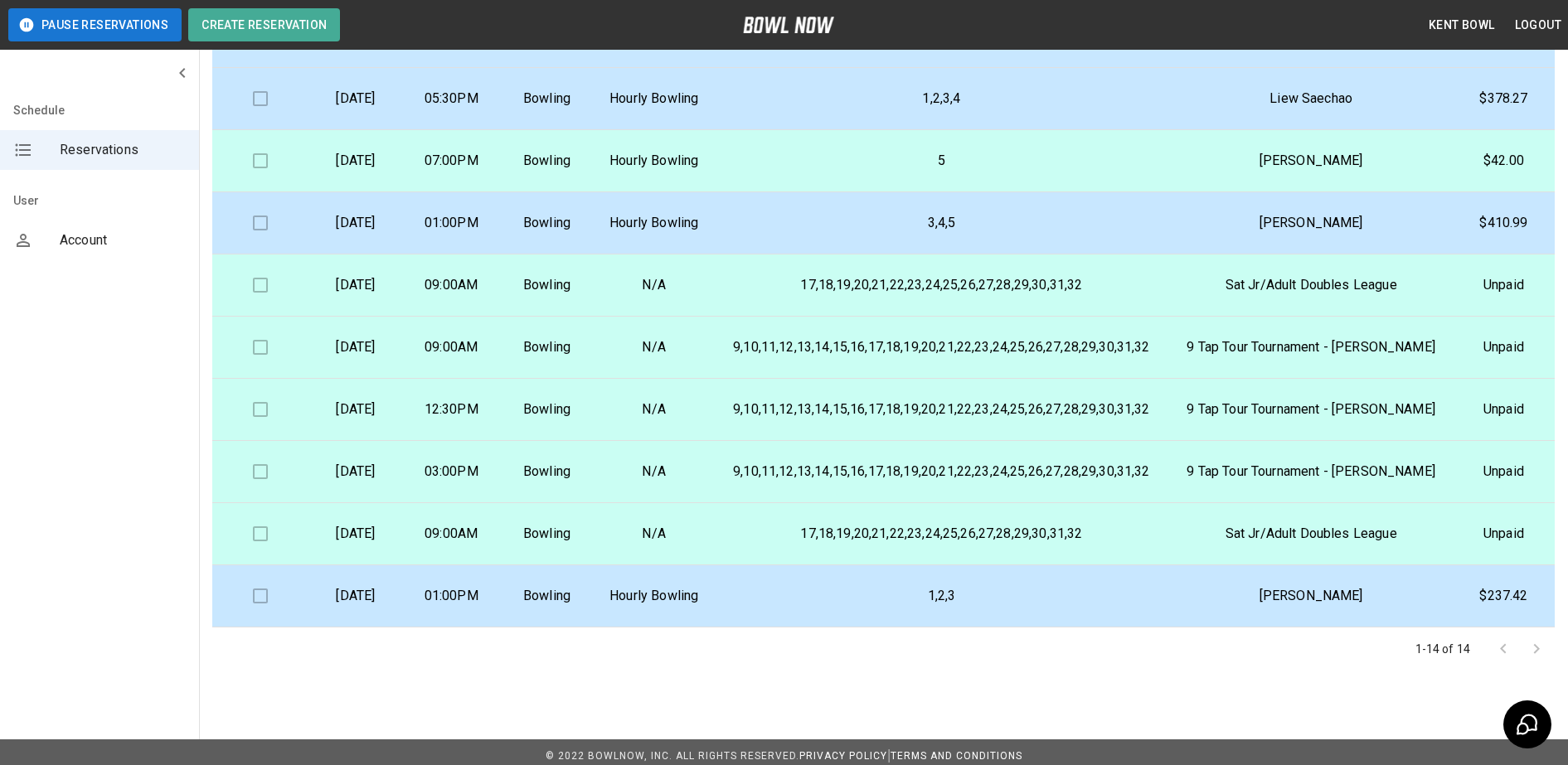
click at [1169, 130] on td "5" at bounding box center [940, 161] width 456 height 62
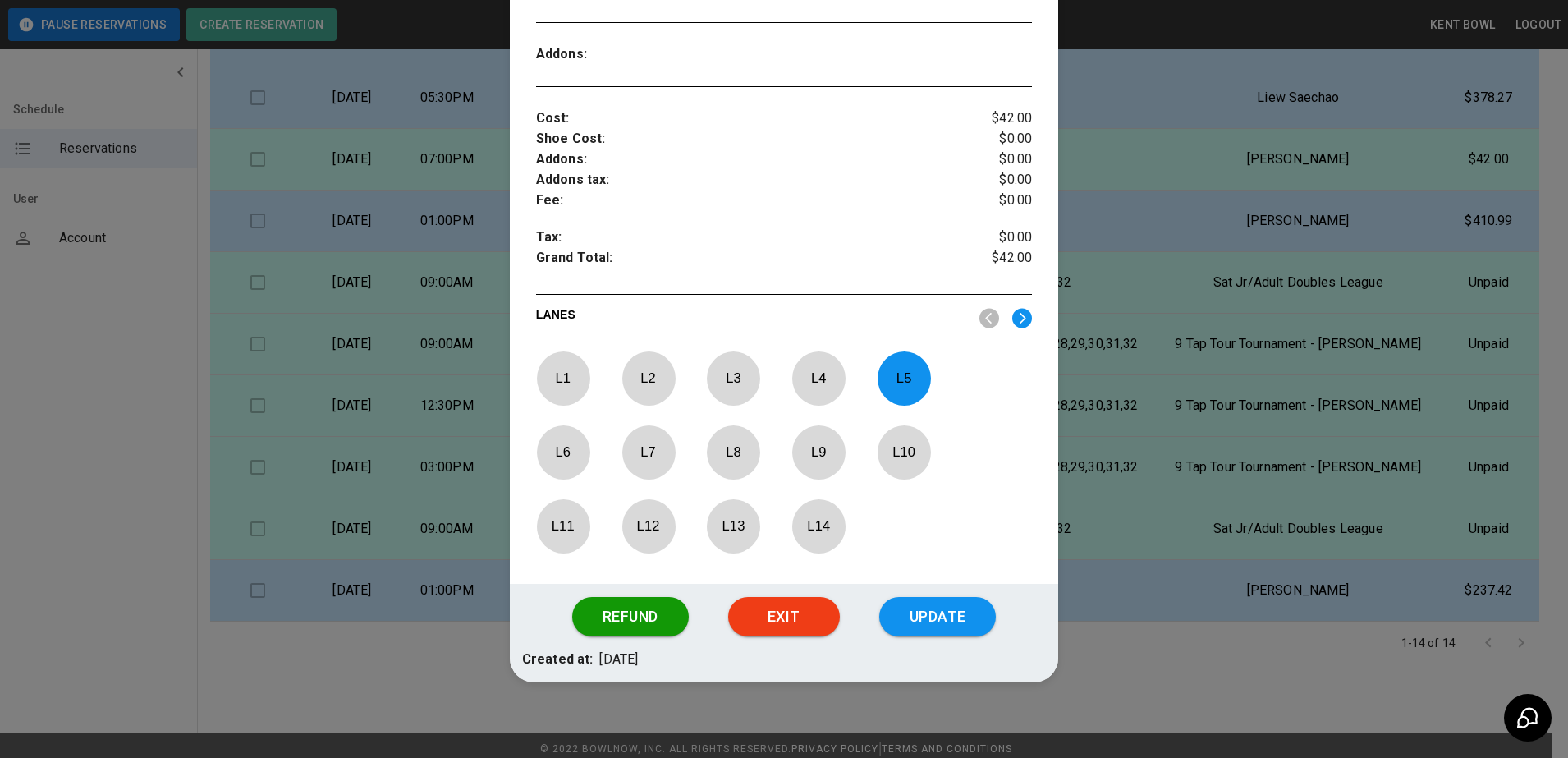
scroll to position [534, 0]
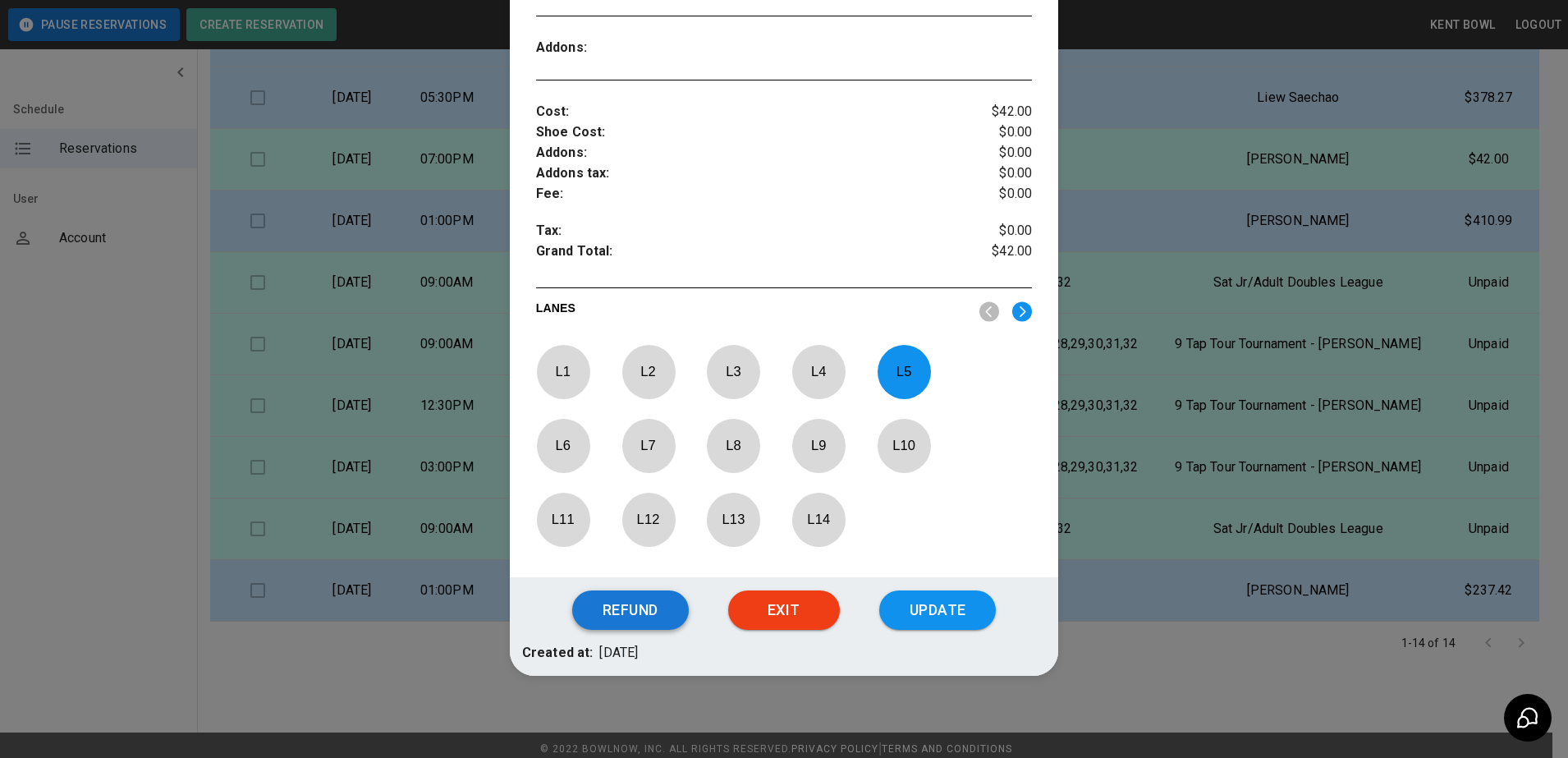
click at [632, 610] on button "Refund" at bounding box center [630, 610] width 116 height 39
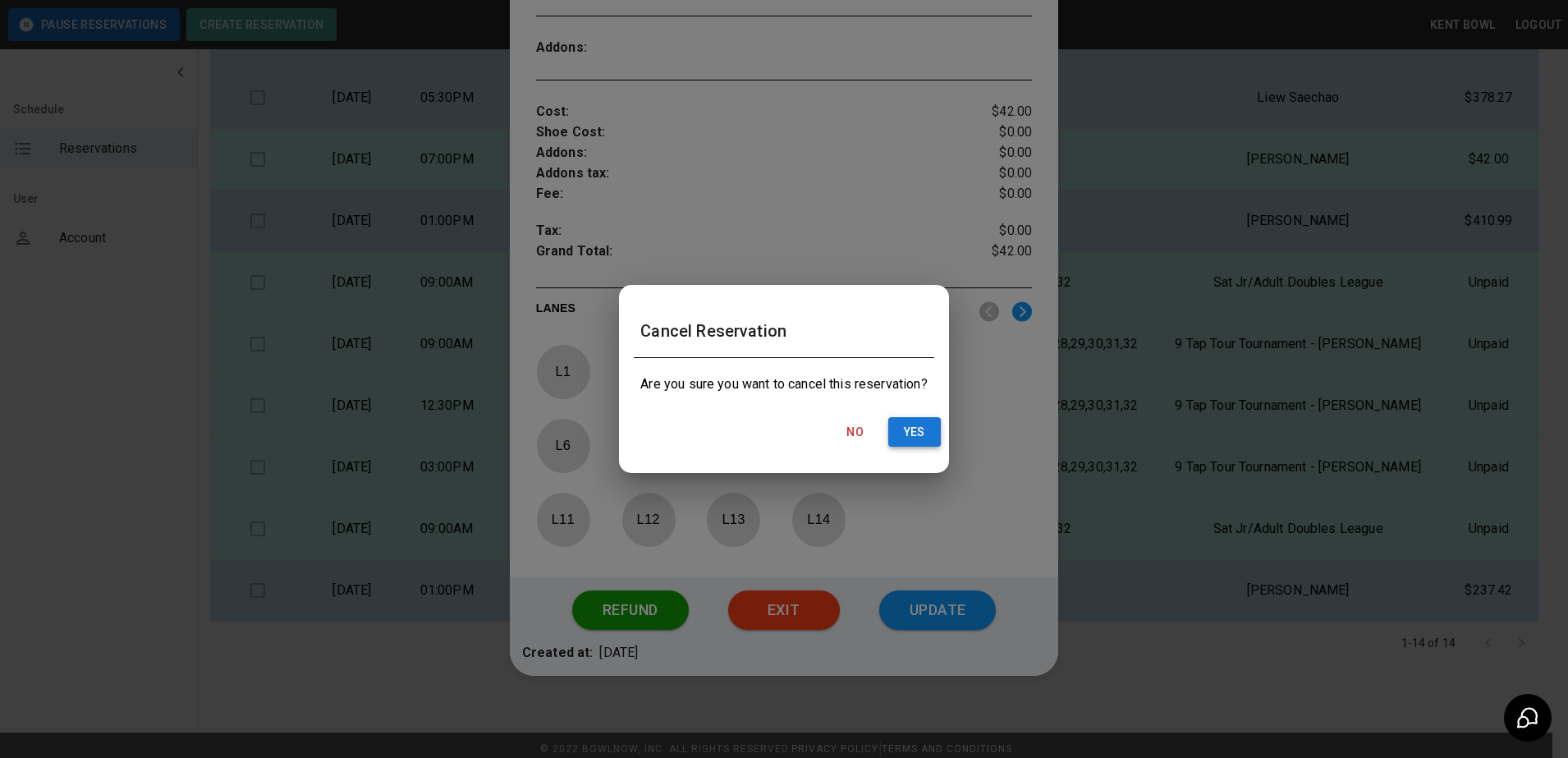
click at [921, 434] on button "Yes" at bounding box center [915, 432] width 53 height 30
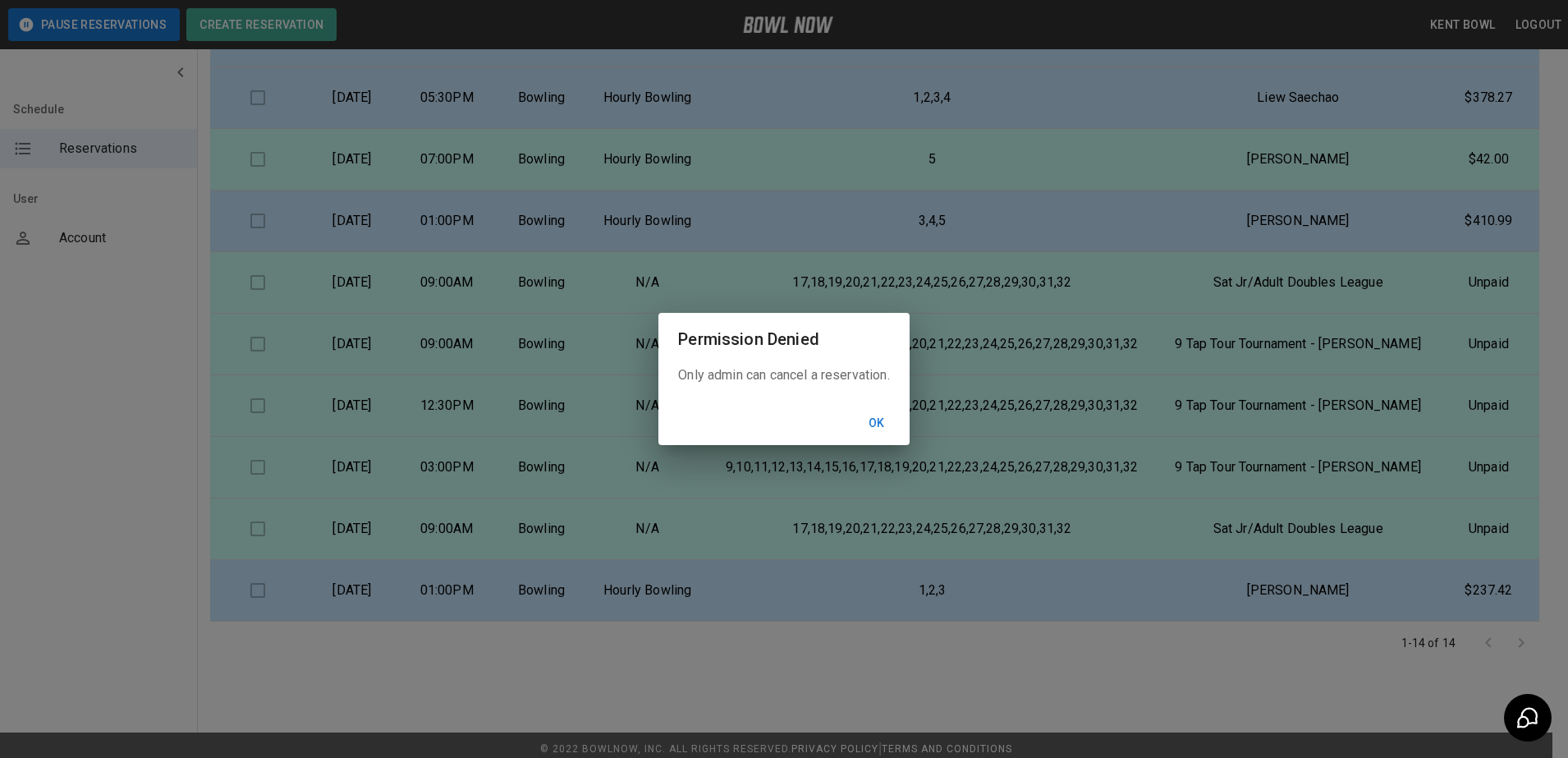
click at [882, 426] on button "Ok" at bounding box center [877, 423] width 53 height 30
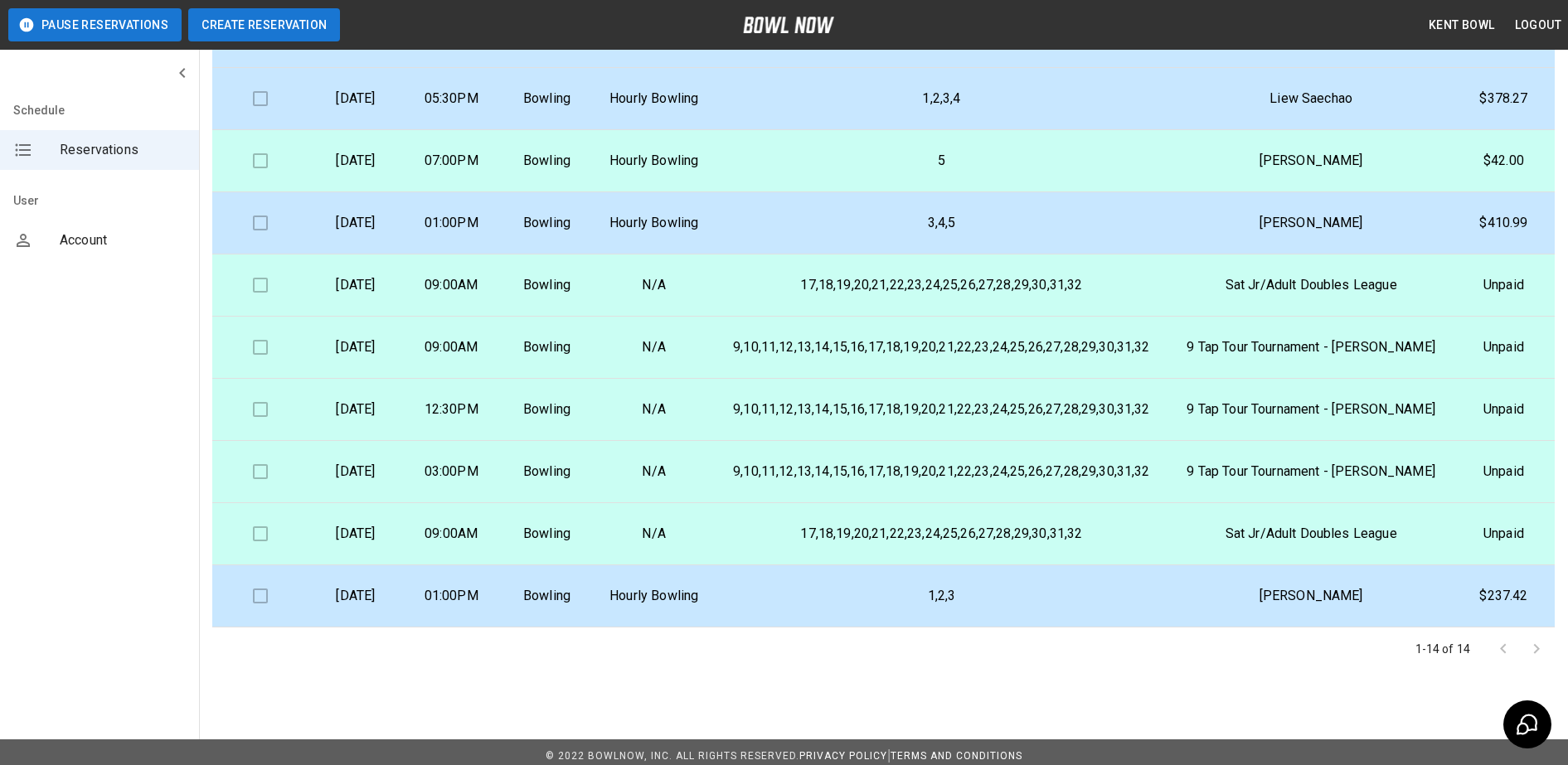
click at [238, 21] on button "Create Reservation" at bounding box center [263, 25] width 151 height 33
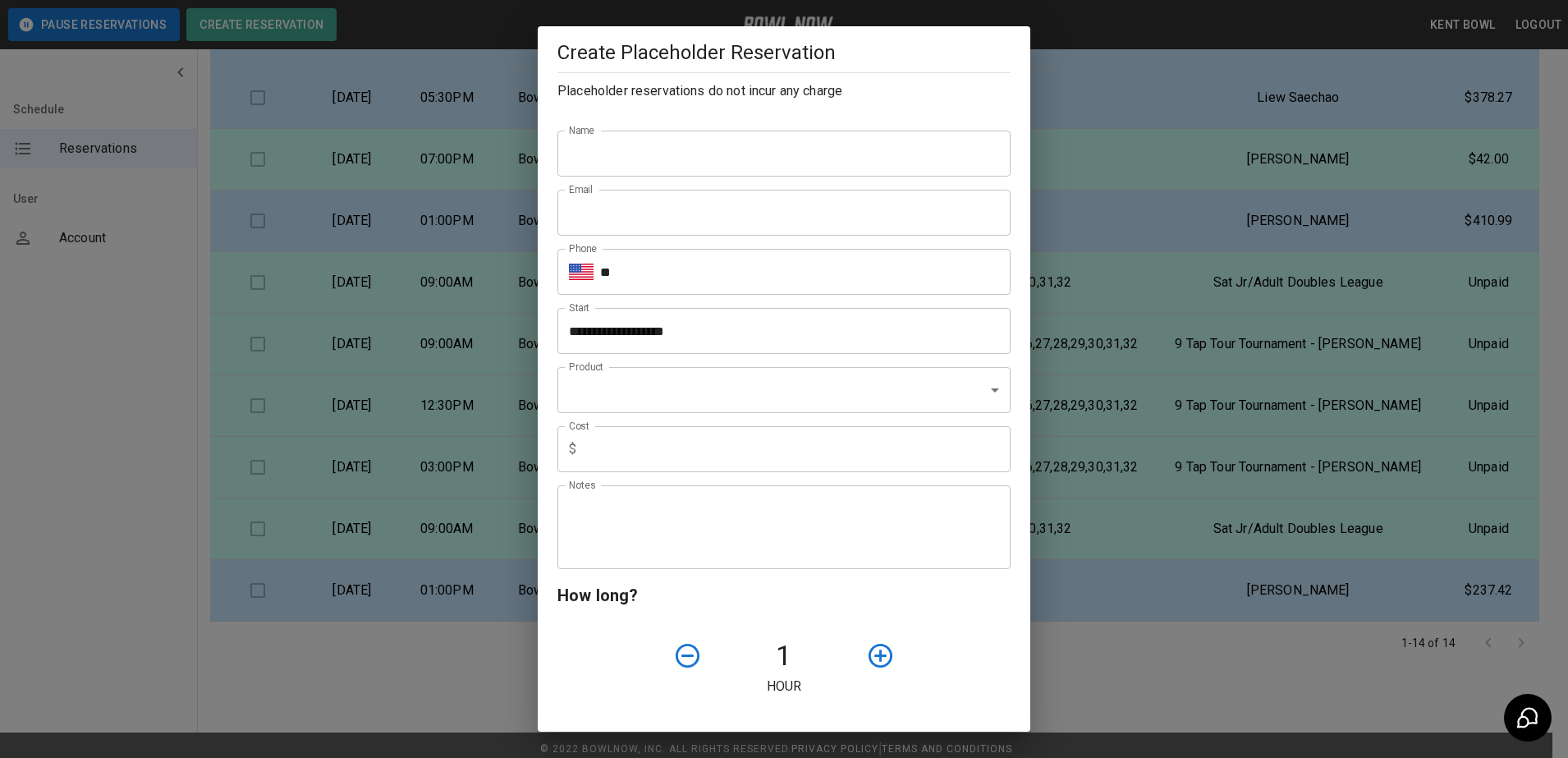
click at [626, 405] on body "**********" at bounding box center [784, 312] width 1568 height 909
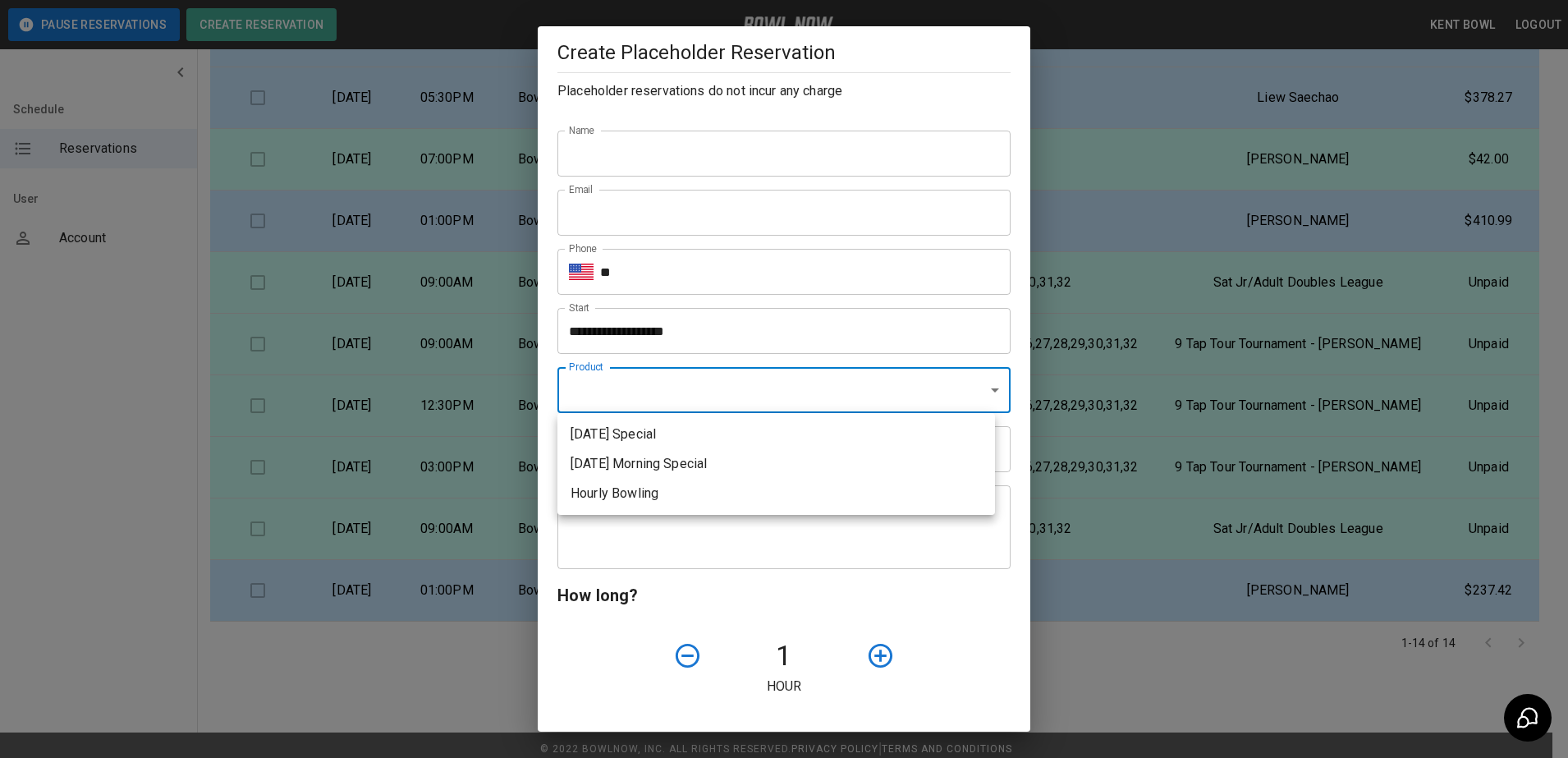
click at [630, 504] on li "Hourly Bowling" at bounding box center [777, 494] width 438 height 30
type input "**********"
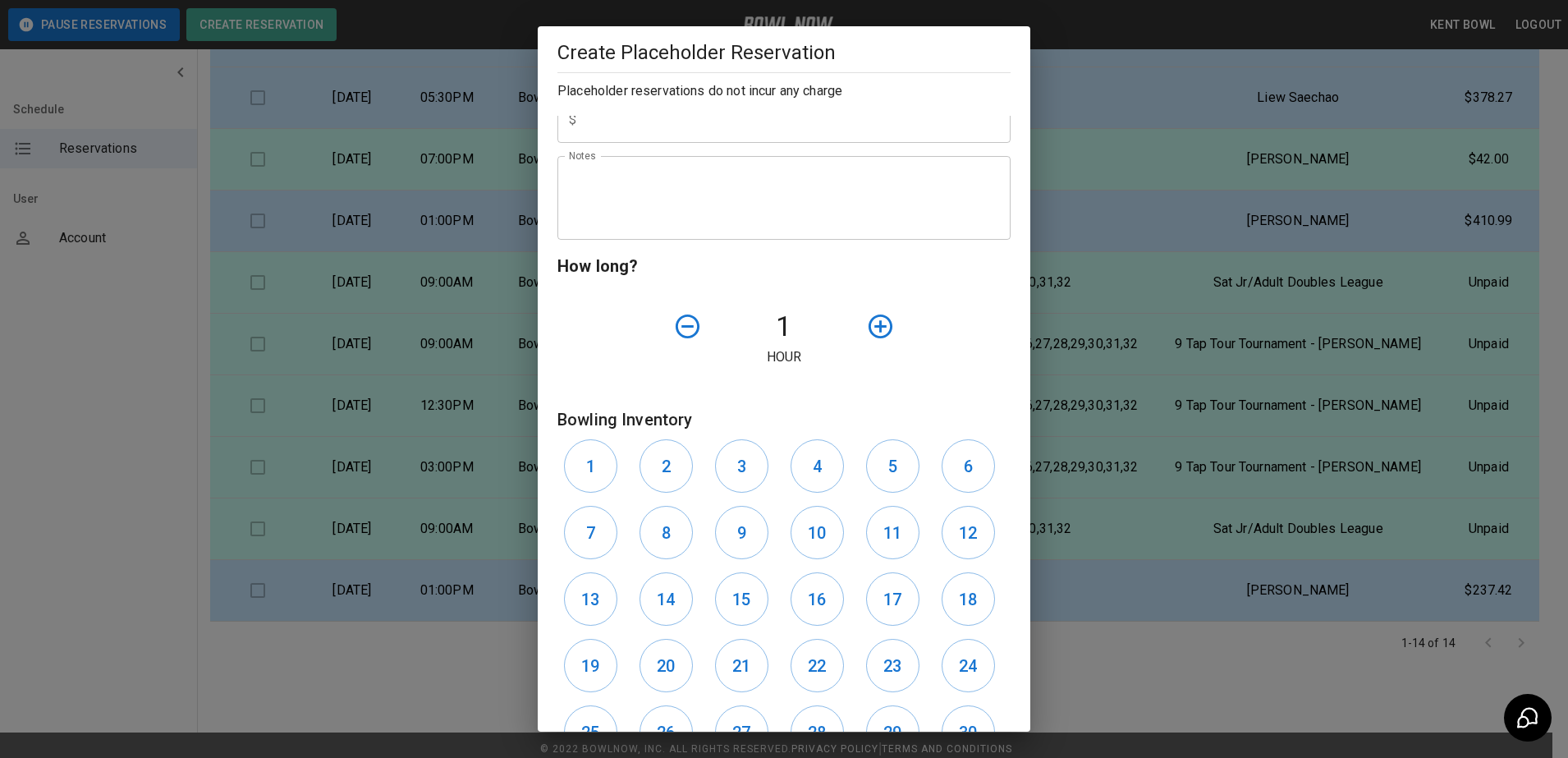
scroll to position [526, 0]
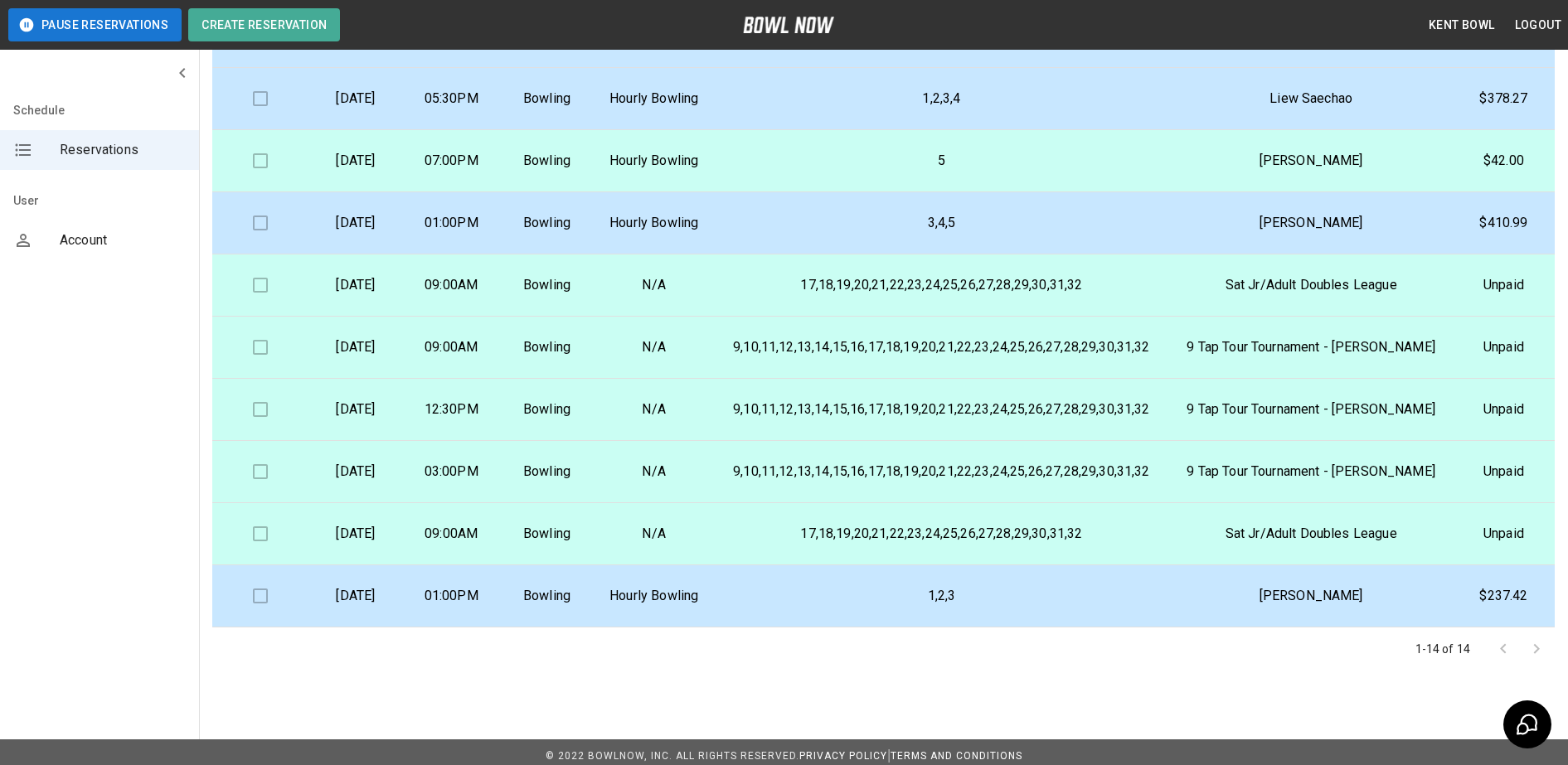
click at [1169, 149] on td "5" at bounding box center [940, 161] width 456 height 62
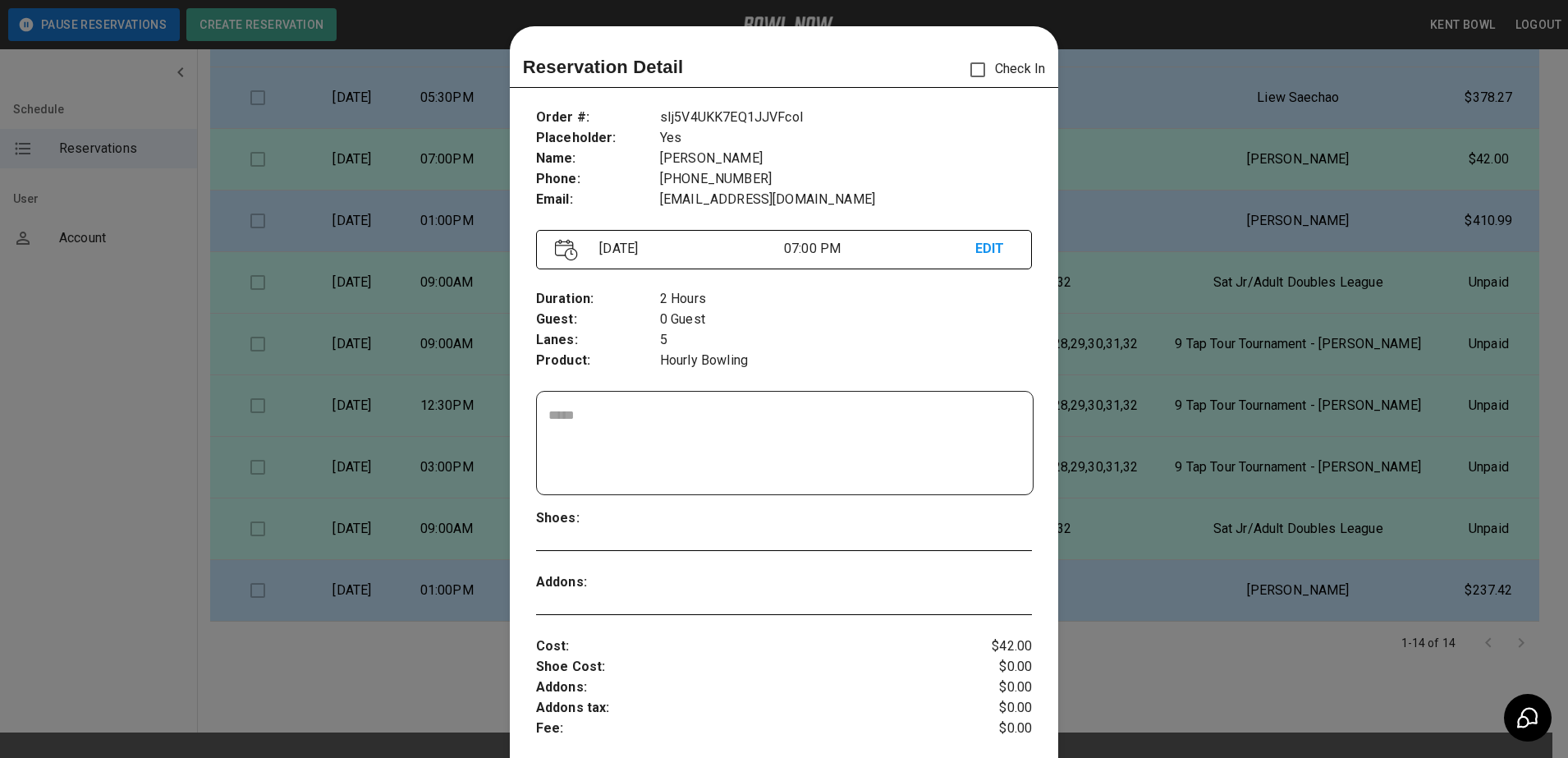
scroll to position [26, 0]
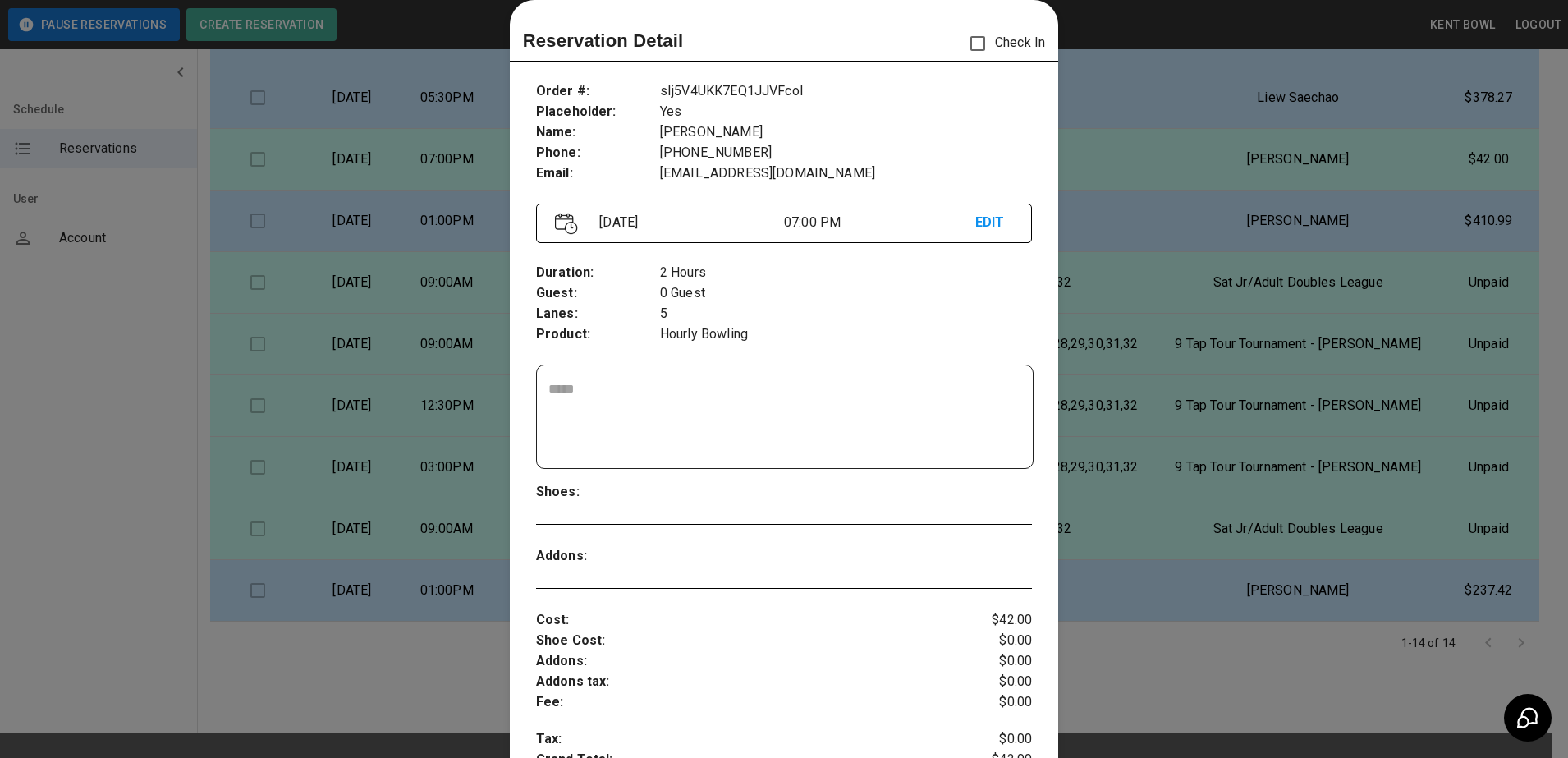
click at [978, 226] on p "EDIT" at bounding box center [995, 223] width 38 height 21
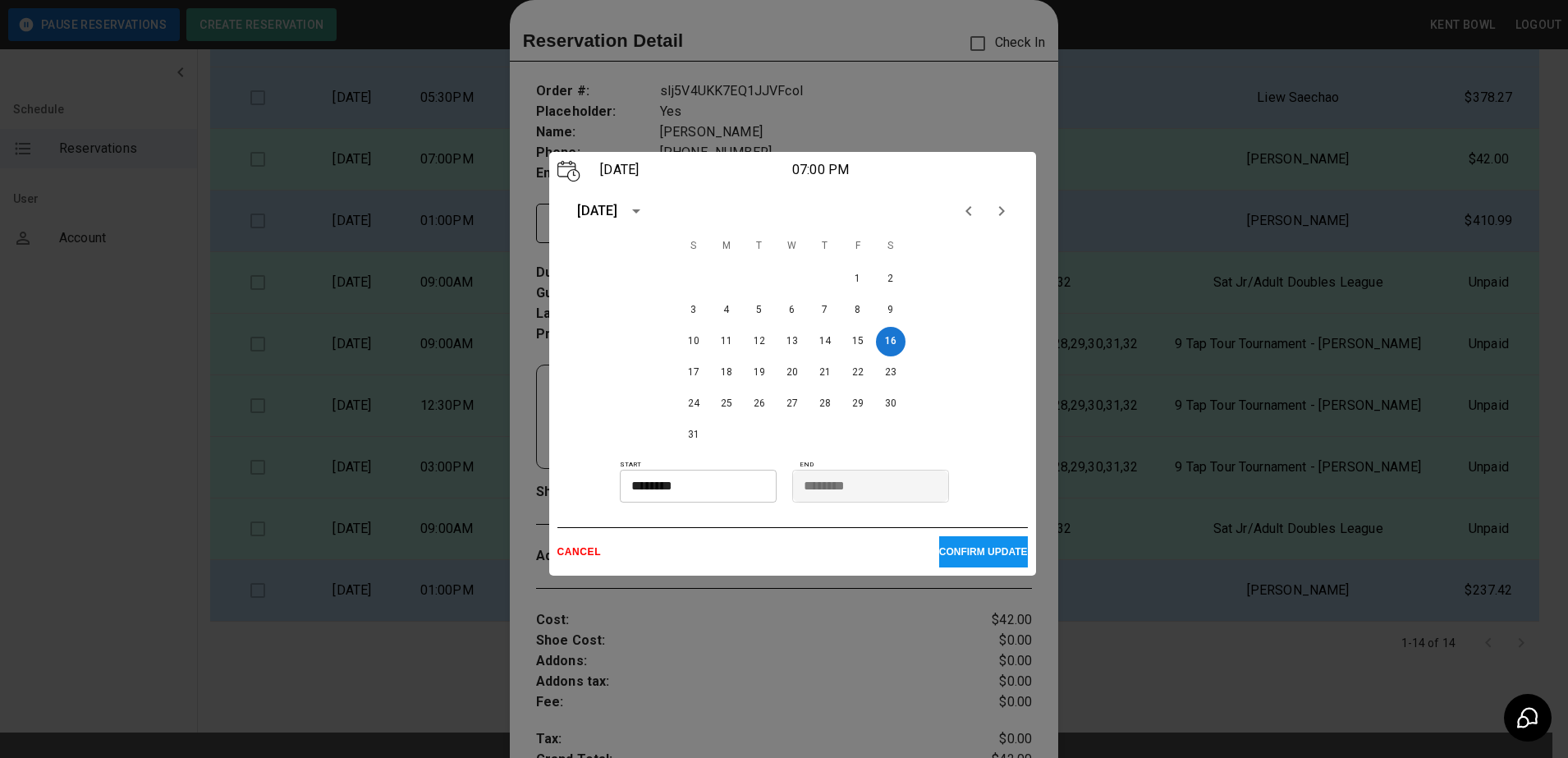
click at [600, 560] on div "CANCEL CONFIRM UPDATE" at bounding box center [793, 547] width 471 height 40
click at [593, 556] on p "CANCEL" at bounding box center [749, 552] width 382 height 12
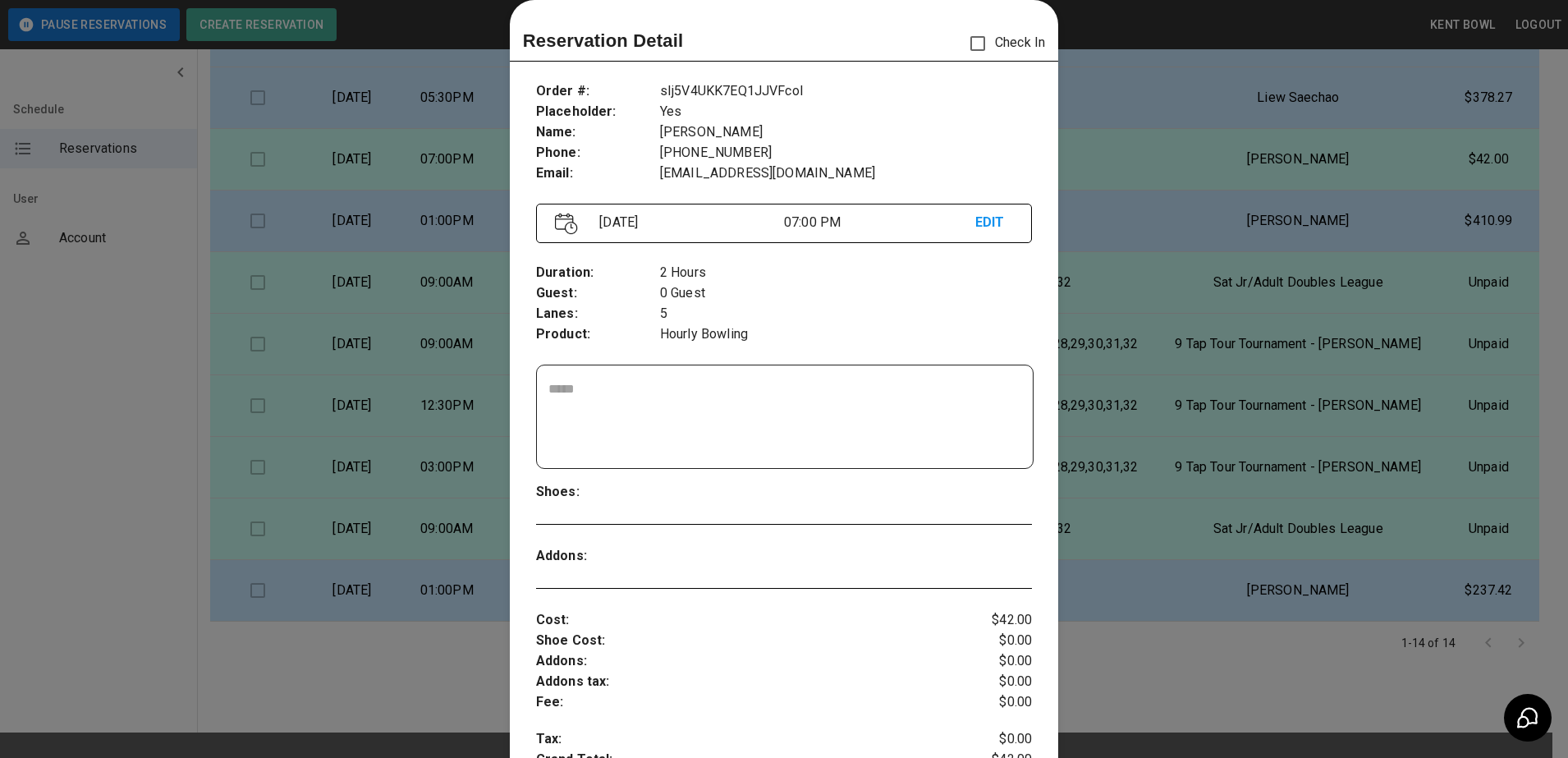
click at [644, 396] on textarea at bounding box center [785, 416] width 473 height 75
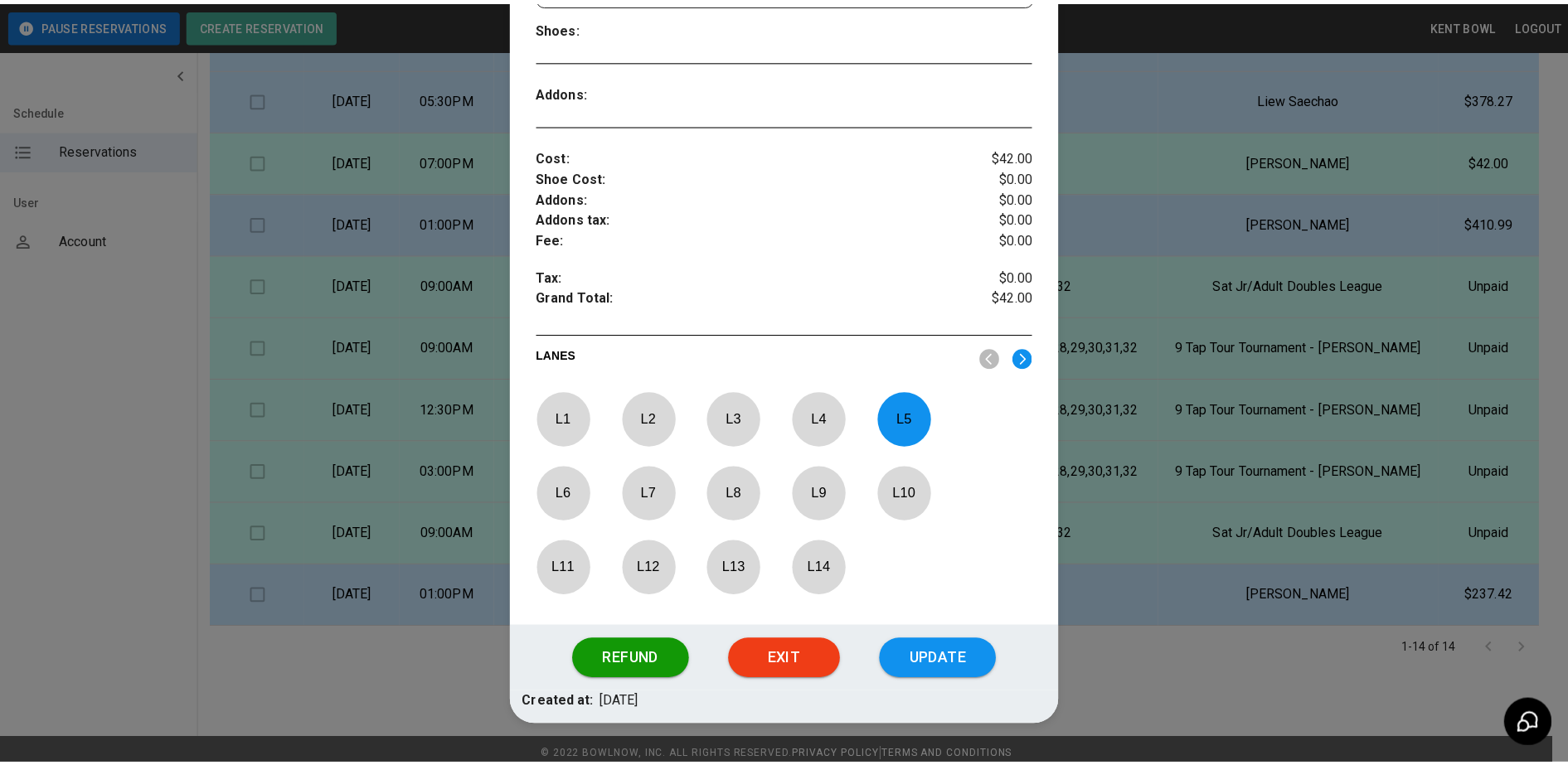
scroll to position [514, 0]
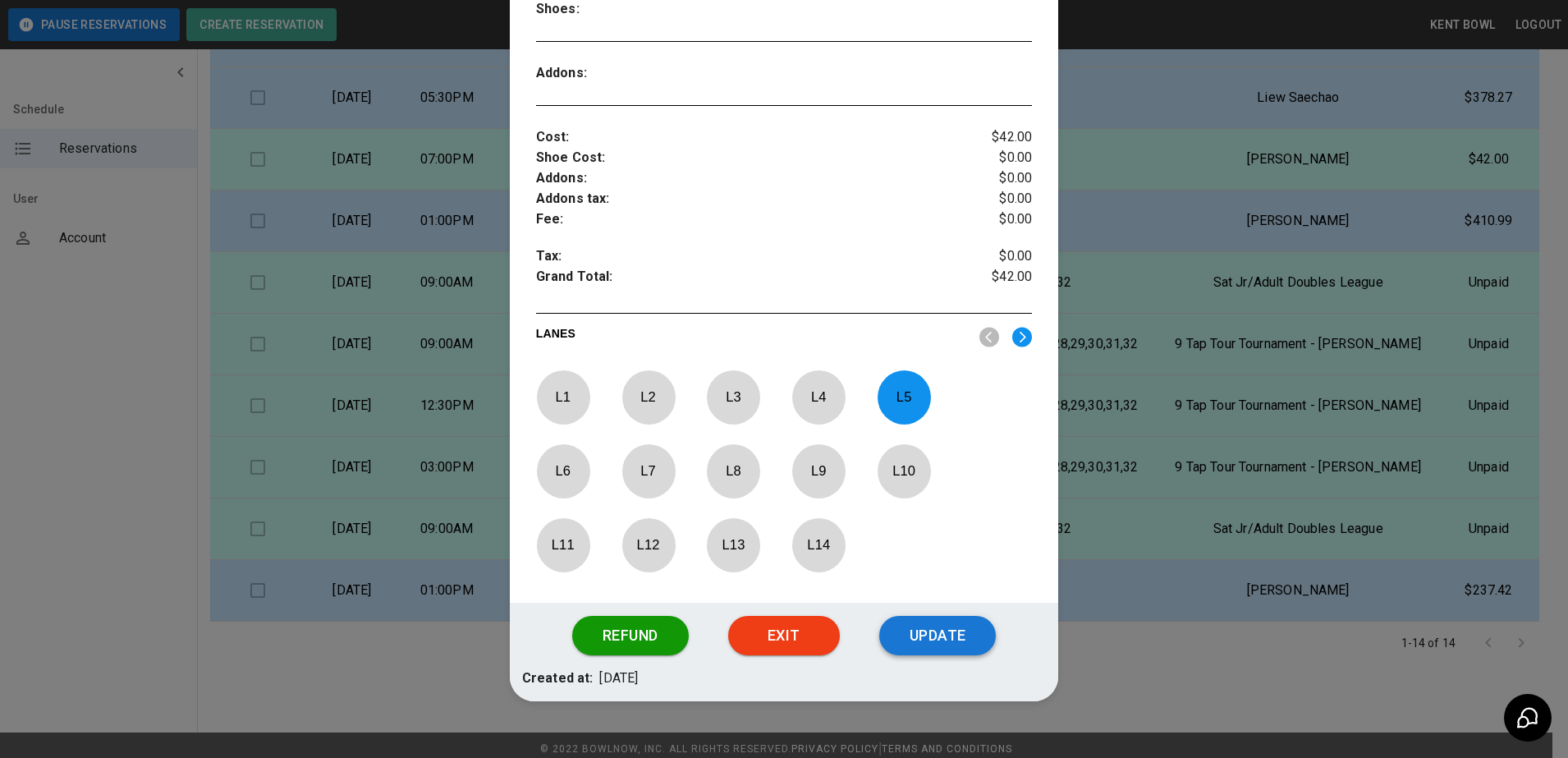
type textarea "**********"
click at [926, 629] on button "Update" at bounding box center [938, 635] width 116 height 39
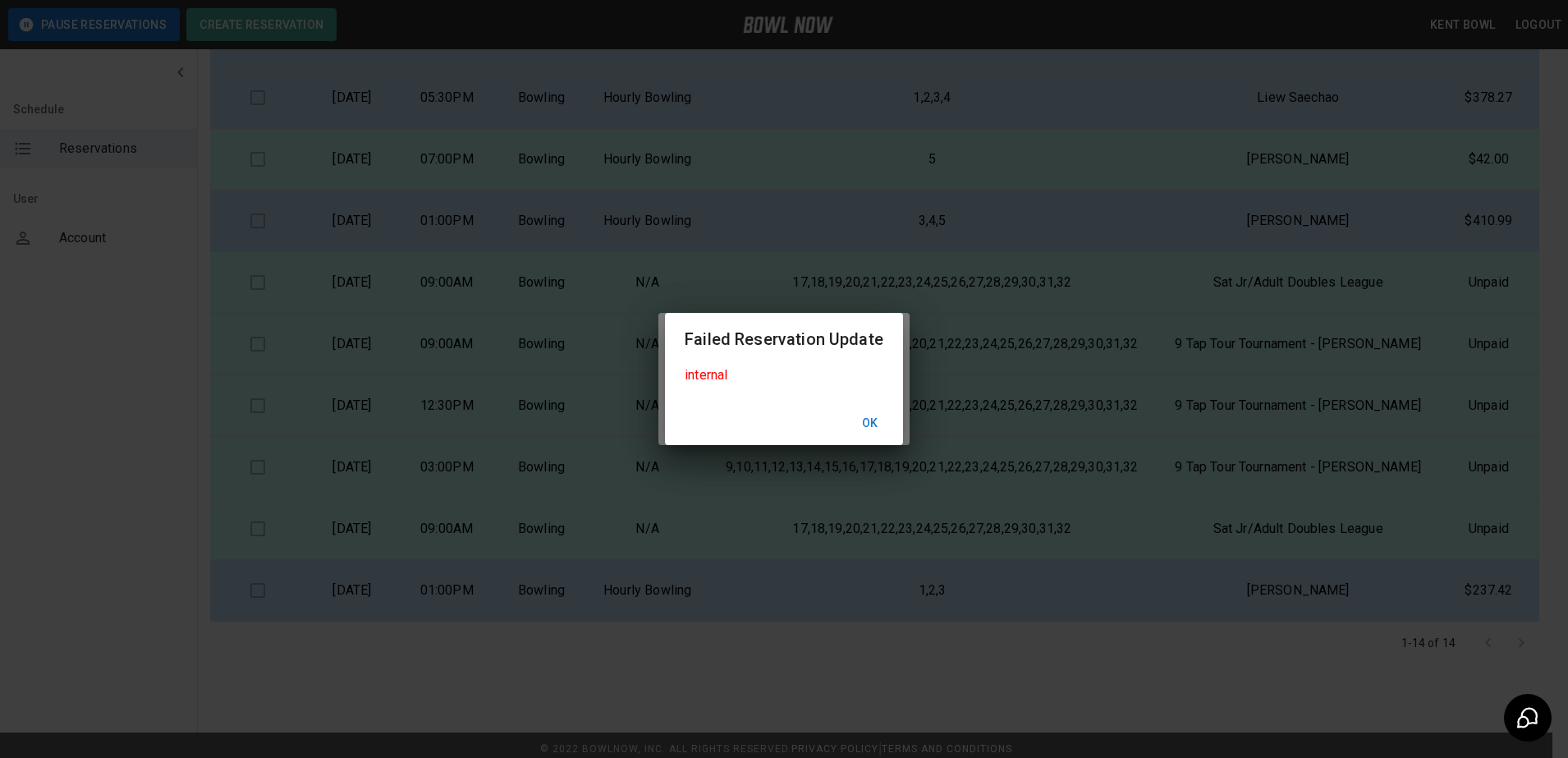
click at [864, 428] on button "Ok" at bounding box center [870, 423] width 53 height 30
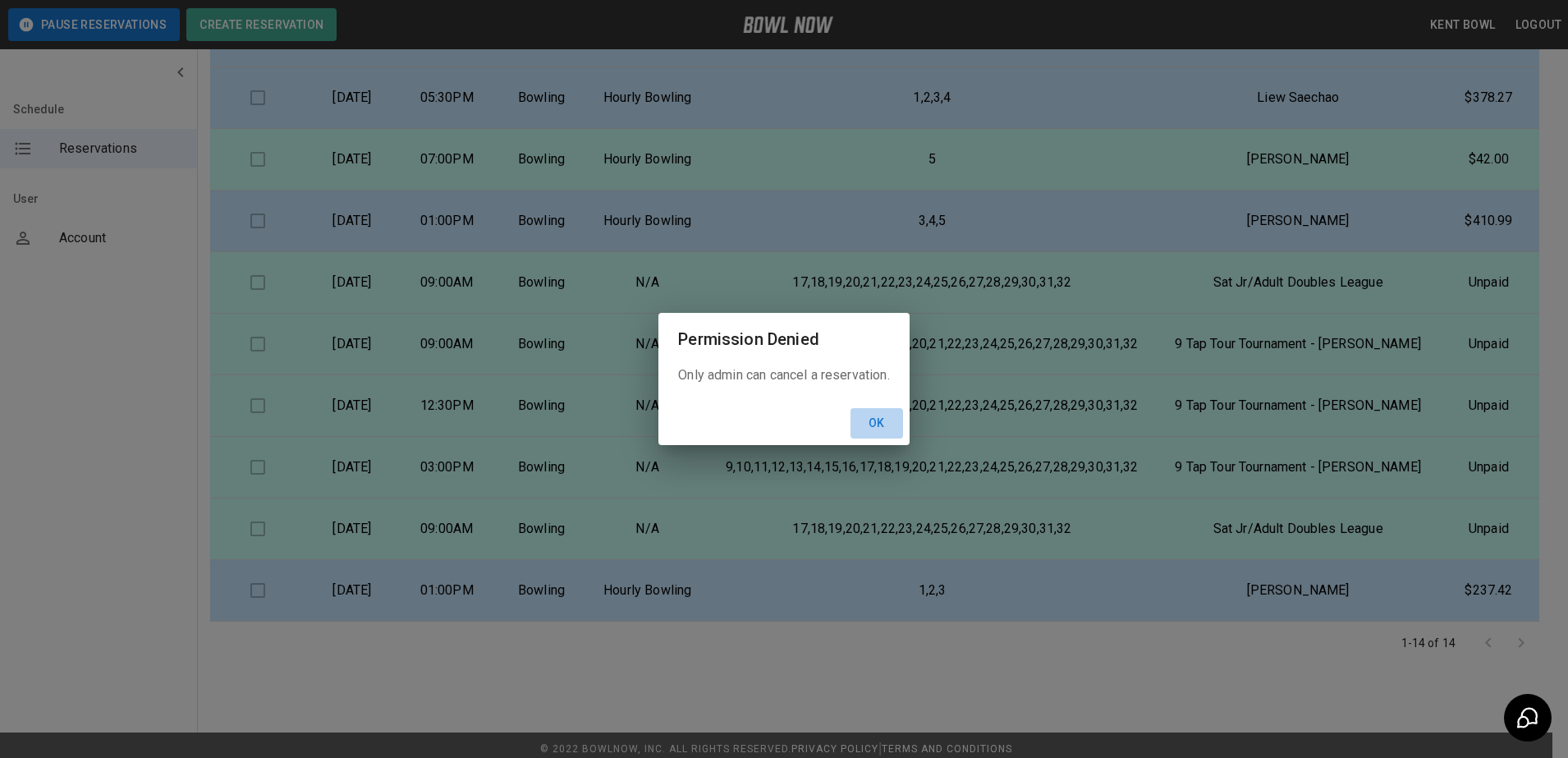
click at [864, 428] on button "Ok" at bounding box center [877, 423] width 53 height 30
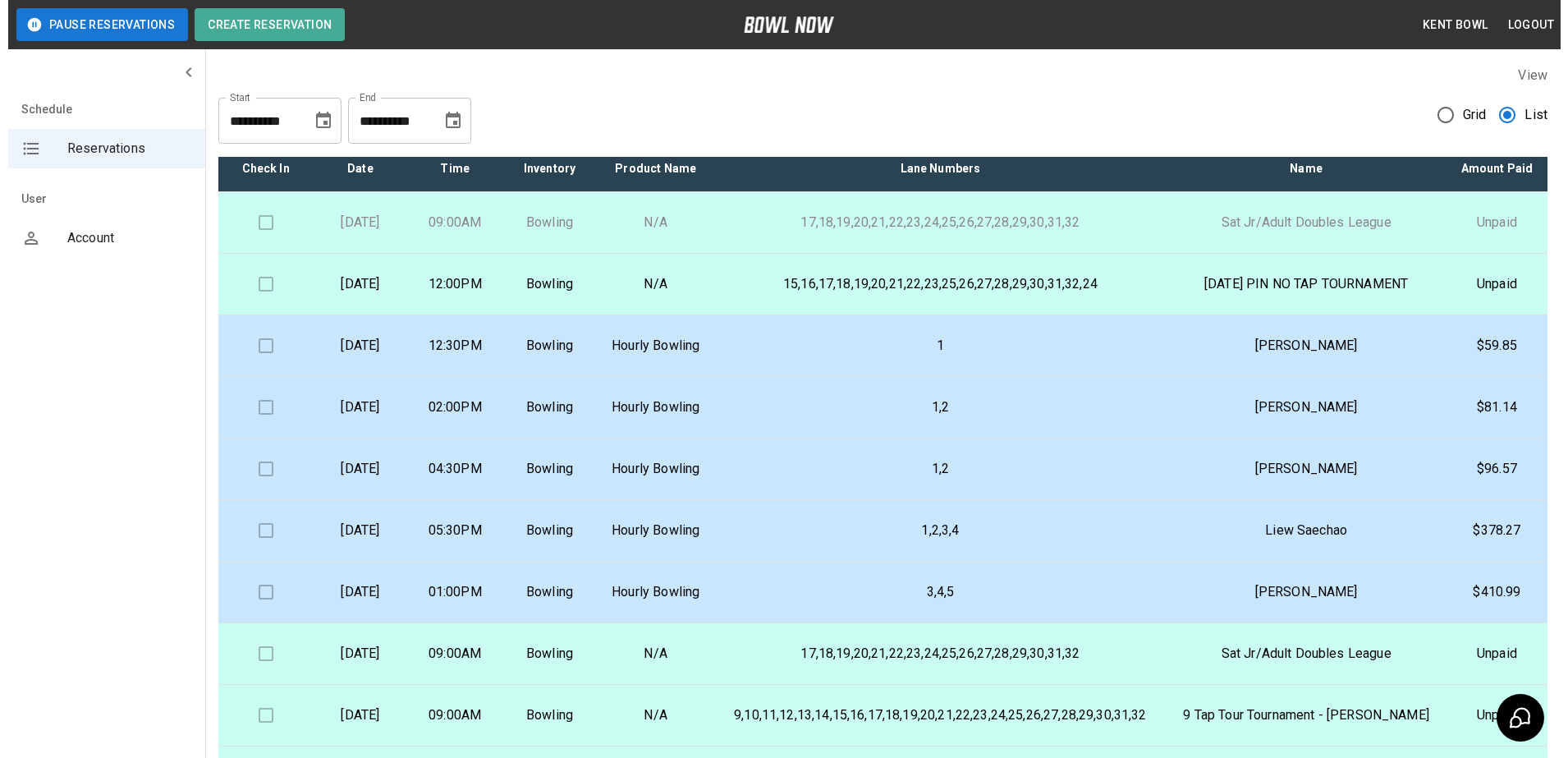
scroll to position [9, 0]
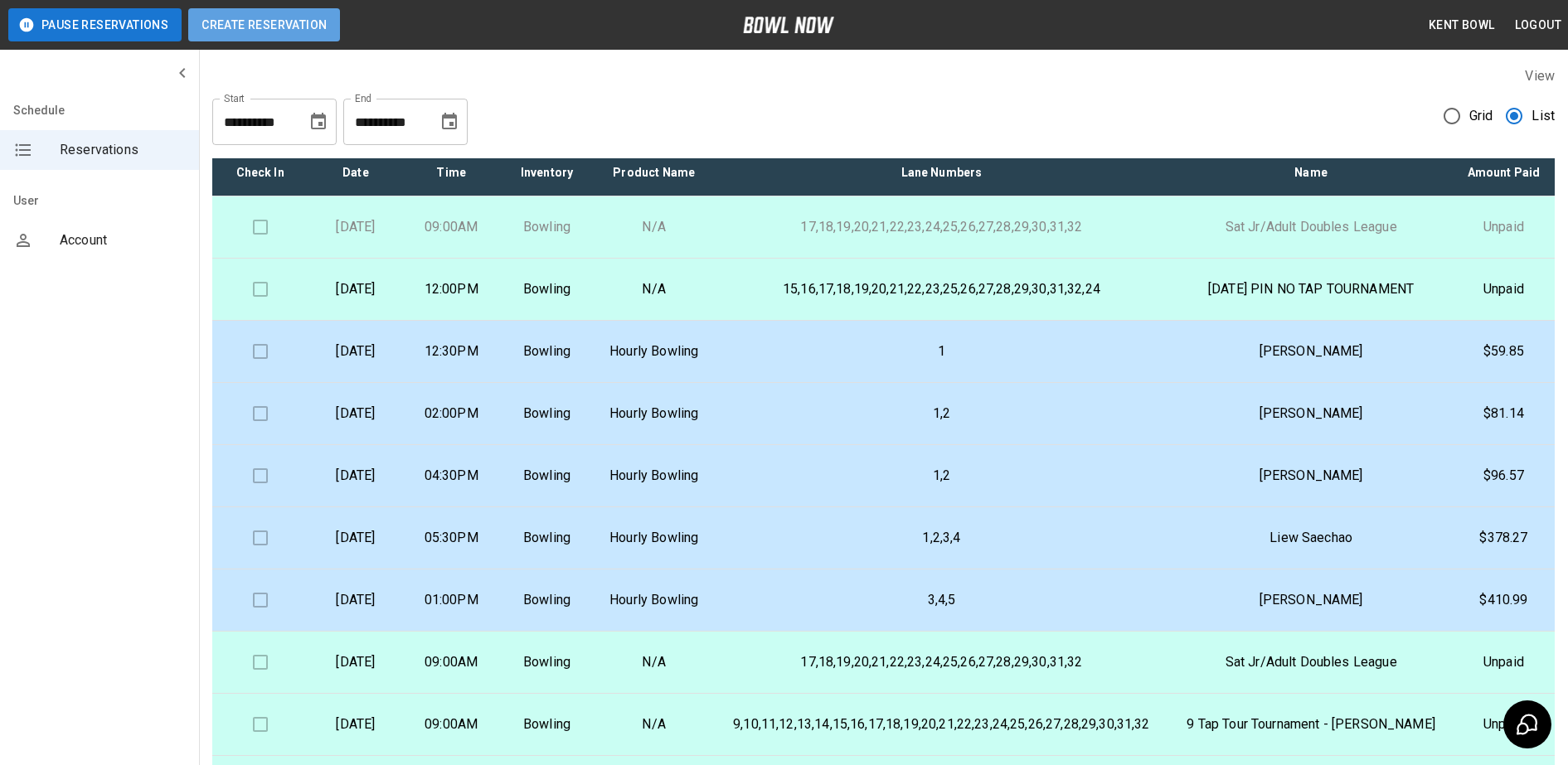
click at [255, 27] on button "Create Reservation" at bounding box center [263, 25] width 151 height 33
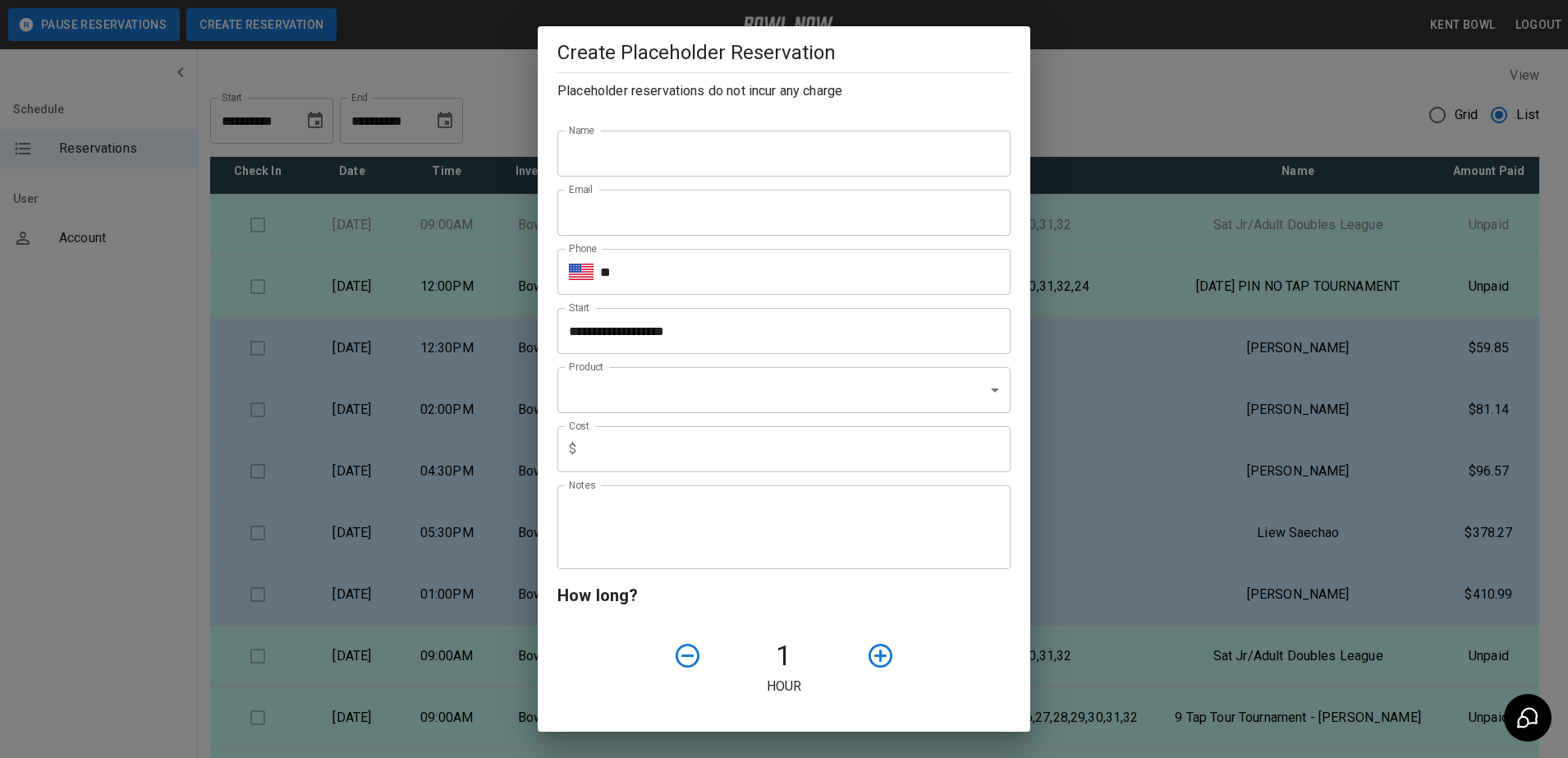
click at [253, 26] on div "**********" at bounding box center [784, 379] width 1568 height 758
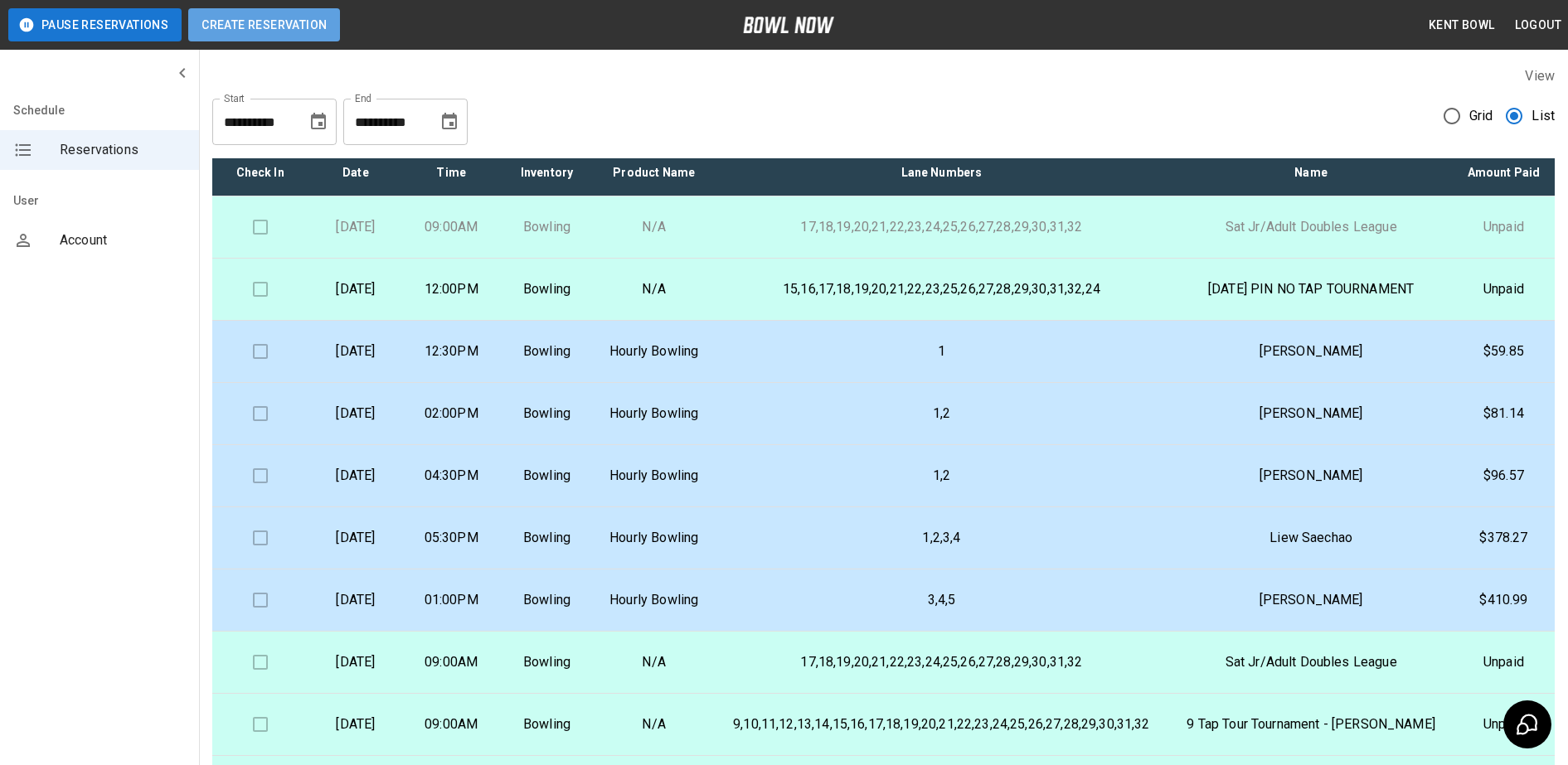
click at [313, 27] on button "Create Reservation" at bounding box center [263, 25] width 151 height 33
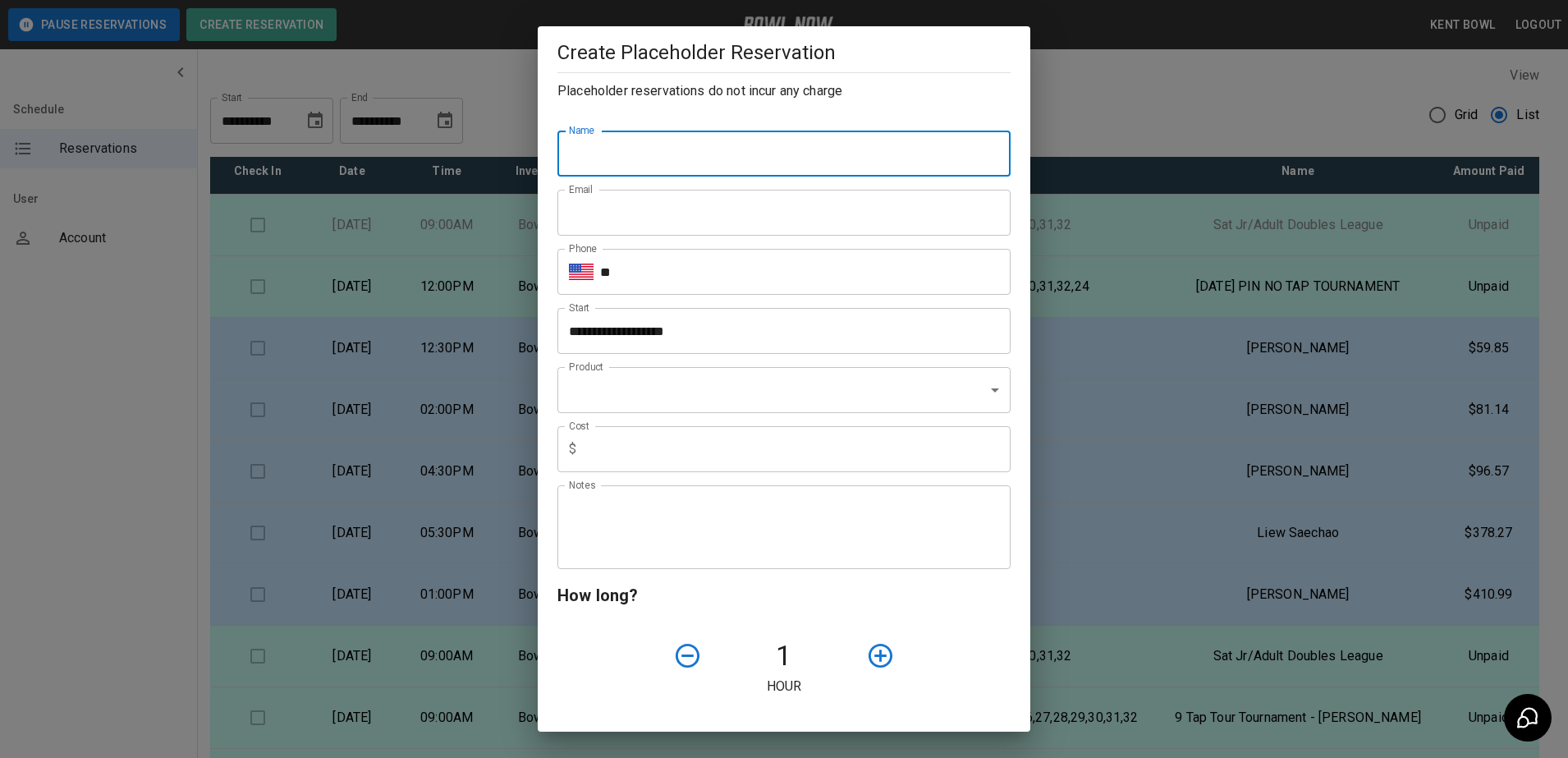
click at [646, 145] on input "Name" at bounding box center [784, 154] width 453 height 46
type input "**********"
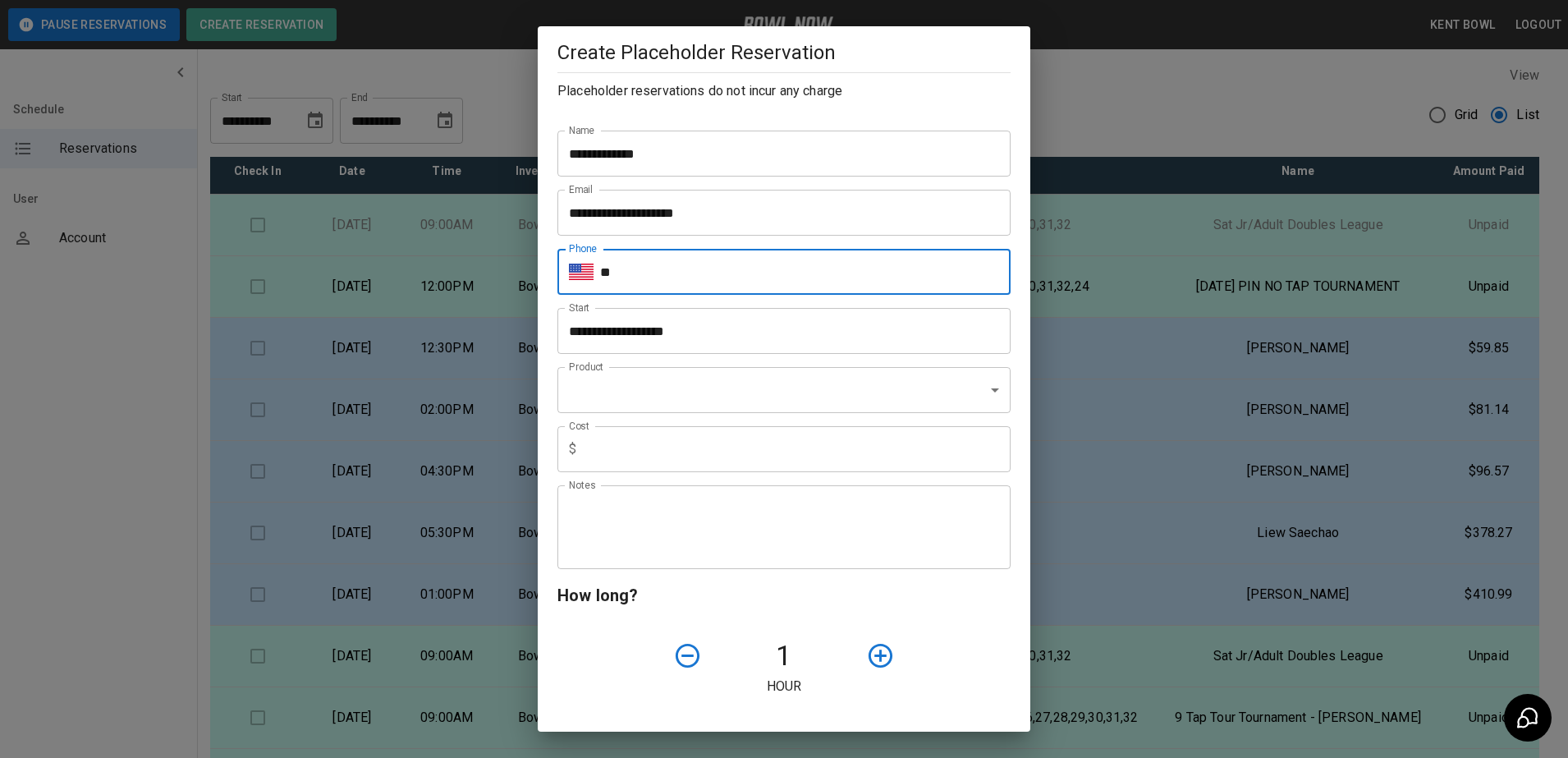
click at [638, 285] on input "**" at bounding box center [806, 272] width 411 height 46
type input "**********"
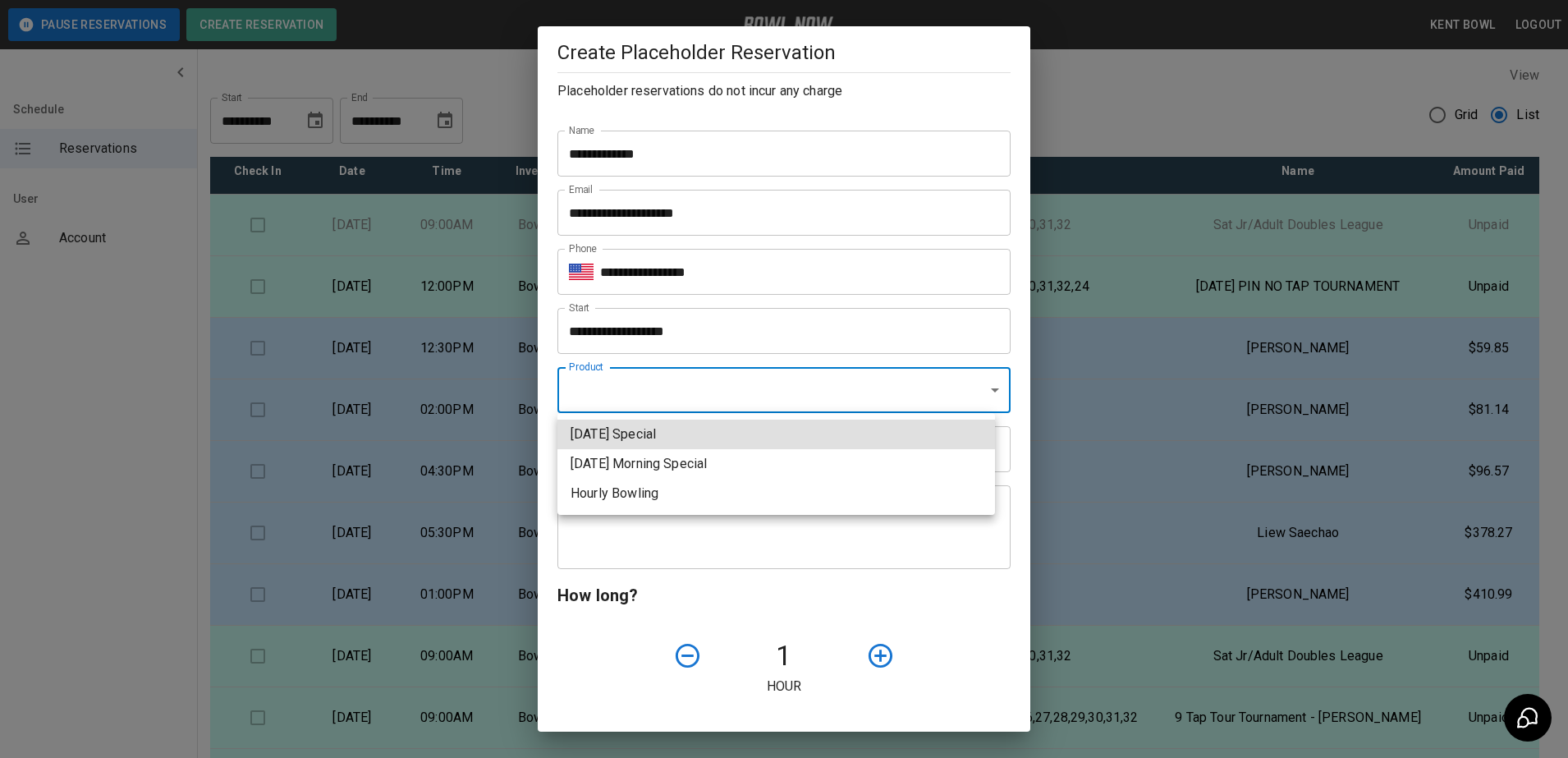
click at [600, 393] on body "**********" at bounding box center [784, 454] width 1568 height 909
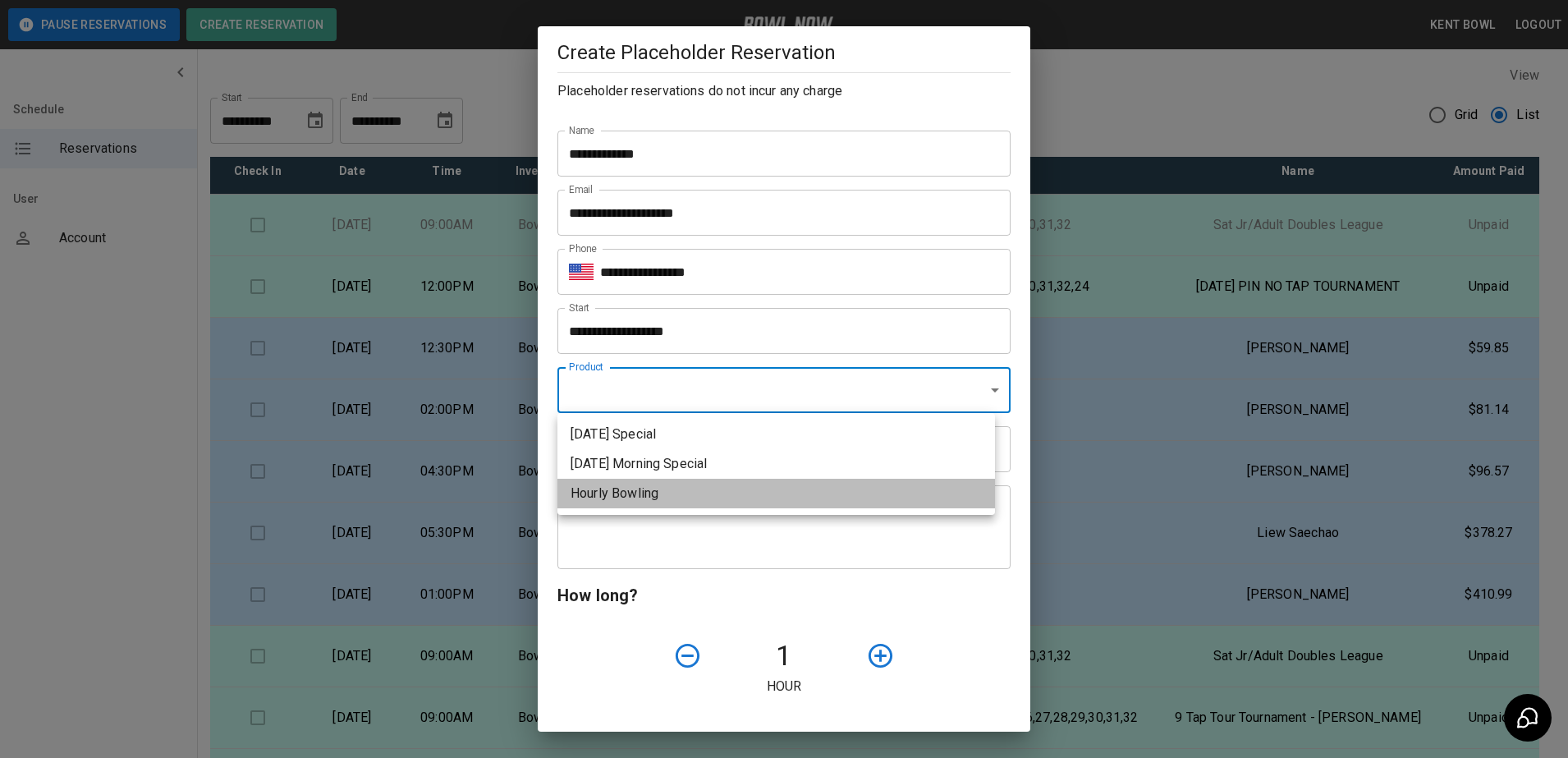
click at [634, 501] on li "Hourly Bowling" at bounding box center [777, 494] width 438 height 30
type input "**********"
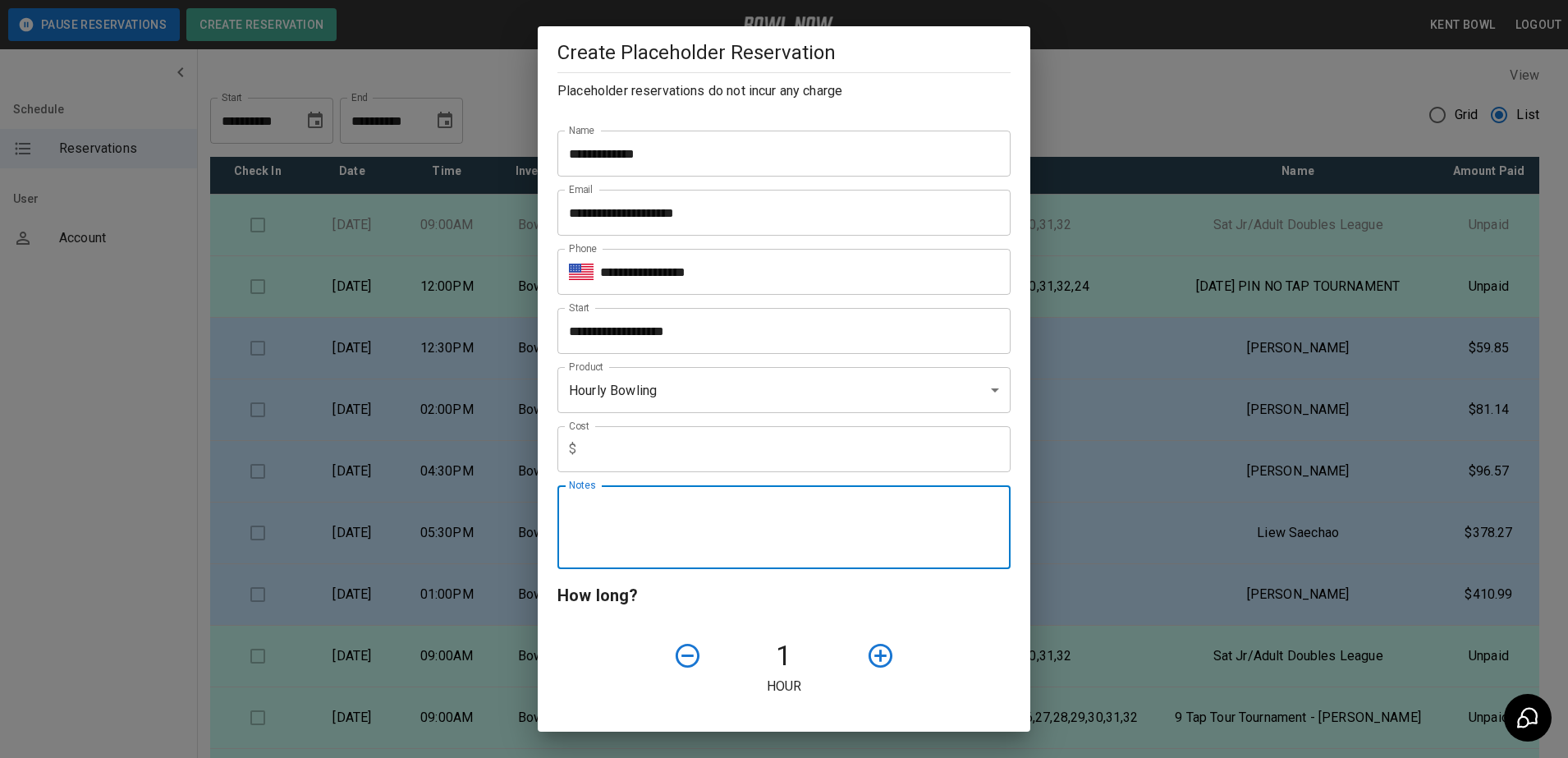
click at [596, 526] on textarea "Notes" at bounding box center [784, 527] width 431 height 56
type textarea "**********"
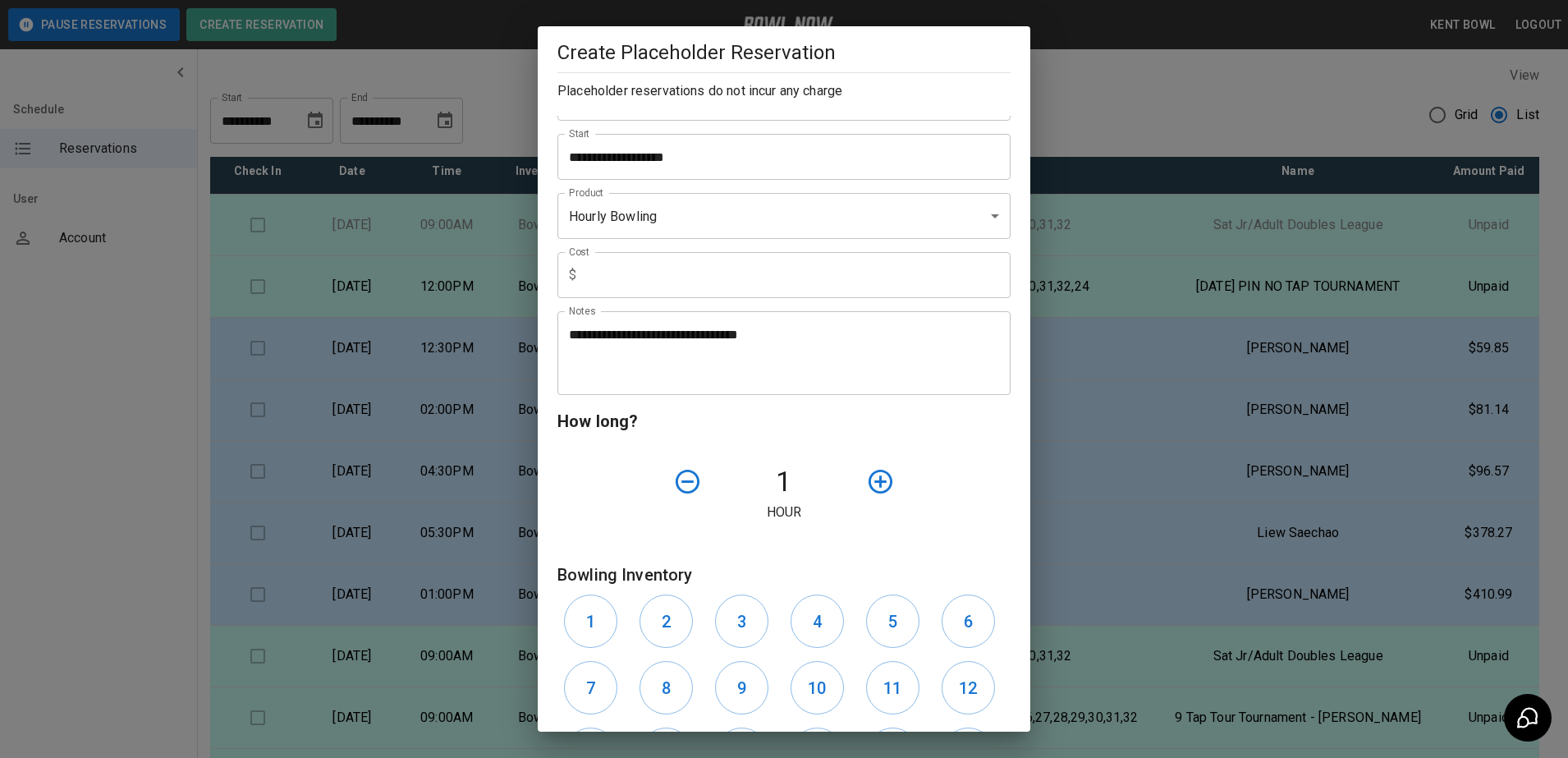
scroll to position [248, 0]
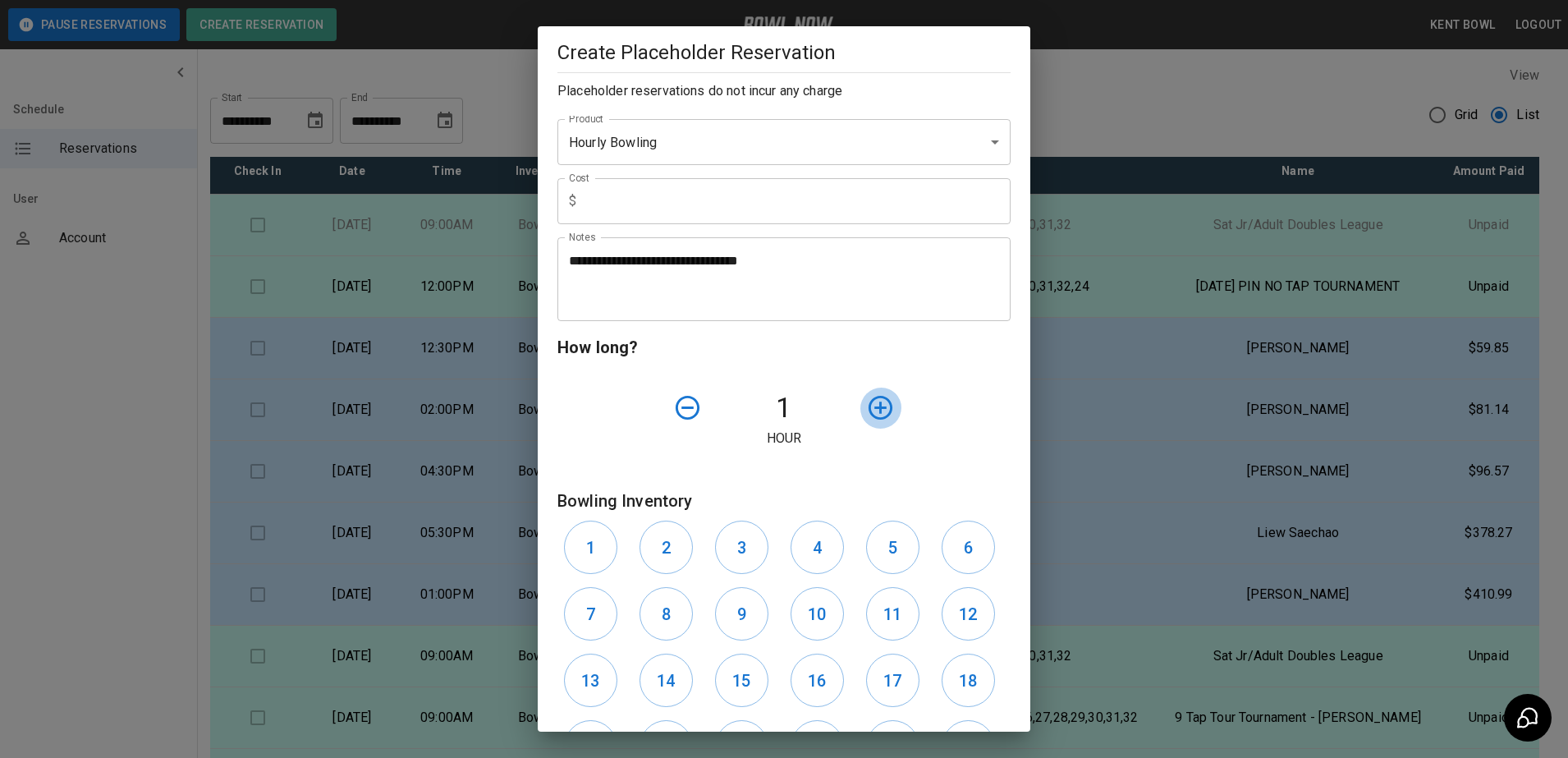
click at [866, 414] on icon "button" at bounding box center [880, 408] width 29 height 29
click at [890, 546] on button "5" at bounding box center [892, 547] width 54 height 54
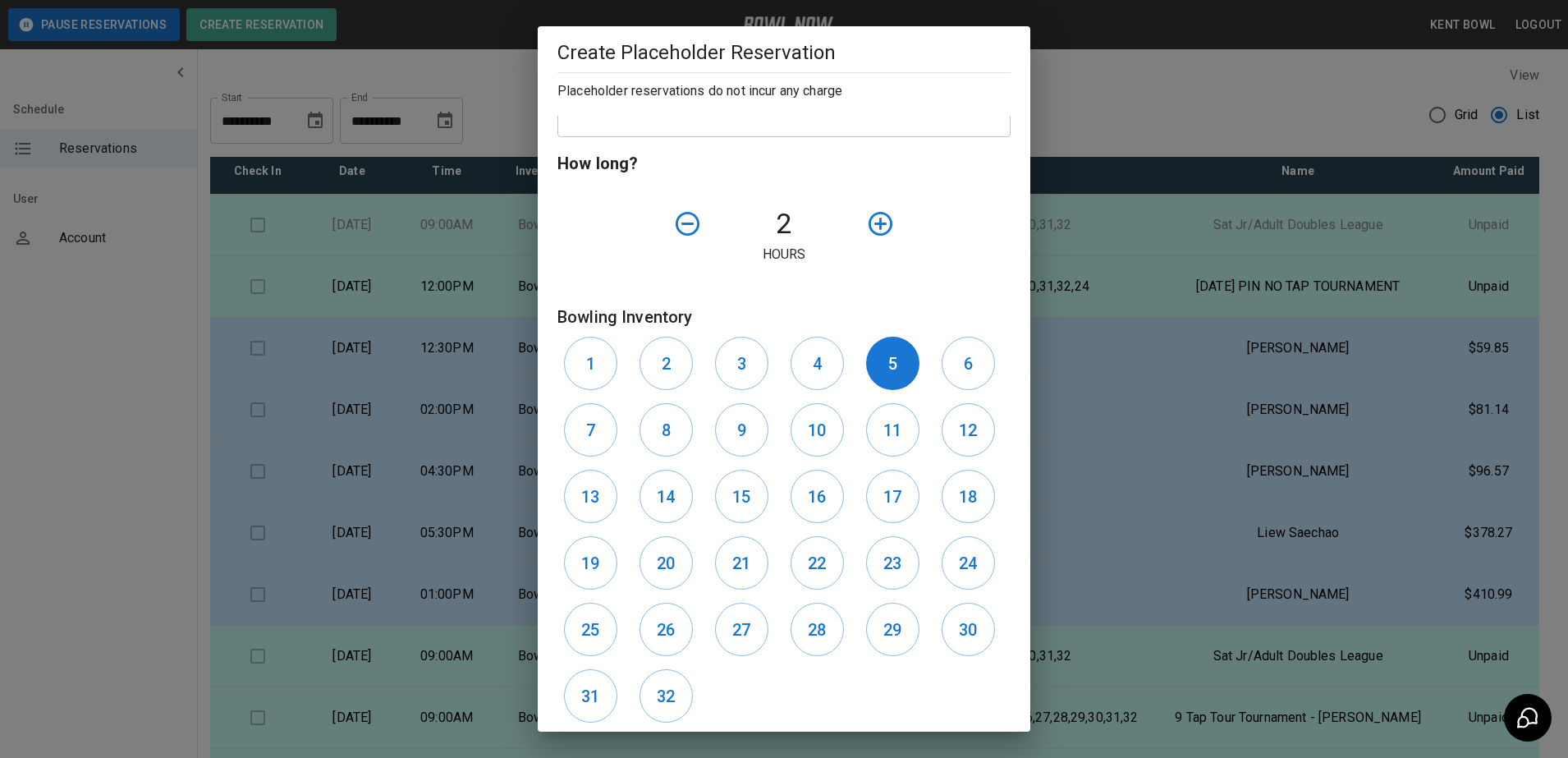
scroll to position [526, 0]
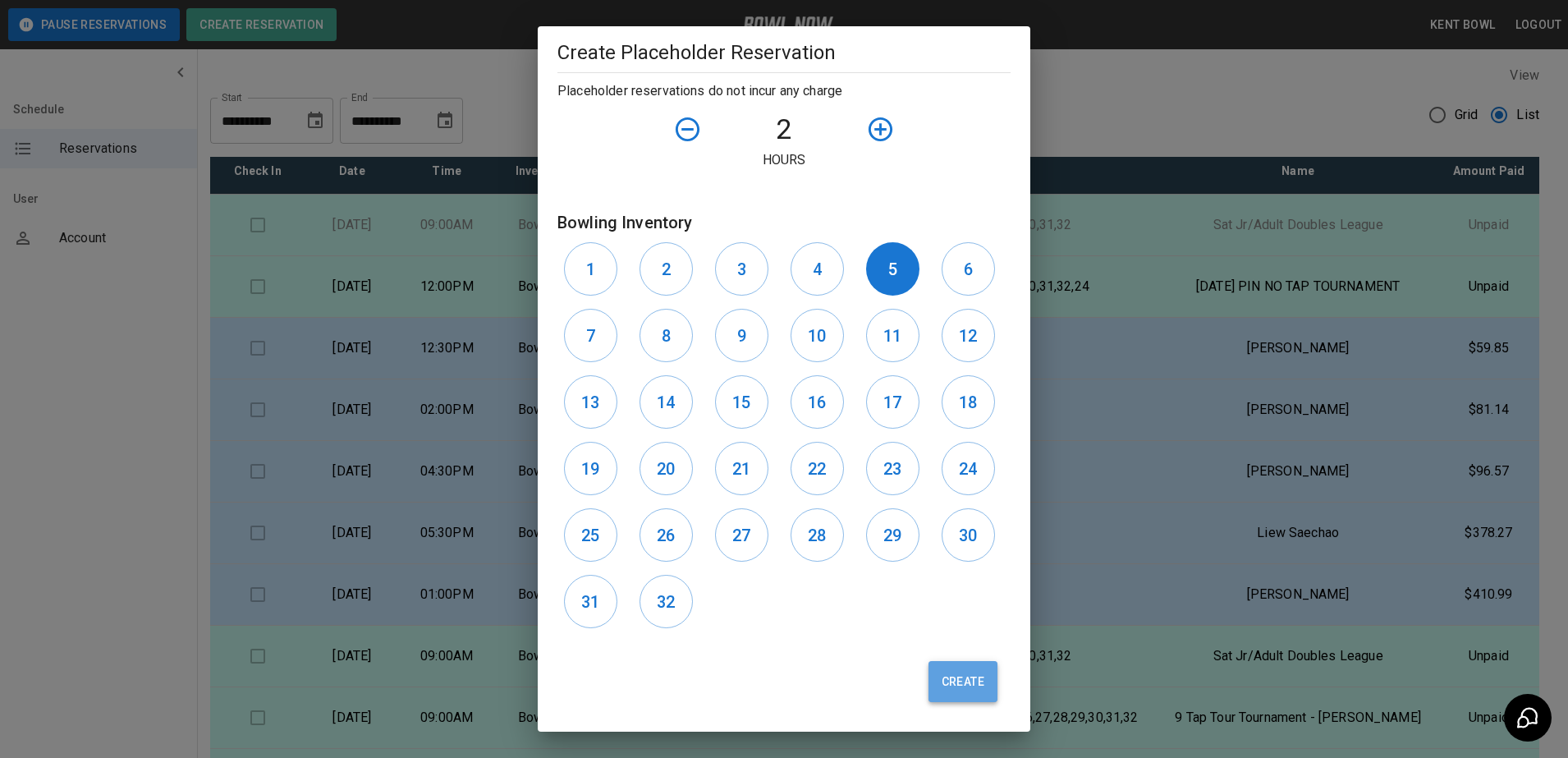
click at [963, 680] on button "Create" at bounding box center [963, 681] width 69 height 41
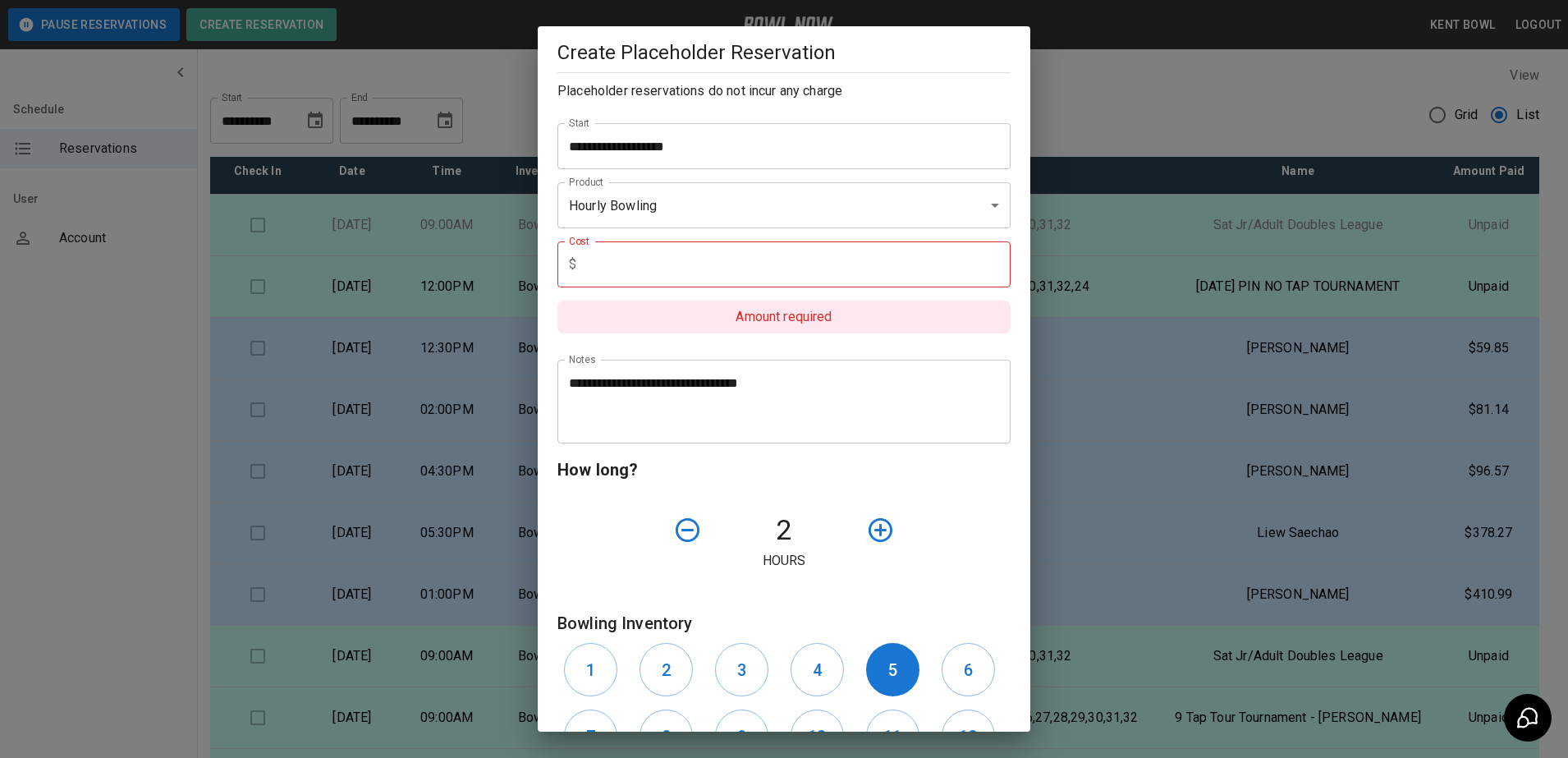
scroll to position [119, 0]
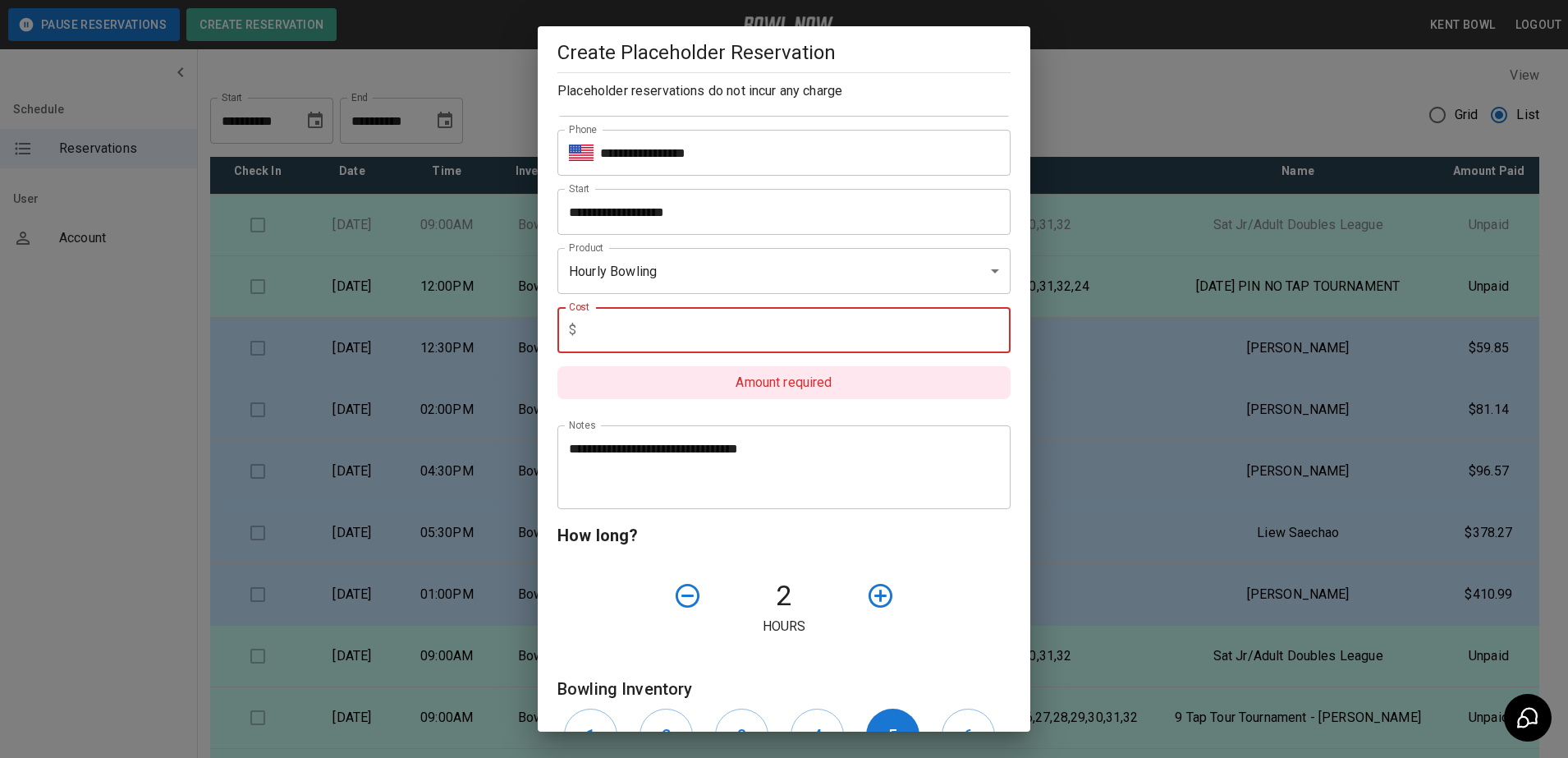
click at [918, 335] on input "text" at bounding box center [797, 330] width 428 height 46
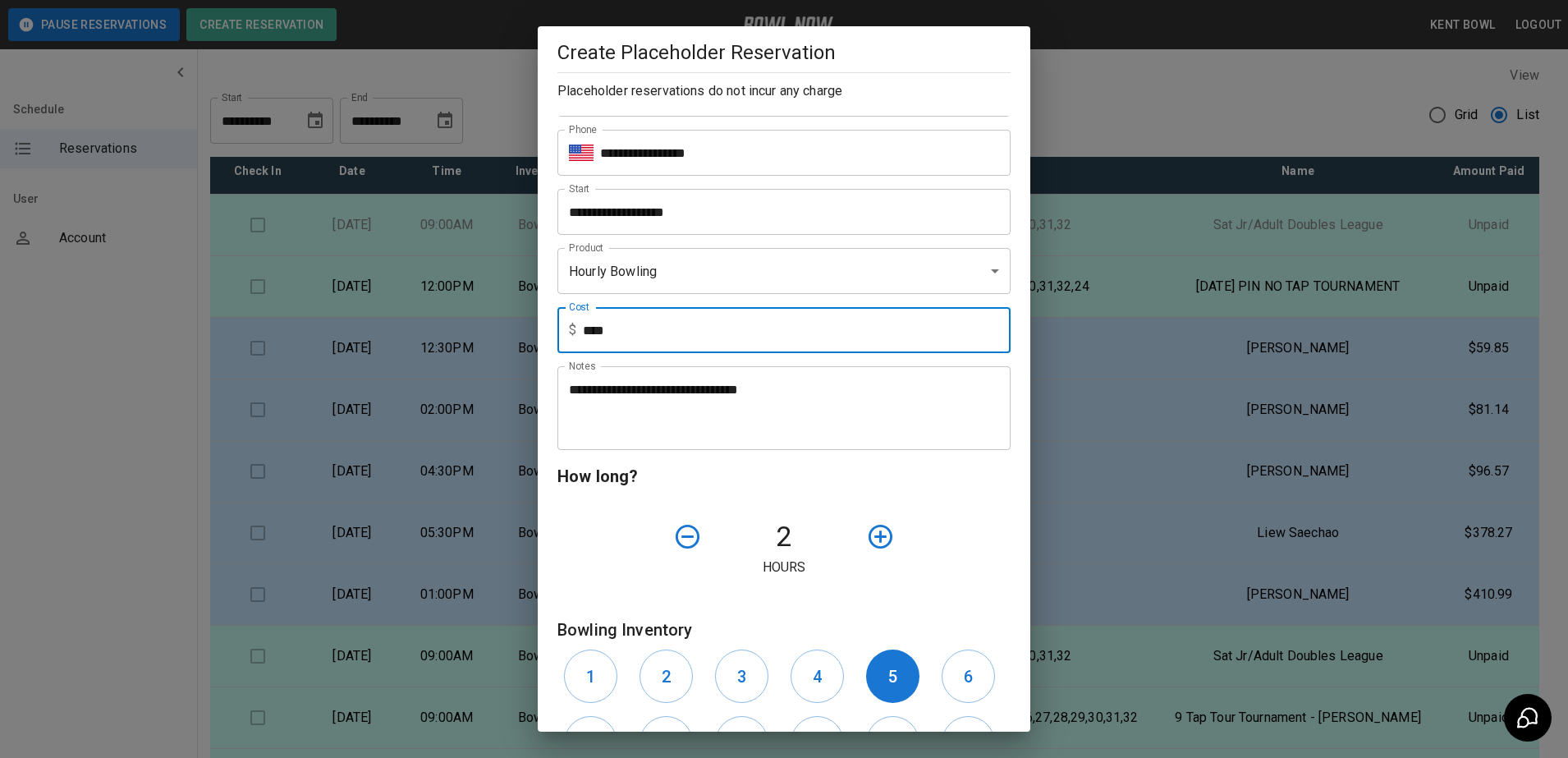
type input "****"
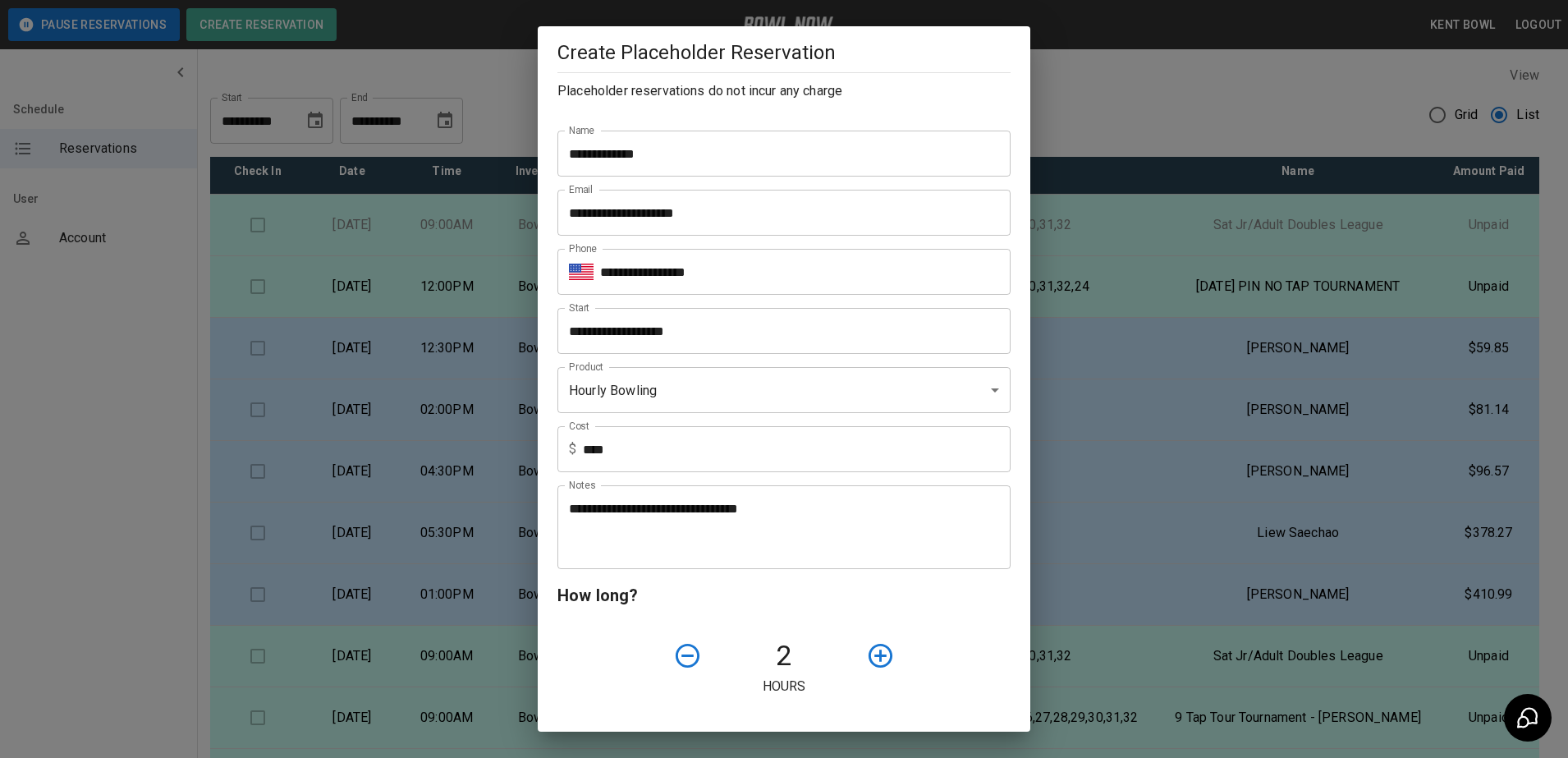
click at [770, 334] on input "**********" at bounding box center [779, 331] width 442 height 46
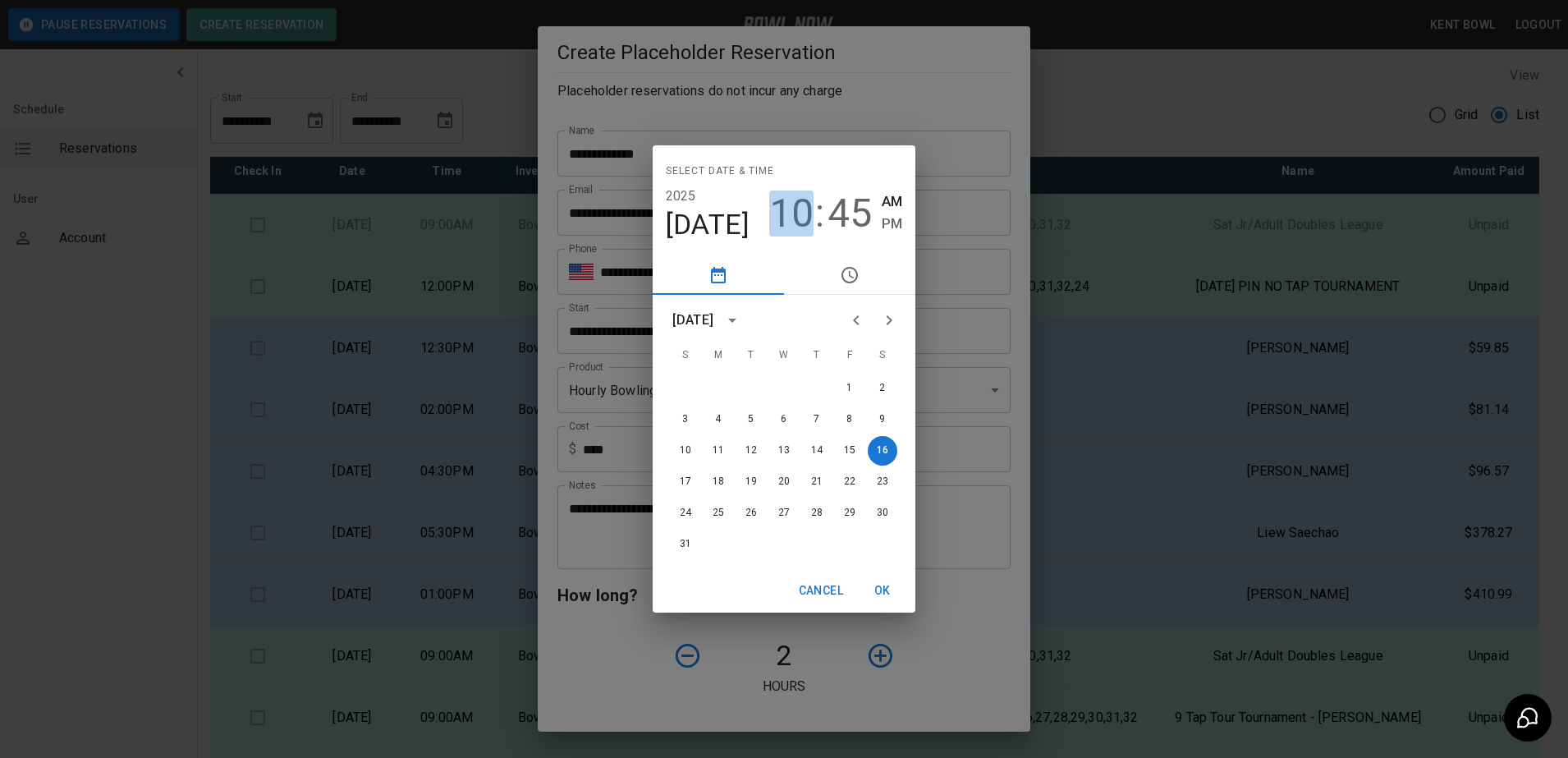
click at [799, 209] on span "10" at bounding box center [791, 214] width 45 height 46
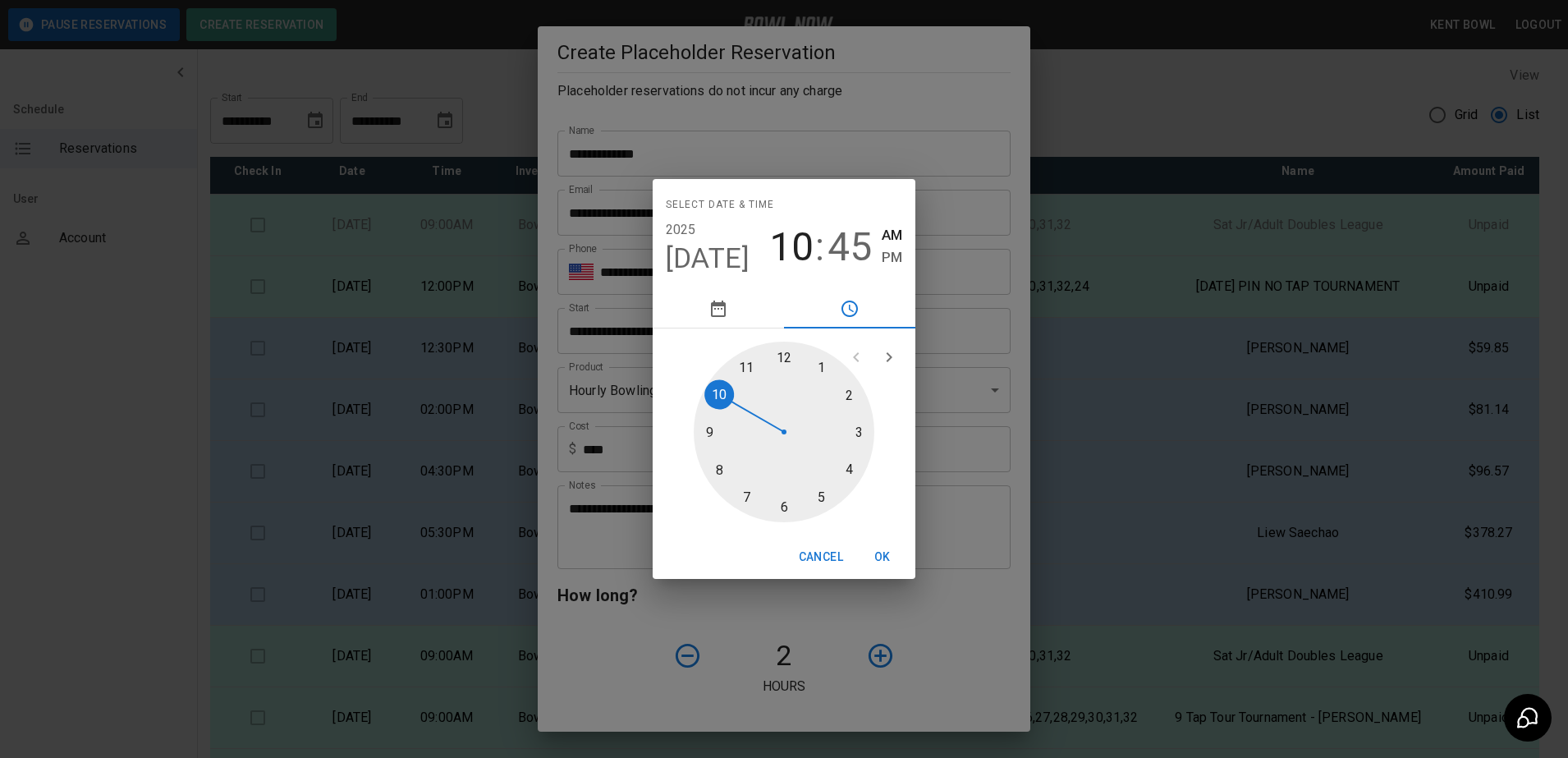
click at [748, 493] on div at bounding box center [784, 432] width 181 height 181
click at [784, 354] on div at bounding box center [784, 432] width 181 height 181
click at [898, 252] on span "PM" at bounding box center [892, 257] width 21 height 22
type input "**********"
click at [878, 545] on button "OK" at bounding box center [883, 556] width 53 height 30
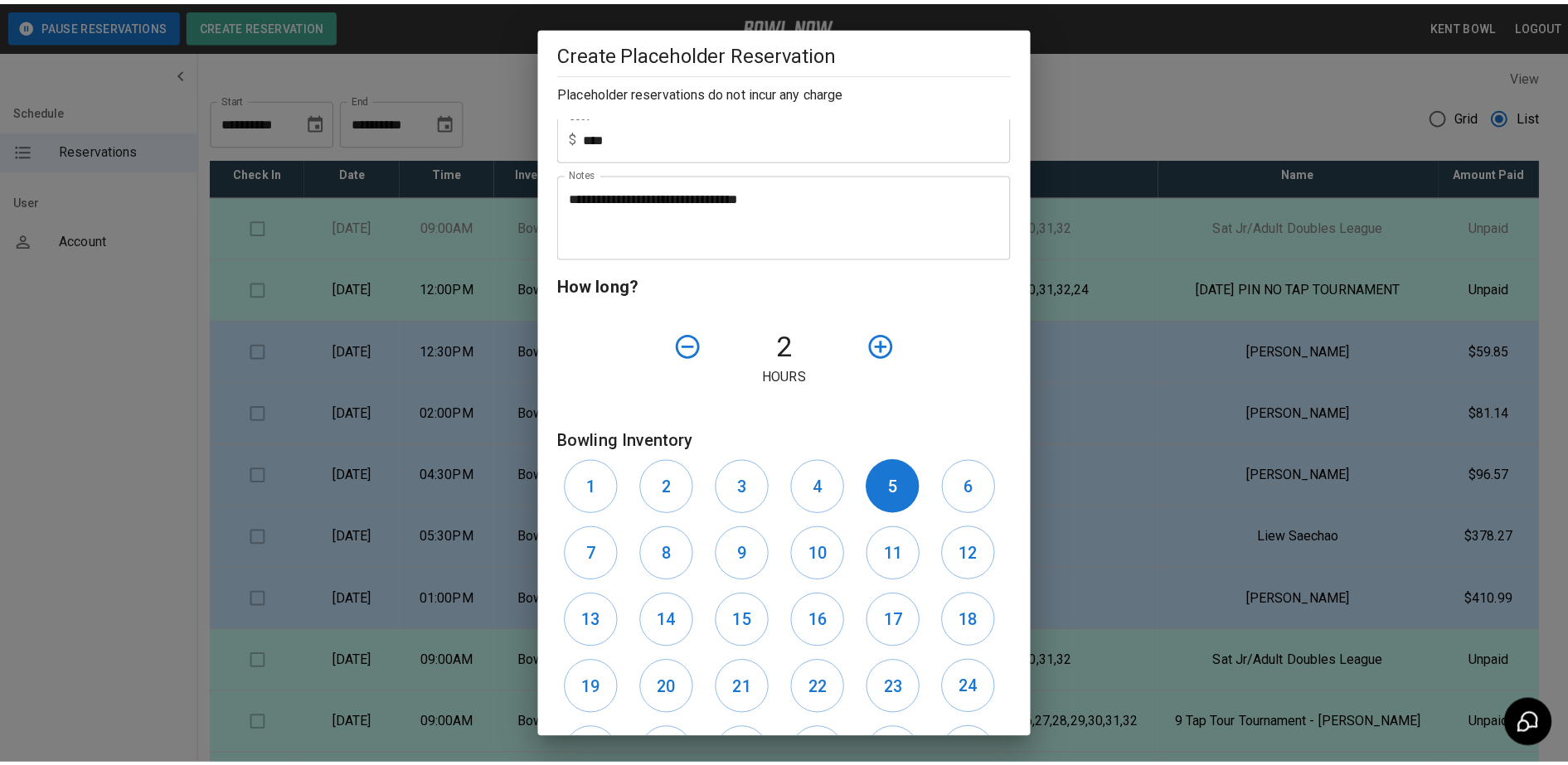
scroll to position [531, 0]
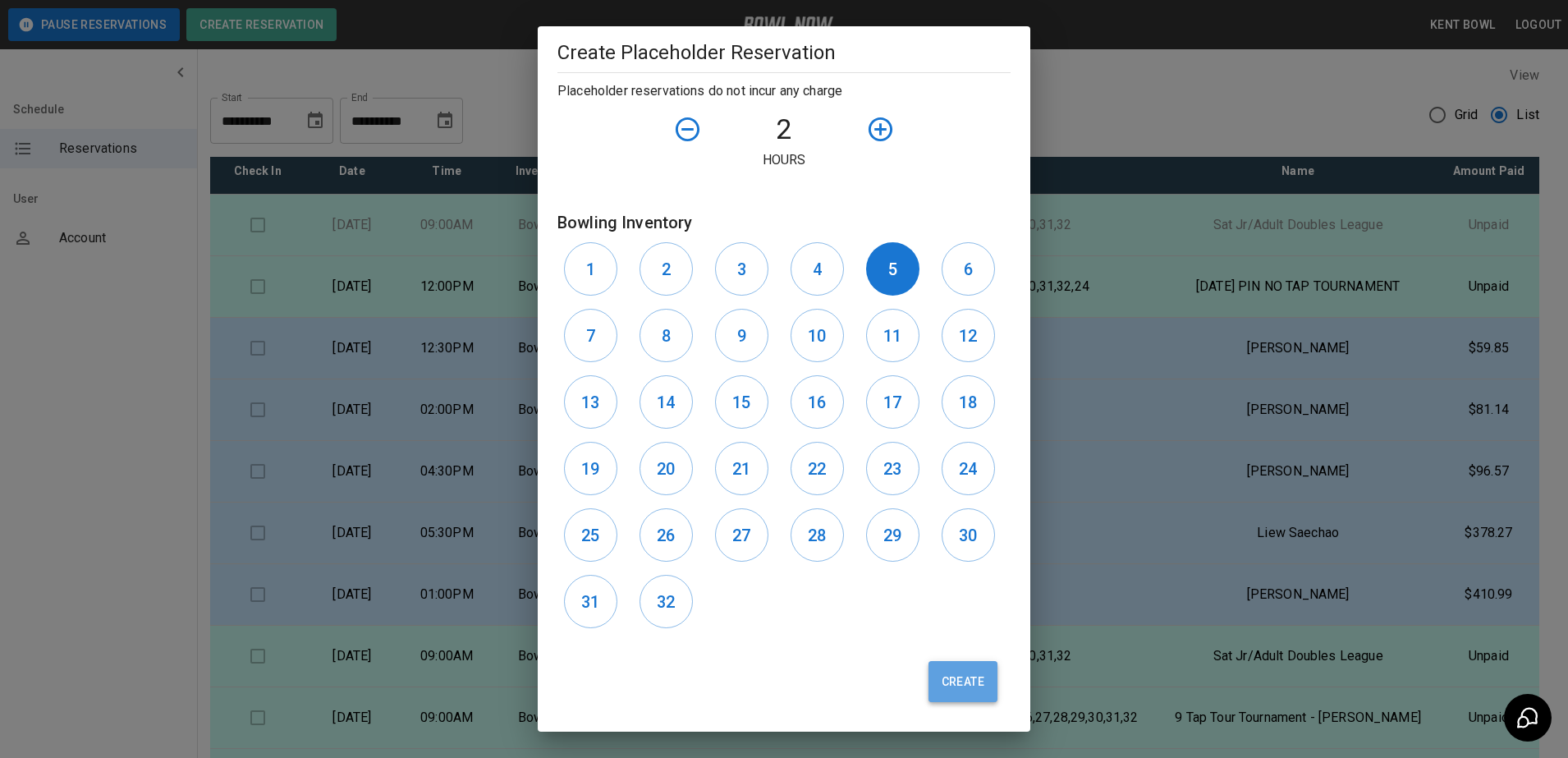
click at [948, 686] on button "Create" at bounding box center [963, 681] width 69 height 41
type input "**"
type input "**********"
